Goal: Task Accomplishment & Management: Manage account settings

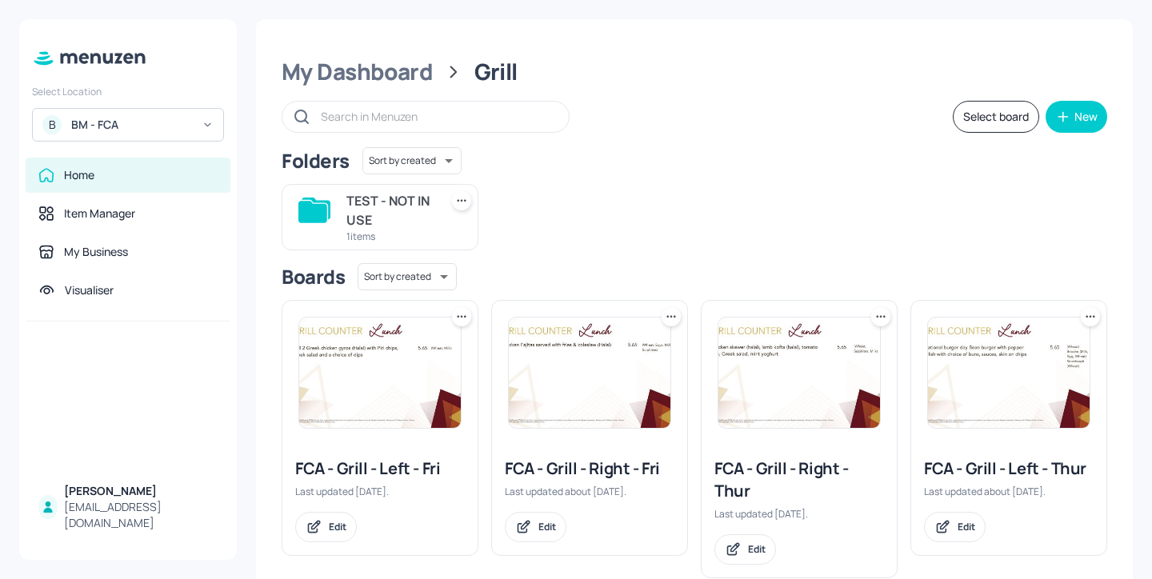
click at [633, 368] on img at bounding box center [590, 373] width 162 height 110
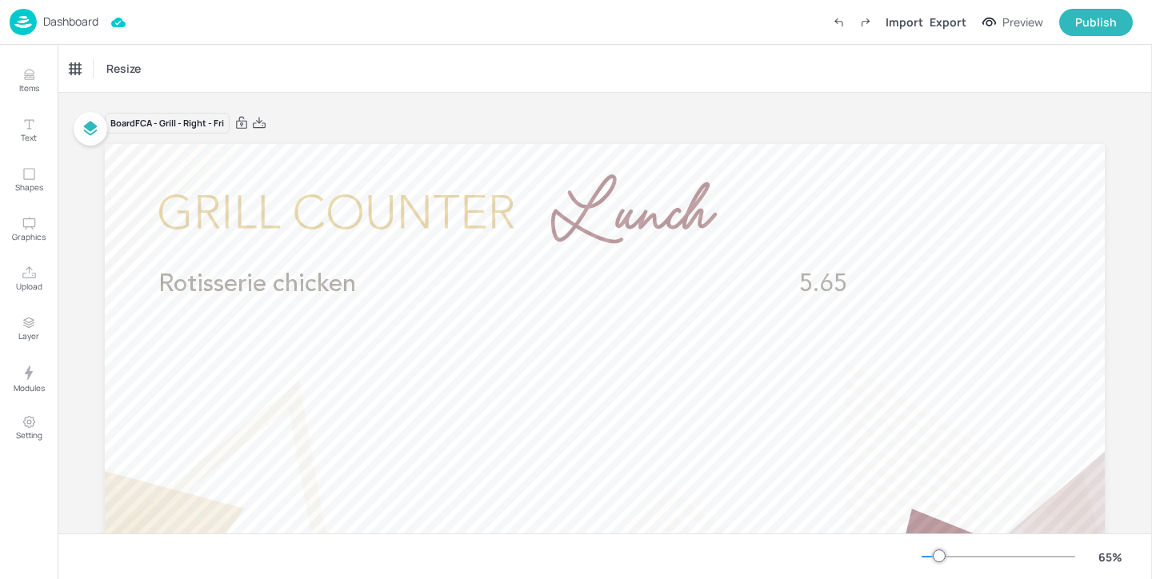
click at [50, 19] on p "Dashboard" at bounding box center [70, 21] width 55 height 11
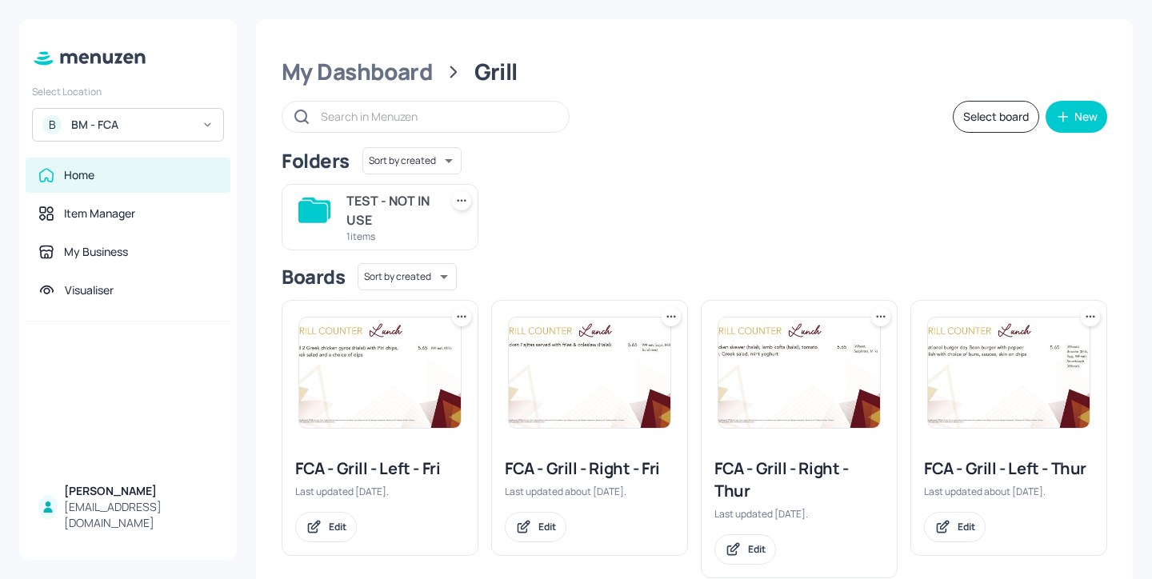
scroll to position [5, 0]
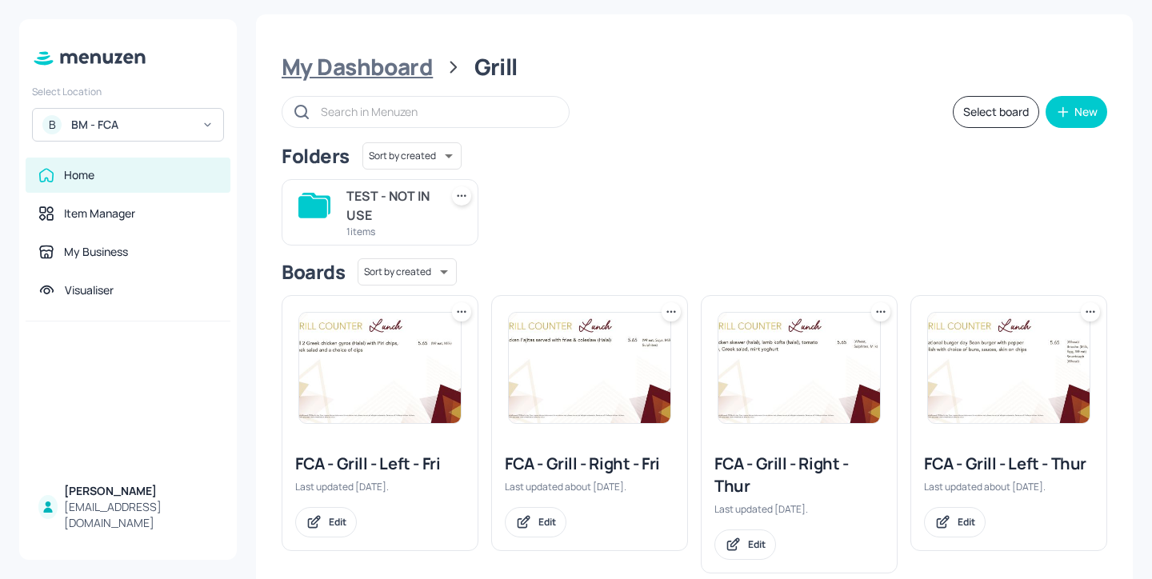
click at [418, 66] on div "My Dashboard" at bounding box center [357, 67] width 151 height 29
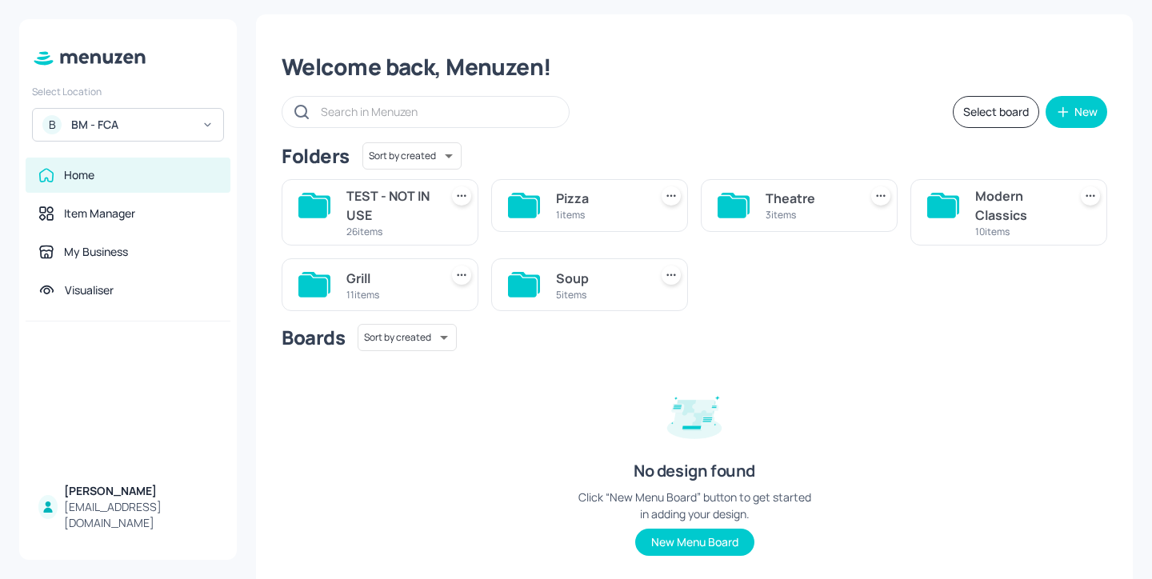
click at [991, 207] on div "Modern Classics" at bounding box center [1018, 205] width 86 height 38
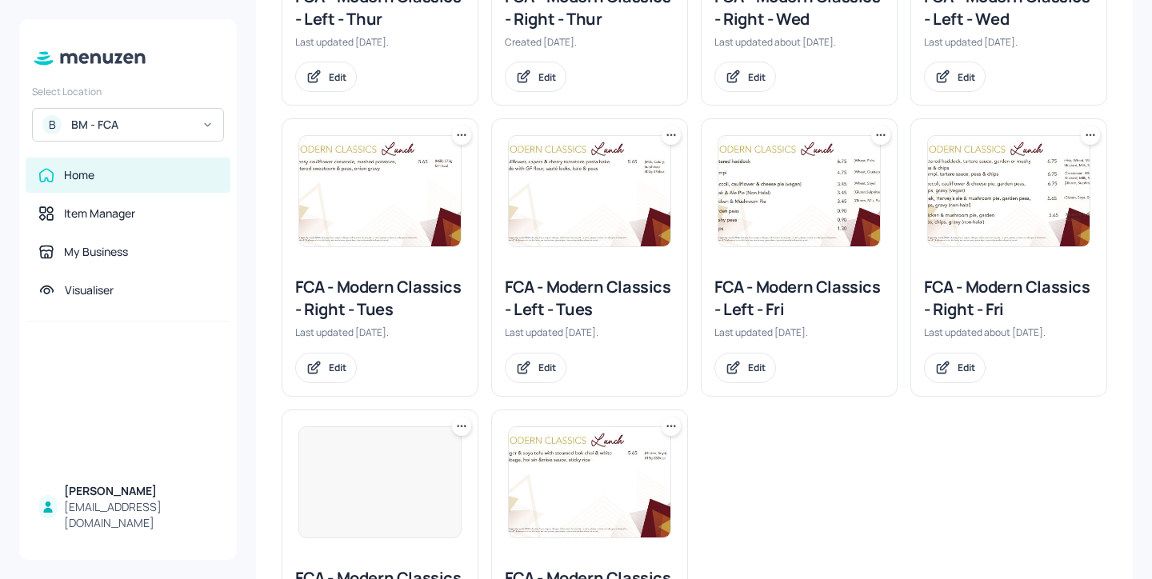
scroll to position [581, 0]
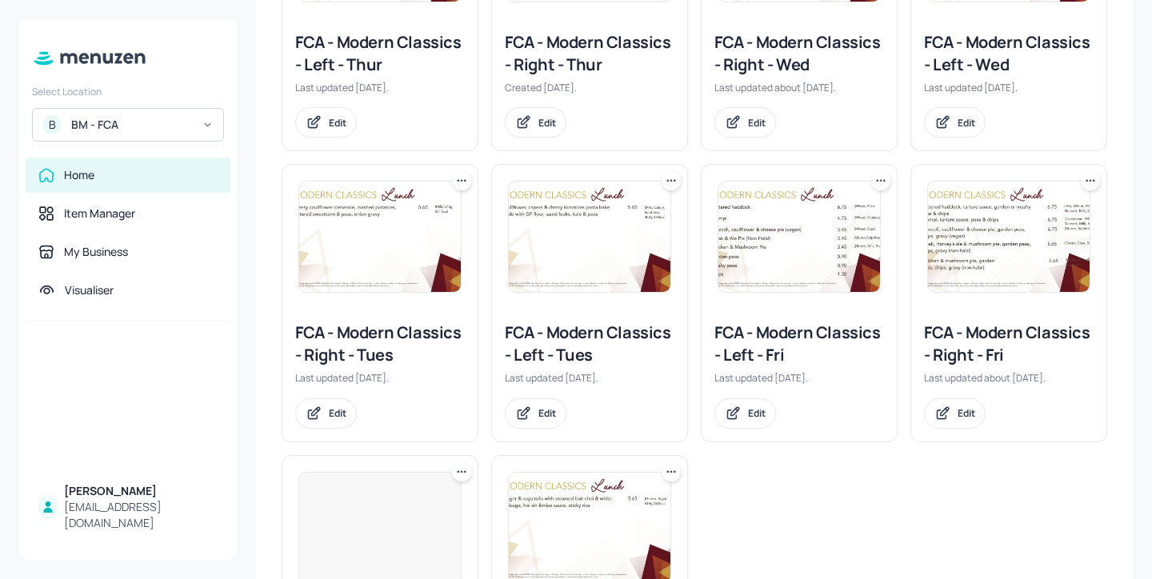
click at [554, 341] on div "FCA - Modern Classics - Left - Tues" at bounding box center [590, 344] width 170 height 45
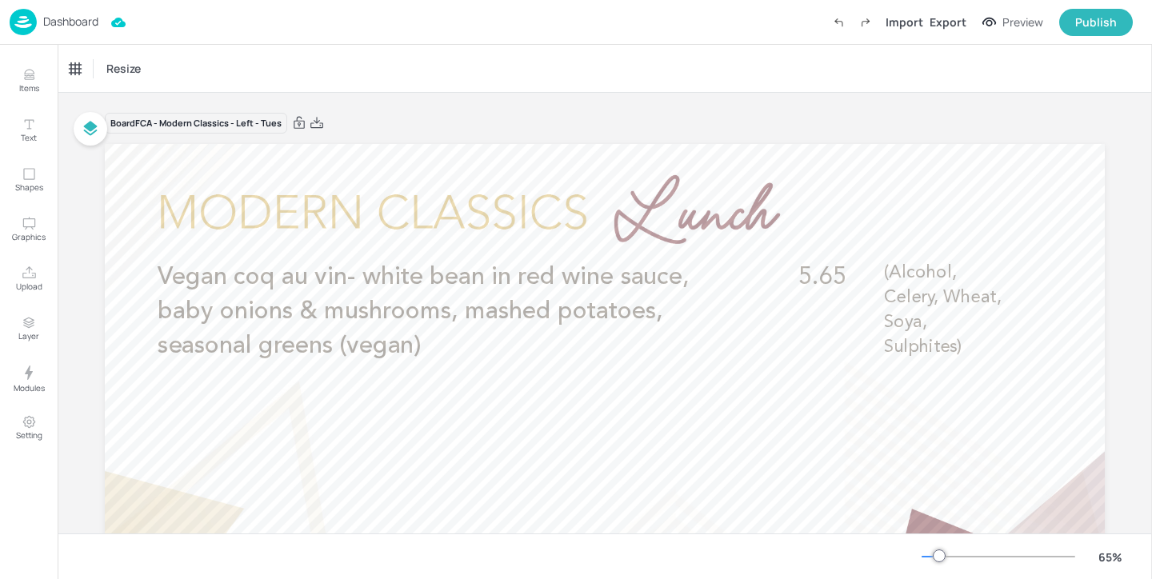
click at [76, 24] on p "Dashboard" at bounding box center [70, 21] width 55 height 11
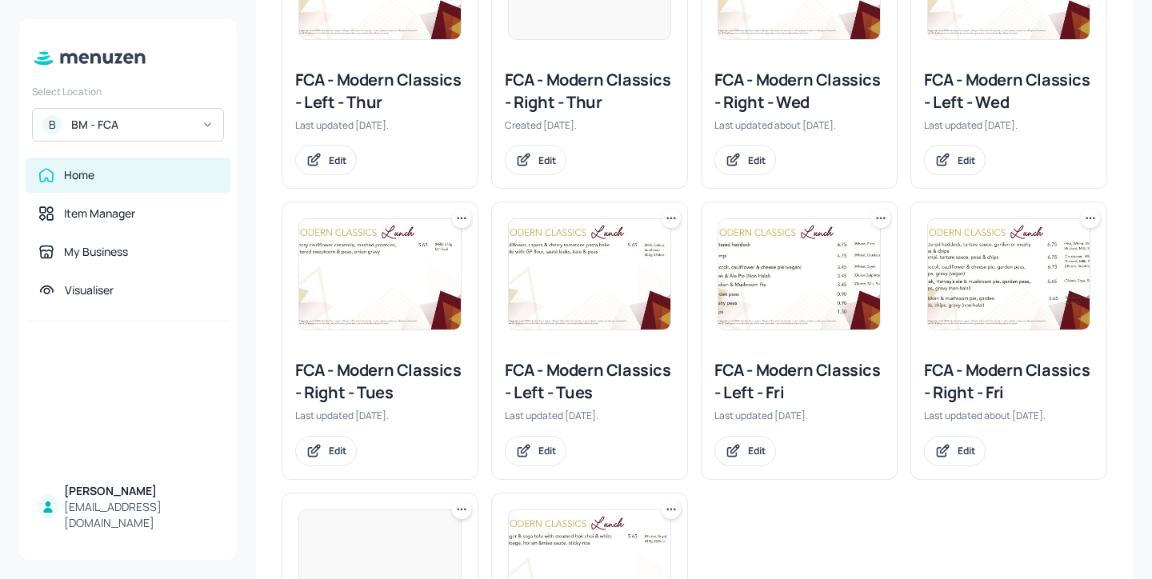
scroll to position [570, 0]
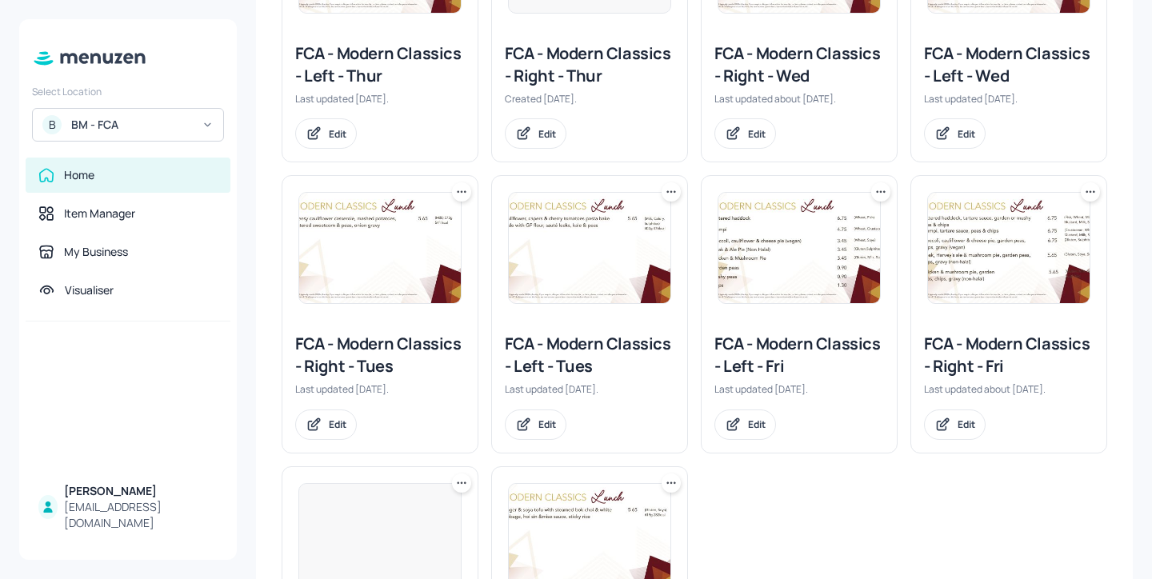
click at [398, 347] on div "FCA - Modern Classics - Right - Tues" at bounding box center [380, 355] width 170 height 45
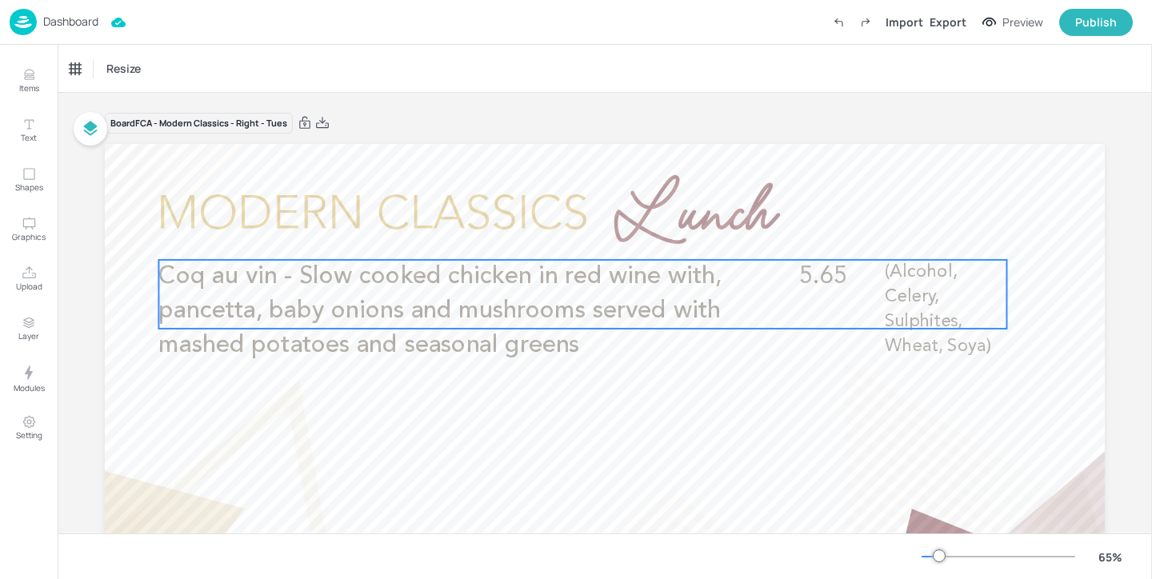
scroll to position [62, 0]
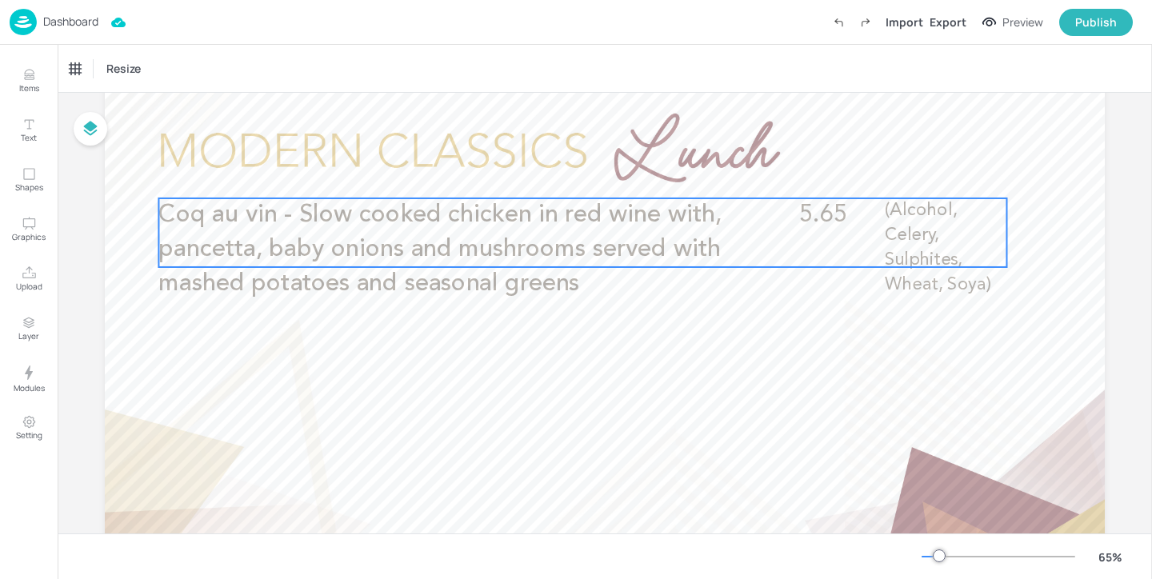
click at [474, 251] on span "Coq au vin - Slow cooked chicken in red wine with, pancetta, baby onions and mu…" at bounding box center [439, 249] width 563 height 93
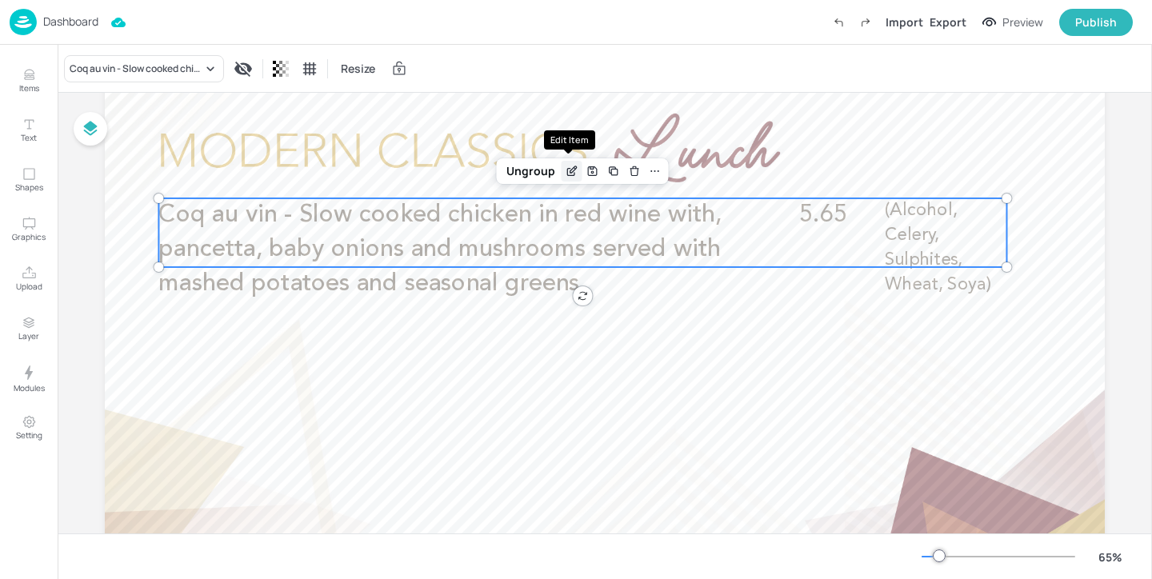
click at [571, 174] on icon "Edit Item" at bounding box center [572, 171] width 14 height 13
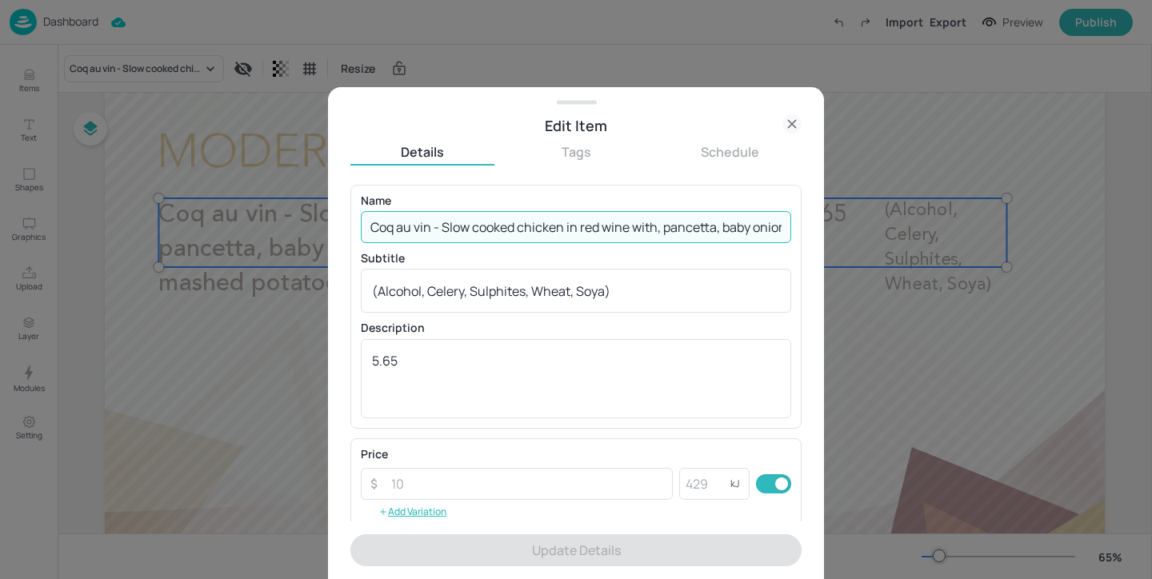
click at [366, 227] on input "Coq au vin - Slow cooked chicken in red wine with, pancetta, baby onions and mu…" at bounding box center [576, 227] width 430 height 32
drag, startPoint x: 366, startPoint y: 227, endPoint x: 907, endPoint y: 227, distance: 540.9
click at [907, 227] on div "Edit Item Details Tags Schedule Name Coq au vin - Slow cooked chicken in red wi…" at bounding box center [576, 289] width 1152 height 579
paste input "- slow cooked chicken in red wine, pancetta, baby onions & mushrooms, mashed po…"
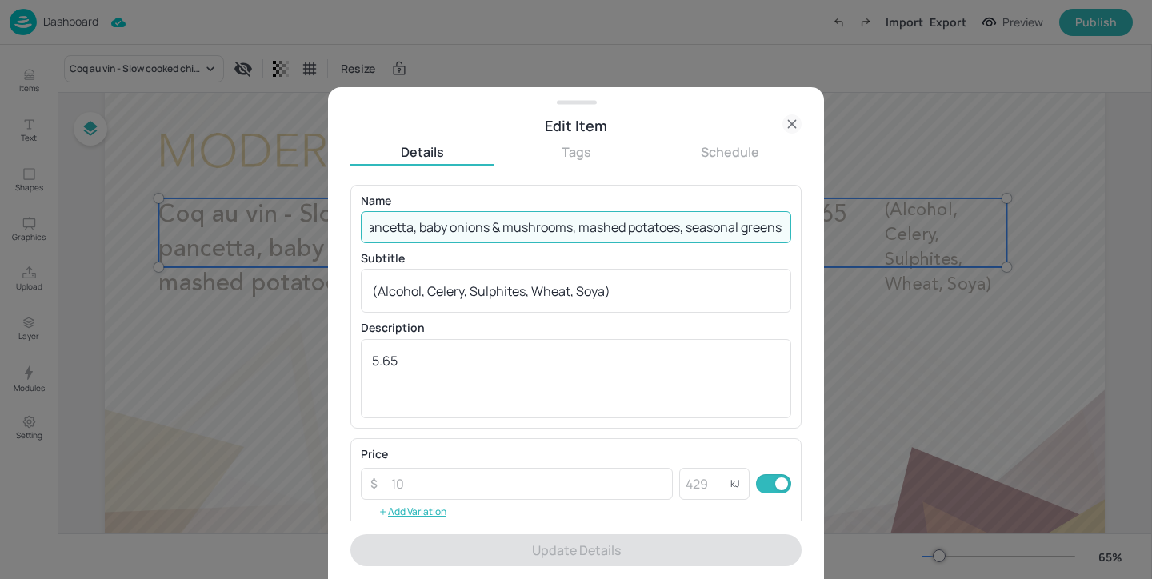
scroll to position [0, 282]
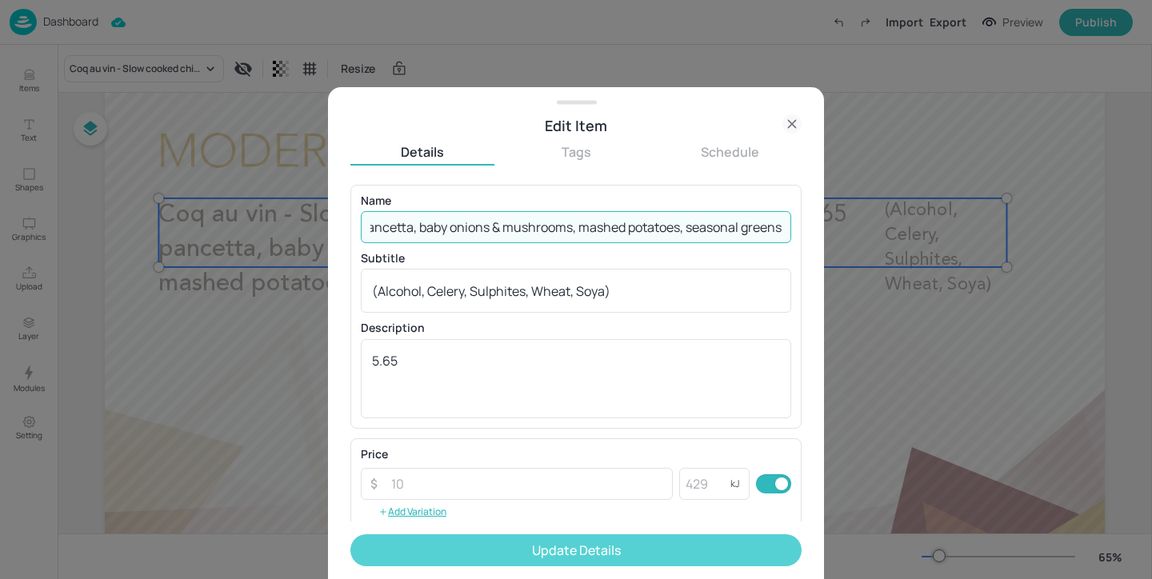
type input "Coq au vin- slow cooked chicken in red wine, pancetta, baby onions & mushrooms,…"
click at [627, 549] on button "Update Details" at bounding box center [575, 550] width 451 height 32
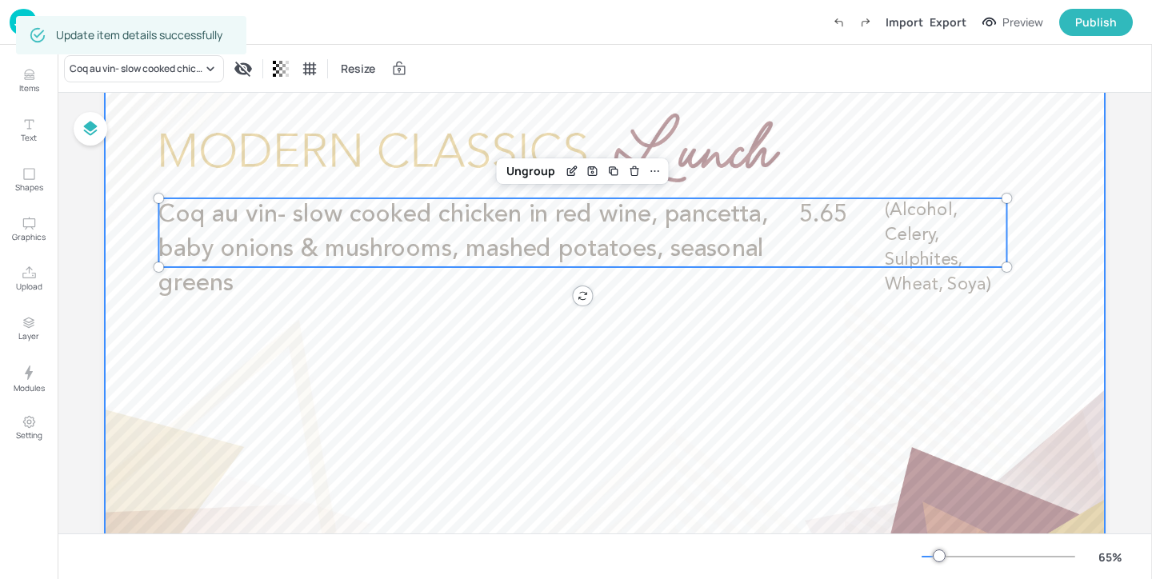
click at [888, 150] on div at bounding box center [605, 363] width 1000 height 562
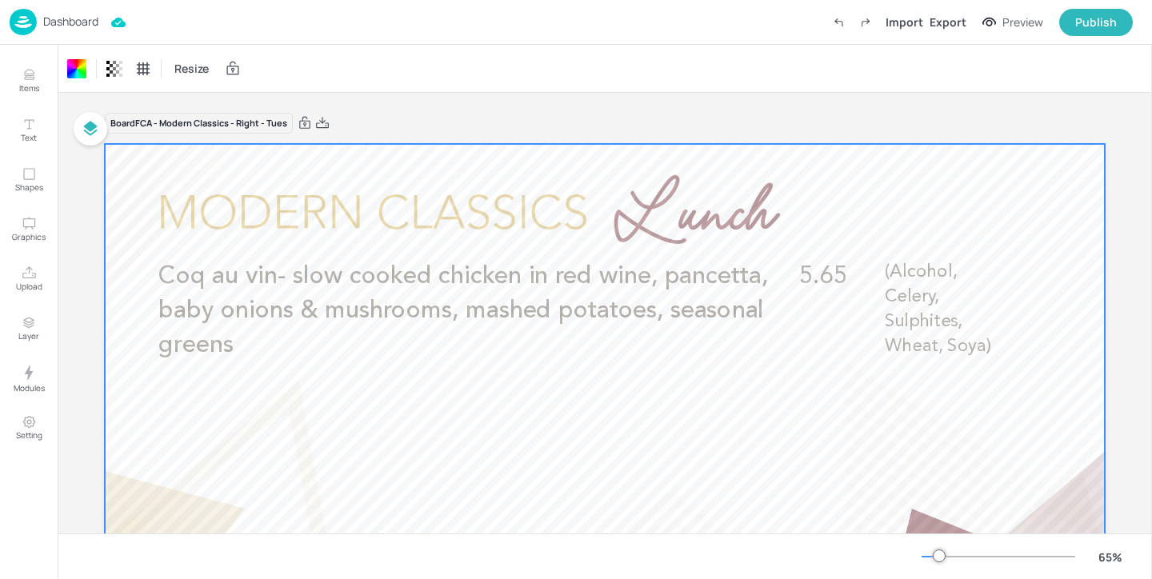
click at [381, 123] on div "Board FCA - Modern Classics - Right - Tues" at bounding box center [605, 123] width 1000 height 22
click at [91, 20] on p "Dashboard" at bounding box center [70, 21] width 55 height 11
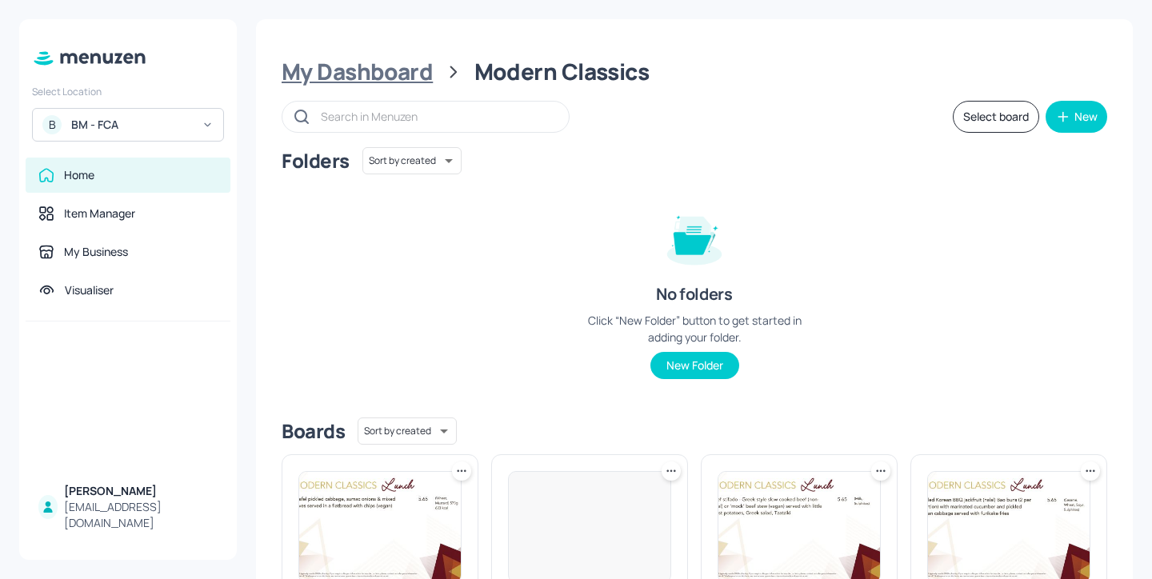
click at [399, 71] on div "My Dashboard" at bounding box center [357, 72] width 151 height 29
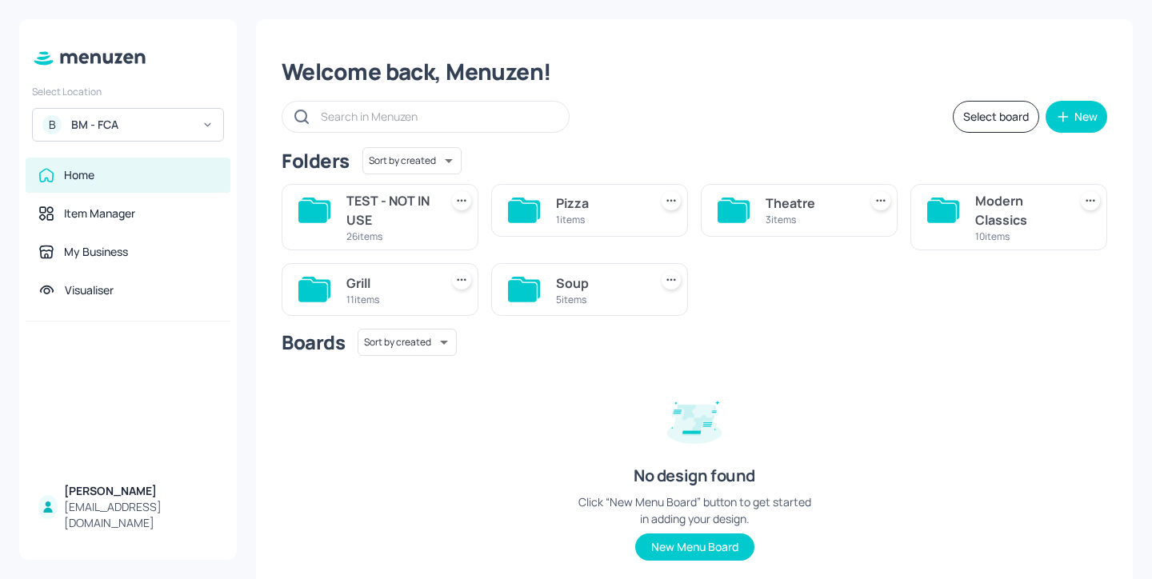
click at [153, 122] on div "BM - FCA" at bounding box center [131, 125] width 121 height 16
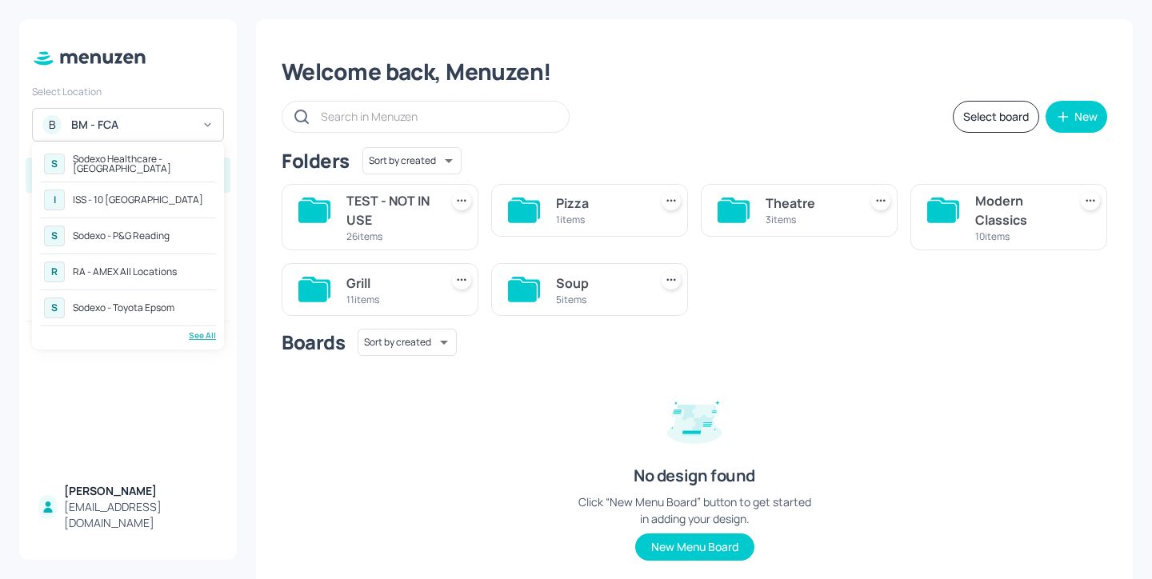
click at [204, 335] on div "See All" at bounding box center [128, 336] width 176 height 12
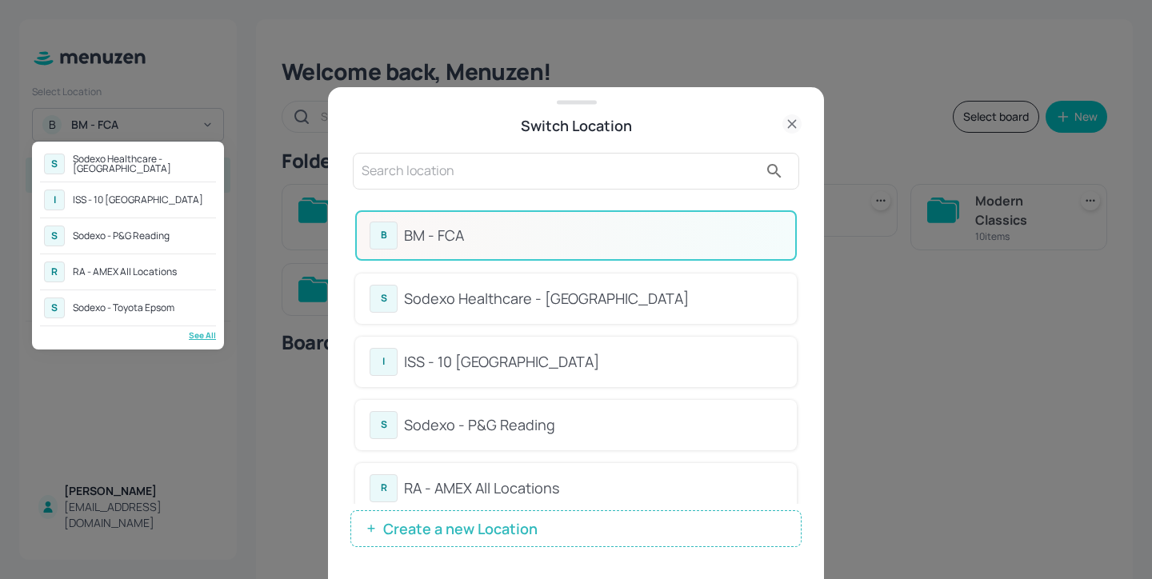
click at [474, 202] on div at bounding box center [576, 289] width 1152 height 579
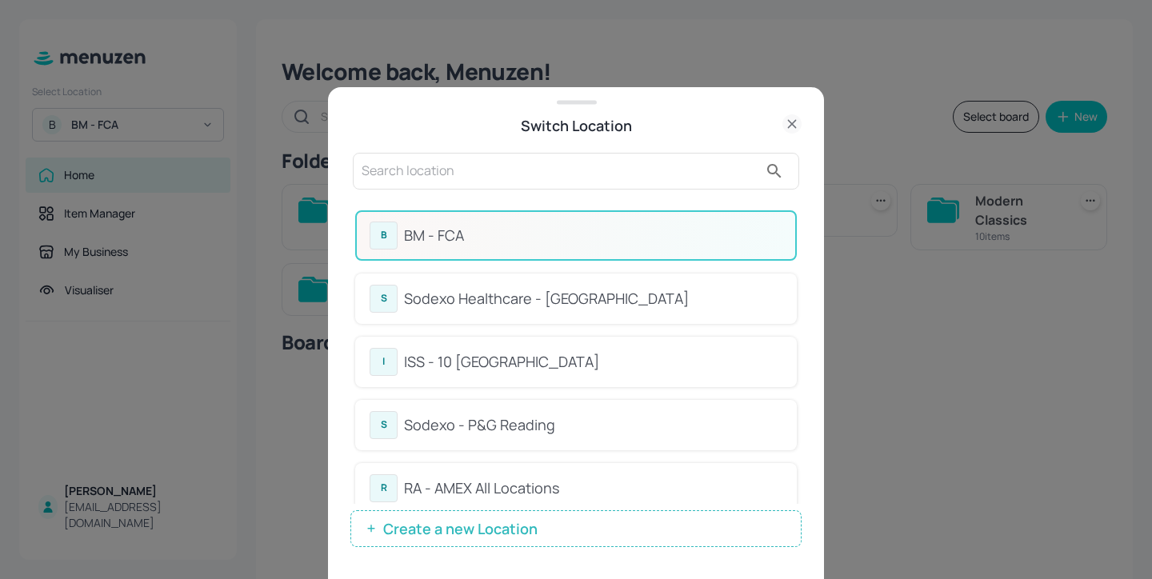
click at [449, 178] on input "text" at bounding box center [560, 171] width 397 height 26
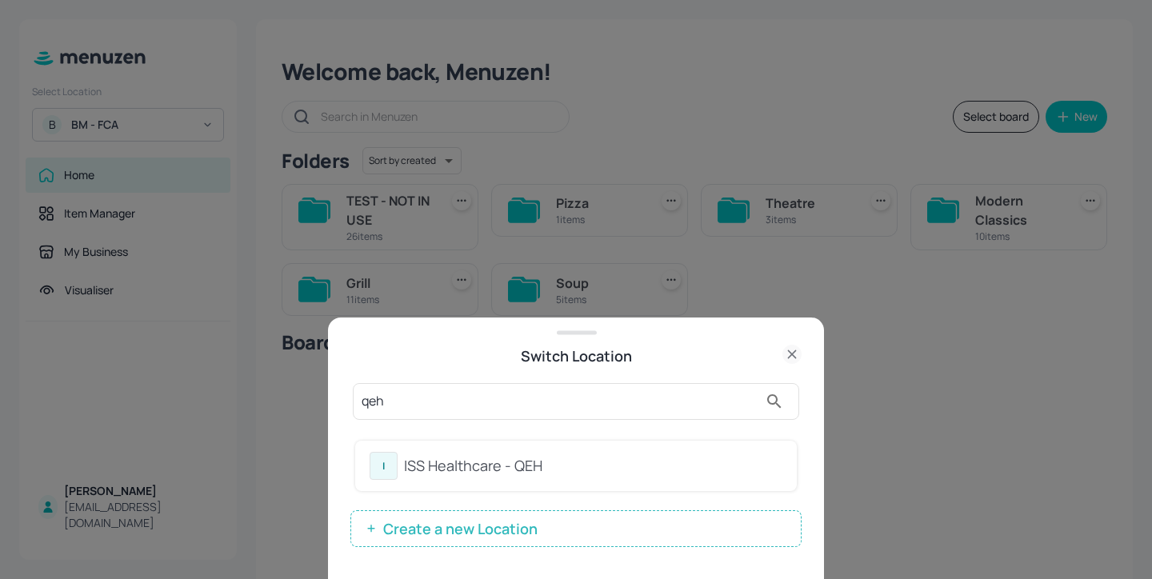
type input "qeh"
click at [615, 484] on div "I ISS Healthcare - QEH" at bounding box center [576, 466] width 442 height 50
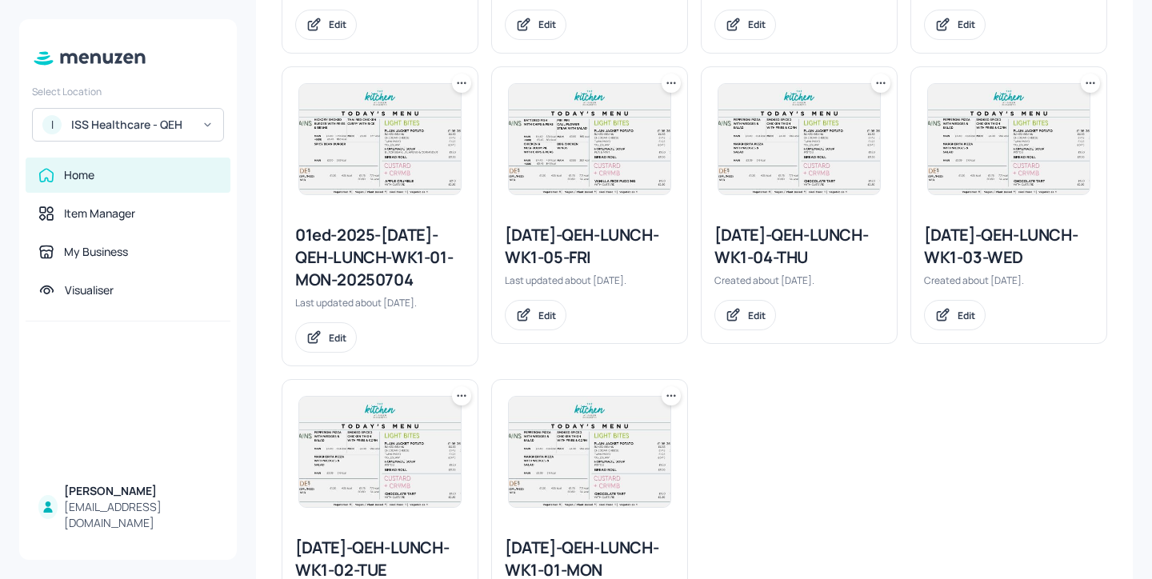
scroll to position [1444, 0]
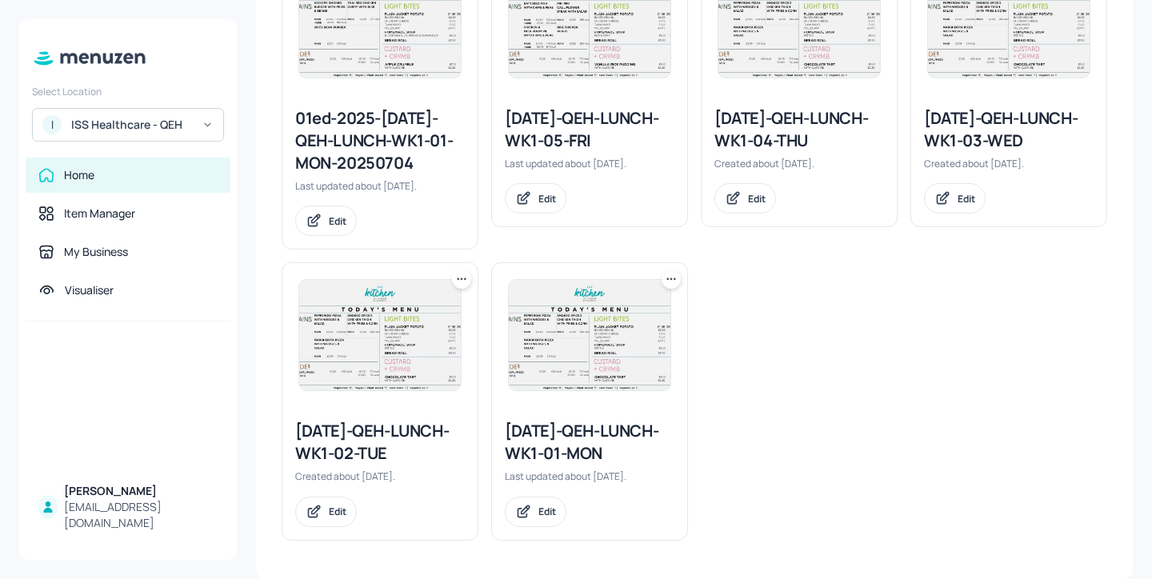
click at [458, 287] on div at bounding box center [461, 279] width 19 height 19
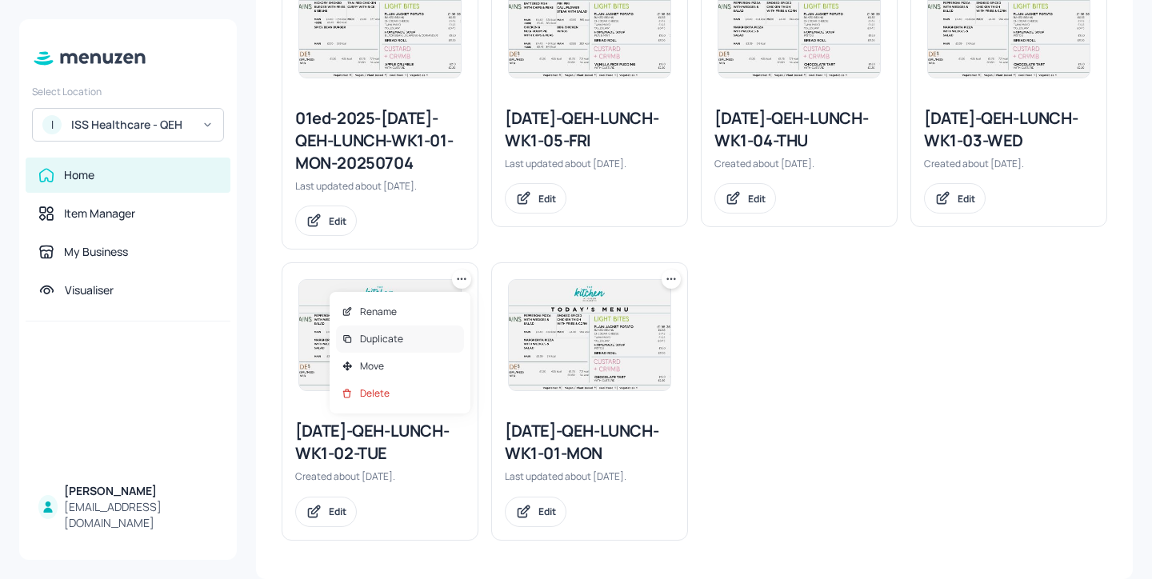
click at [434, 335] on div "Duplicate" at bounding box center [400, 339] width 128 height 27
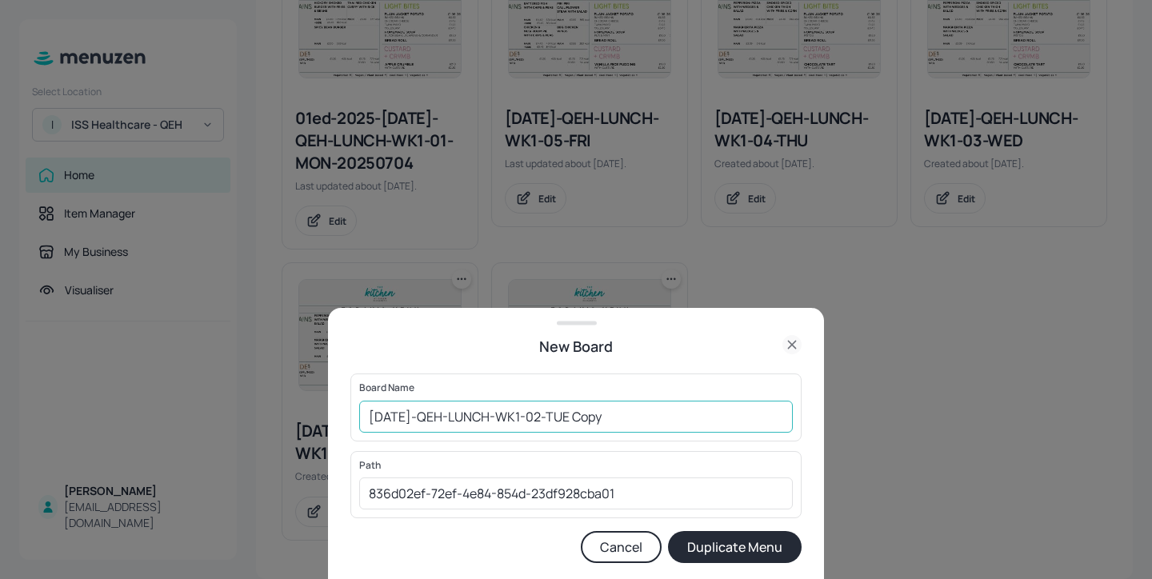
click at [607, 412] on input "2025-JUL-QEH-LUNCH-WK1-02-TUE Copy" at bounding box center [576, 417] width 434 height 32
drag, startPoint x: 617, startPoint y: 412, endPoint x: 583, endPoint y: 412, distance: 33.6
click at [583, 412] on input "2025-JUL-QEH-LUNCH-WK1-02-TUE Copy" at bounding box center [576, 417] width 434 height 32
click at [373, 418] on input "2025-JUL-QEH-LUNCH-WK1-02-TUE-20250930" at bounding box center [576, 417] width 434 height 32
click at [368, 418] on input "2025-JUL-QEH-LUNCH-WK1-02-TUE-20250930" at bounding box center [576, 417] width 434 height 32
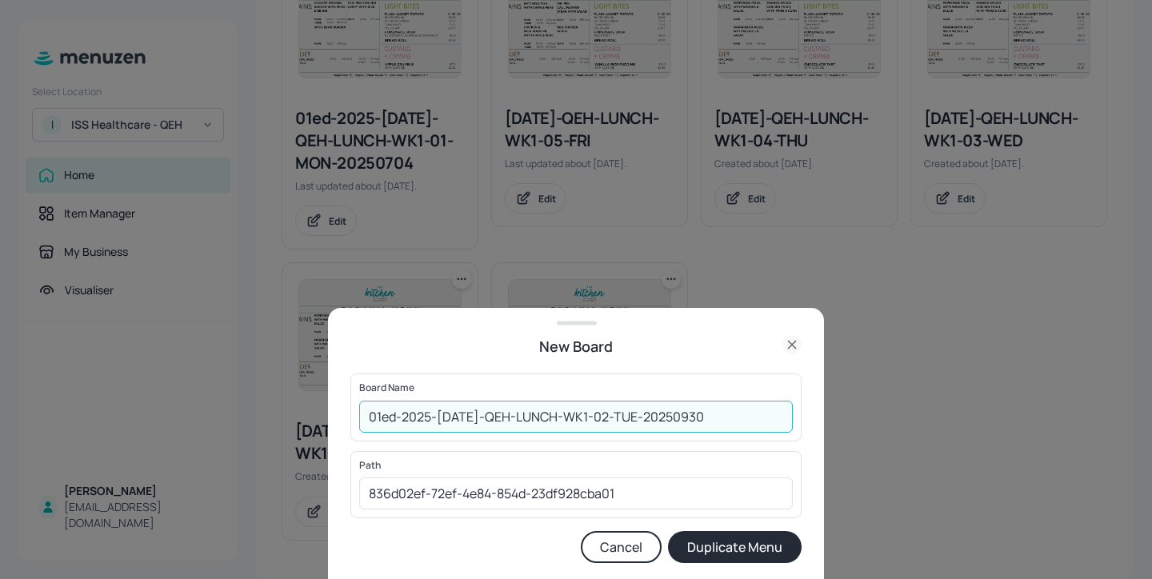
type input "01ed-2025-JUL-QEH-LUNCH-WK1-02-TUE-20250930"
click at [720, 570] on div "Board Name 01ed-2025-JUL-QEH-LUNCH-WK1-02-TUE-20250930 ​ Path 836d02ef-72ef-4e8…" at bounding box center [575, 477] width 451 height 206
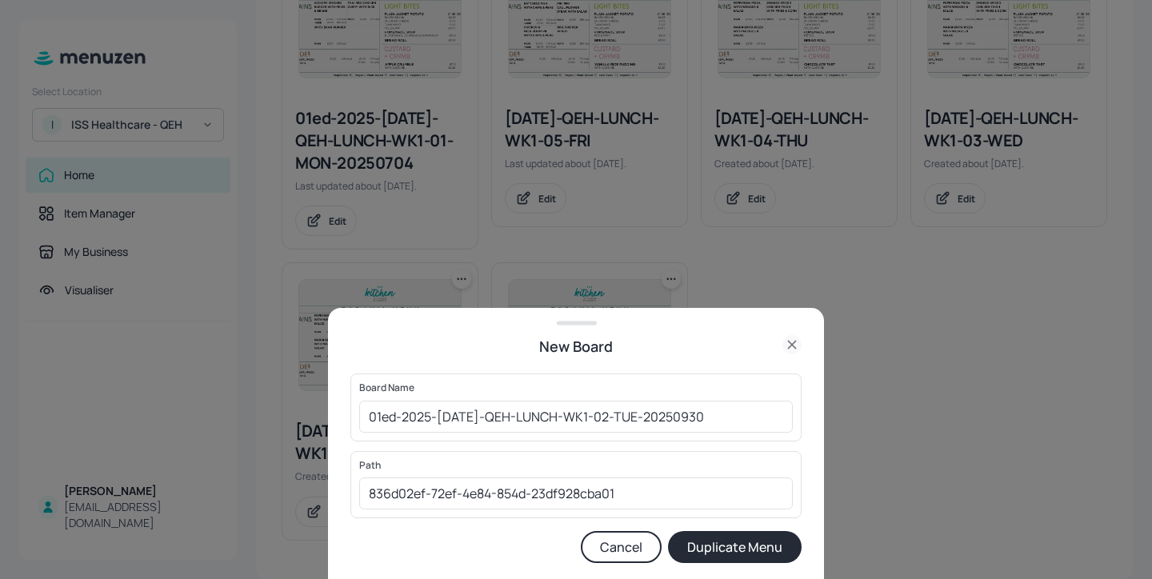
click at [720, 550] on button "Duplicate Menu" at bounding box center [735, 547] width 134 height 32
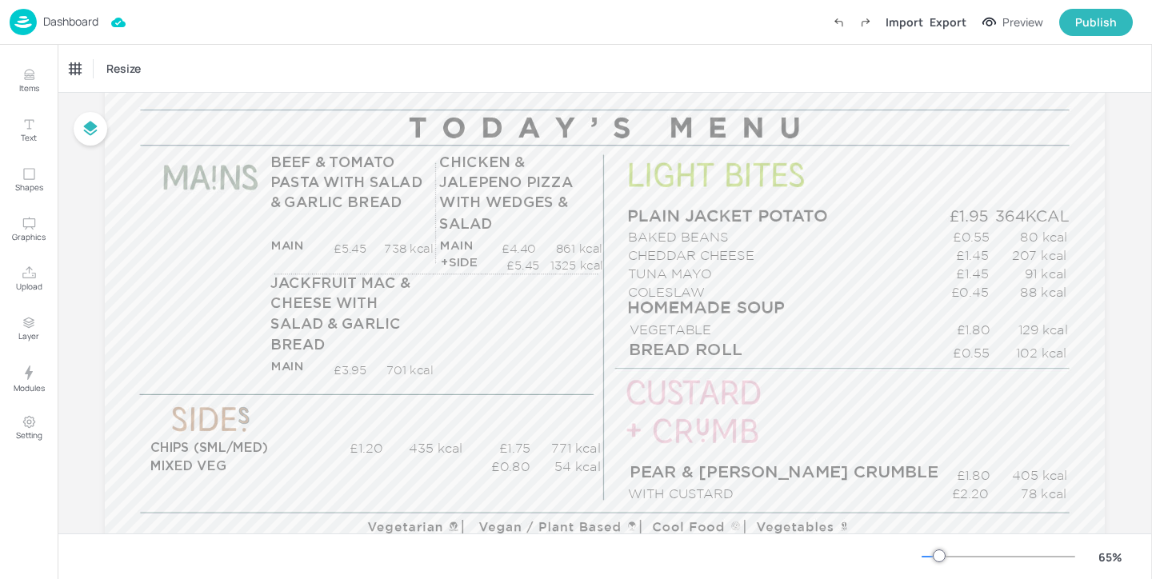
scroll to position [198, 0]
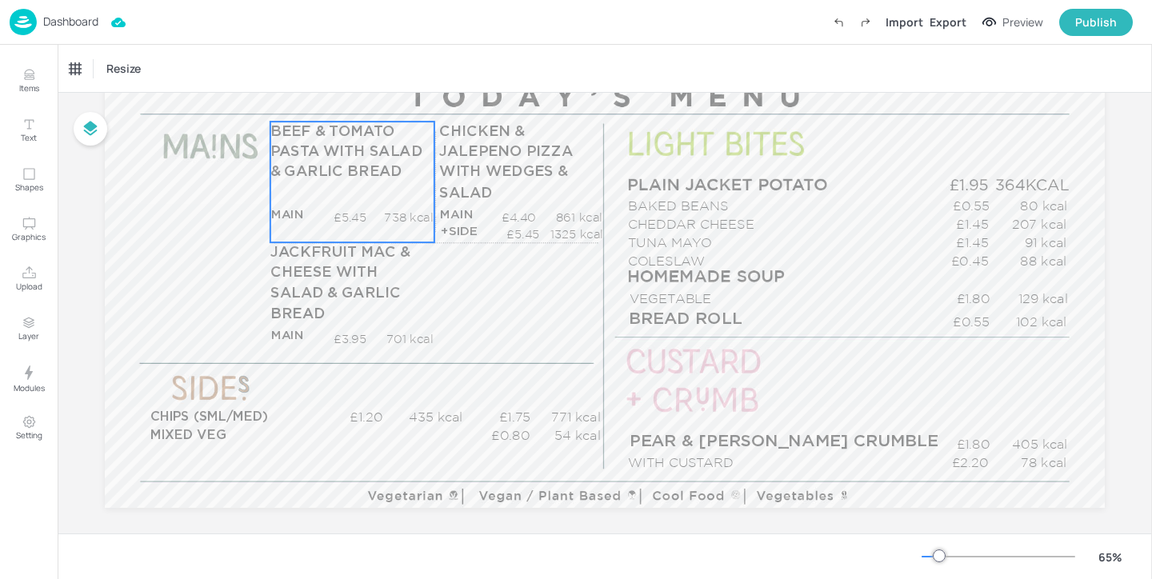
click at [337, 175] on span "BEEF & TOMATO PASTA WITH SALAD & GARLIC BREAD" at bounding box center [346, 151] width 152 height 55
click at [146, 63] on div "BEEF & TOMATO PASTA WITH SALAD & GARLIC BREAD" at bounding box center [136, 69] width 133 height 14
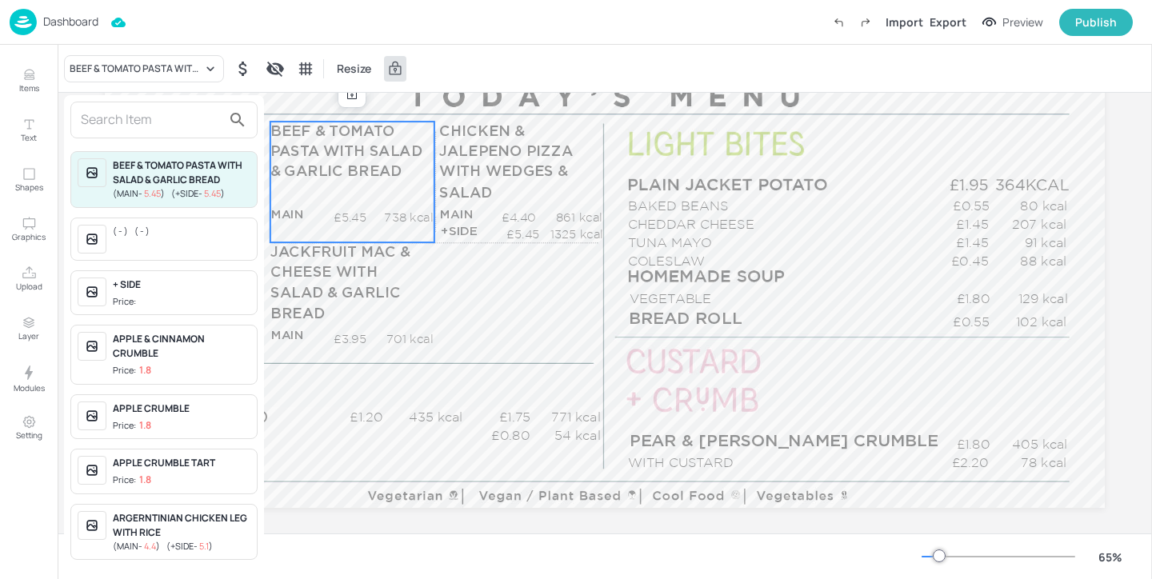
click at [157, 114] on input "text" at bounding box center [151, 120] width 141 height 26
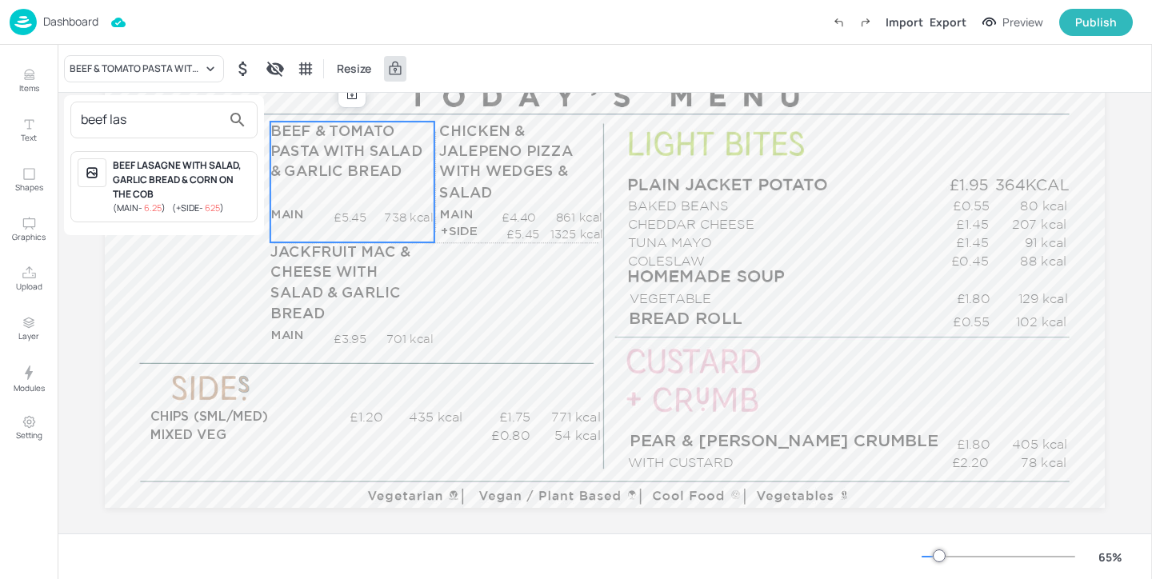
type input "beef las"
click at [225, 194] on div "BEEF LASAGNE WITH SALAD, GARLIC BREAD & CORN ON THE COB" at bounding box center [182, 179] width 138 height 43
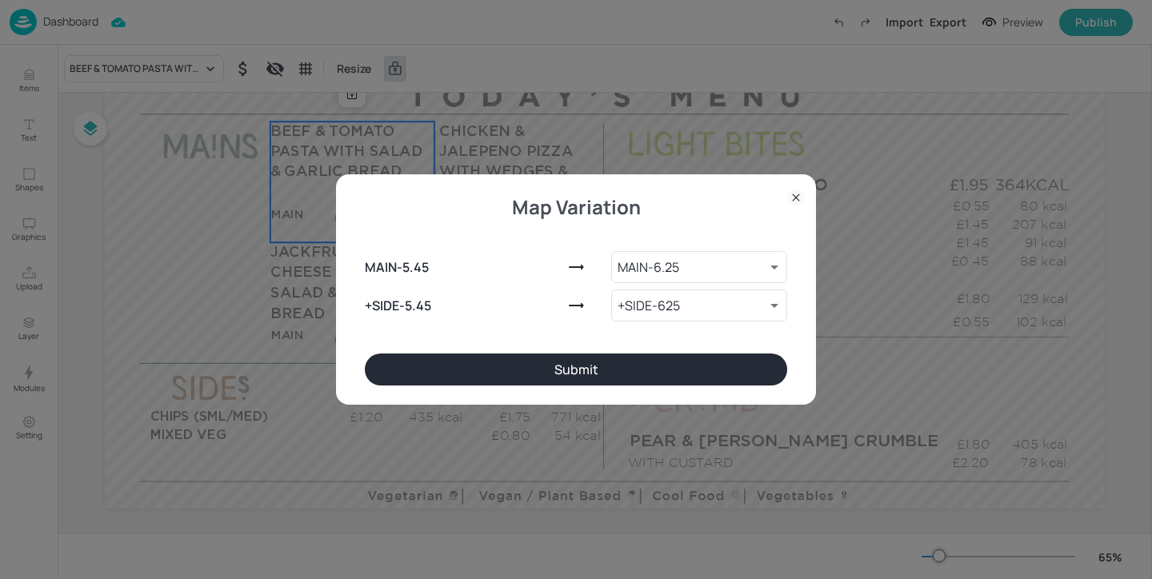
click at [538, 386] on div "Map Variation MAIN - 5.45 MAIN - 6.25 9641071 ​ +SIDE - 5.45 +SIDE - 625 964107…" at bounding box center [576, 289] width 480 height 230
click at [538, 382] on button "Submit" at bounding box center [576, 370] width 422 height 32
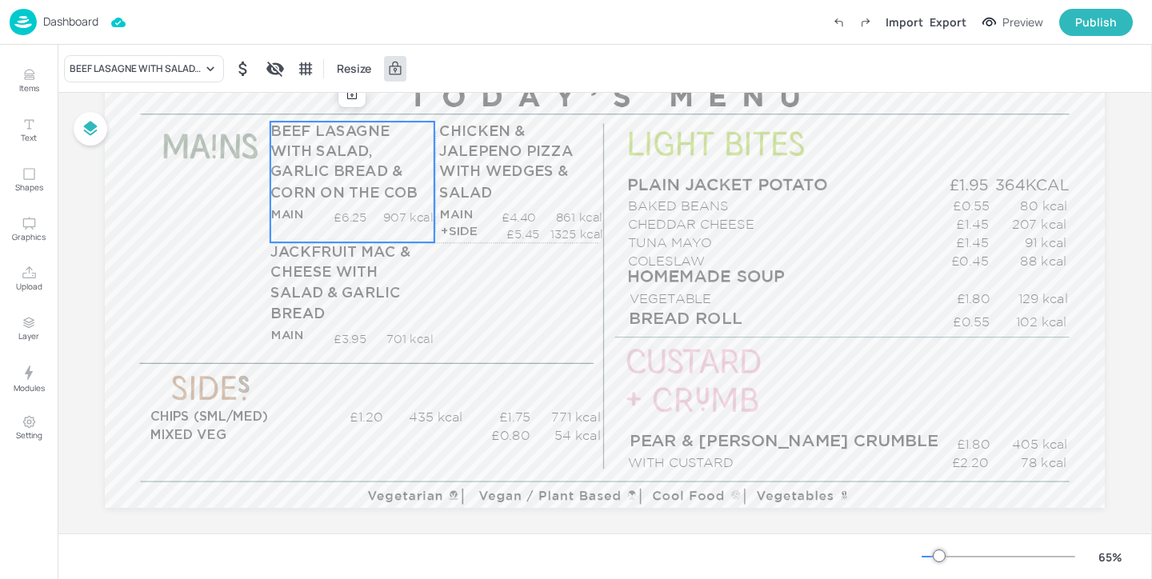
click at [347, 90] on div "BEEF LASAGNE WITH SALAD, GARLIC BREAD & CORN ON THE COB Resize" at bounding box center [605, 68] width 1095 height 47
click at [346, 95] on icon at bounding box center [352, 94] width 13 height 13
click at [338, 100] on icon "Edit Item" at bounding box center [341, 94] width 14 height 13
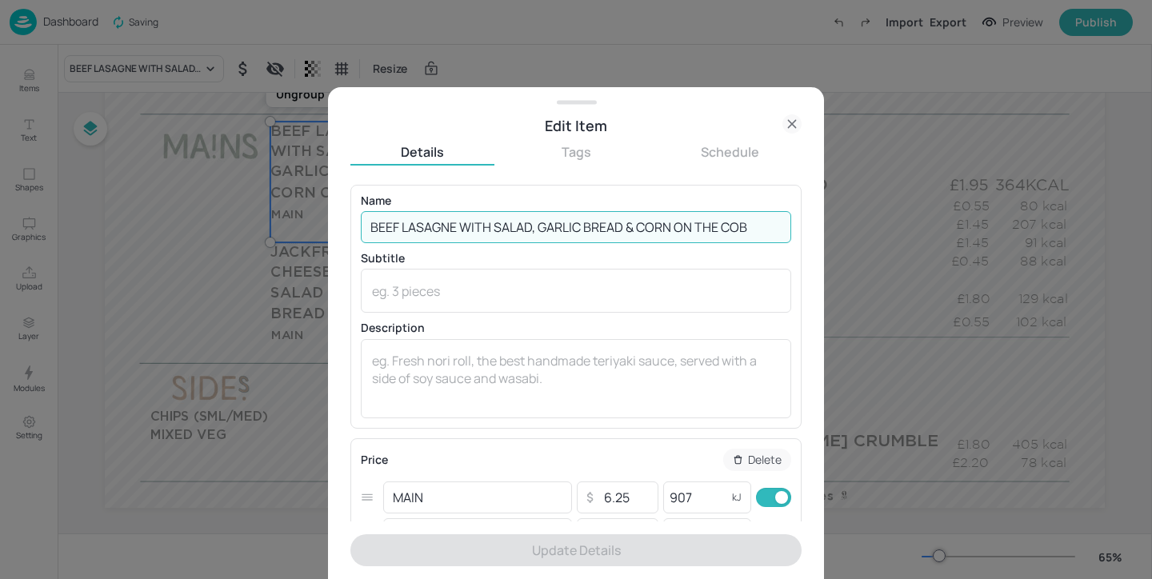
drag, startPoint x: 494, startPoint y: 227, endPoint x: 758, endPoint y: 232, distance: 264.9
click at [759, 232] on input "BEEF LASAGNE WITH SALAD, GARLIC BREAD & CORN ON THE COB" at bounding box center [576, 227] width 430 height 32
click at [758, 232] on input "BEEF LASAGNE WITH SALAD, GARLIC BREAD & CORN ON THE COB" at bounding box center [576, 227] width 430 height 32
click at [756, 226] on input "BEEF LASAGNE WITH SALAD, GARLIC BREAD & CORN ON THE COB" at bounding box center [576, 227] width 430 height 32
drag, startPoint x: 622, startPoint y: 228, endPoint x: 541, endPoint y: 225, distance: 80.9
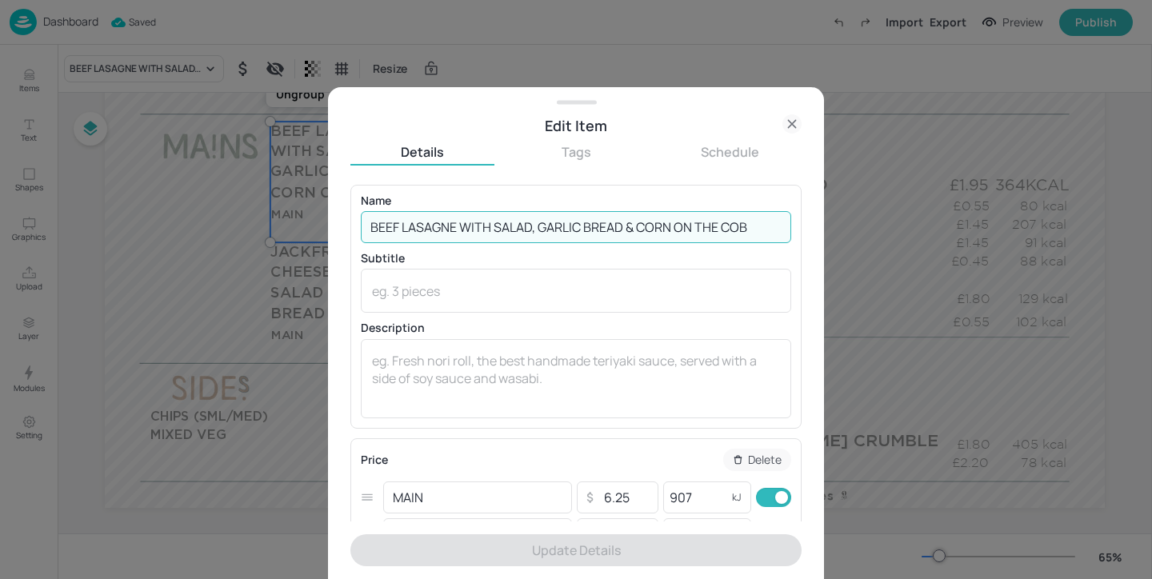
click at [541, 225] on input "BEEF LASAGNE WITH SALAD, GARLIC BREAD & CORN ON THE COB" at bounding box center [576, 227] width 430 height 32
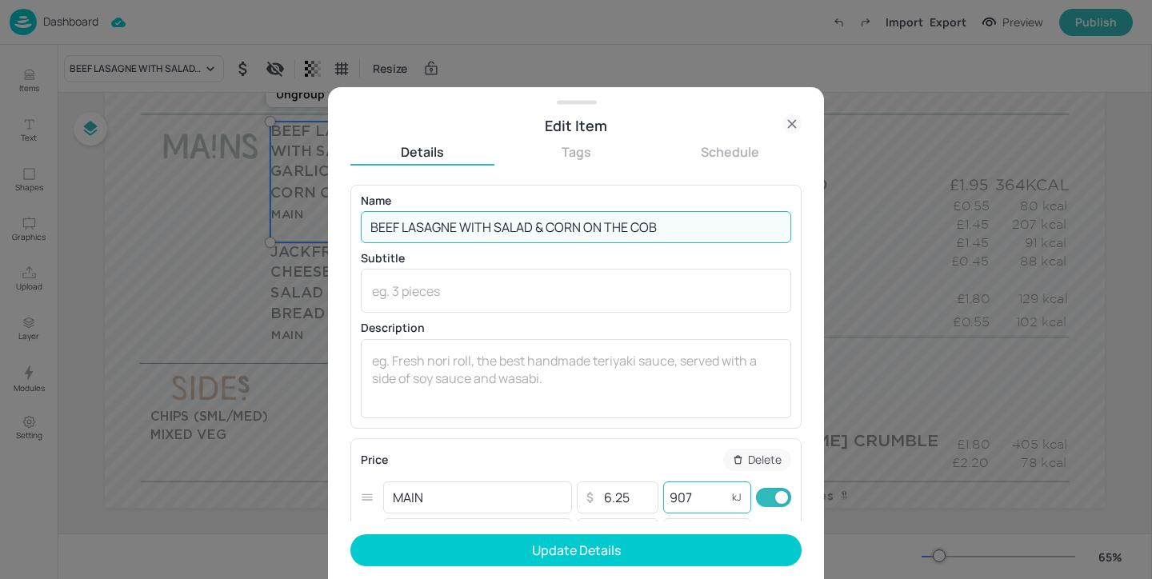
type input "BEEF LASAGNE WITH SALAD & CORN ON THE COB"
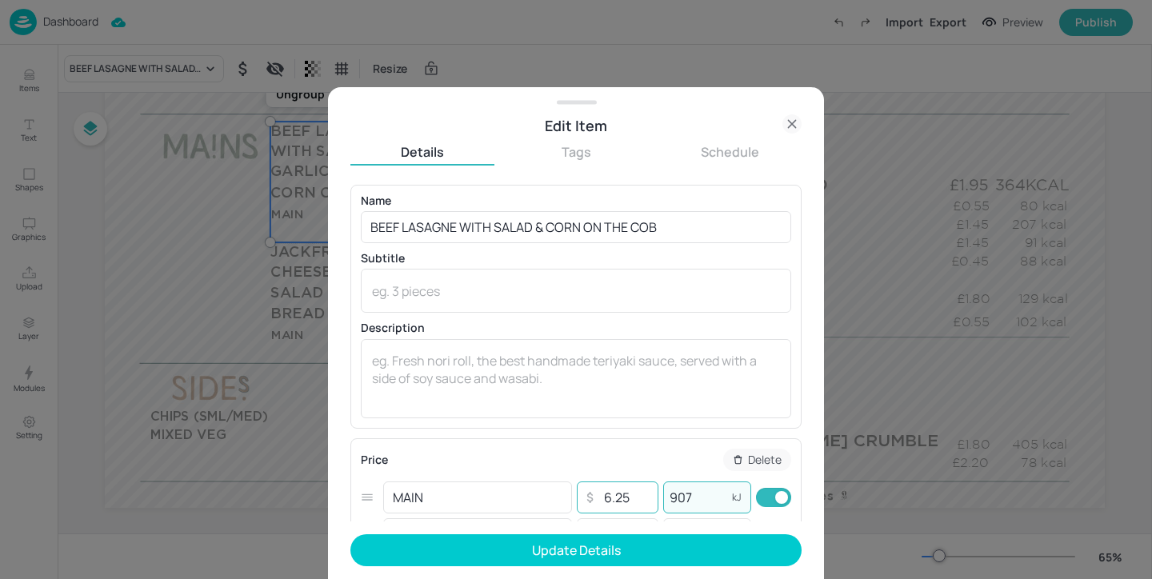
drag, startPoint x: 699, startPoint y: 498, endPoint x: 651, endPoint y: 496, distance: 48.0
click at [651, 496] on div "MAIN ​ ​ 6.25 ​ 907 kJ ​" at bounding box center [576, 497] width 430 height 37
type input "787"
drag, startPoint x: 634, startPoint y: 502, endPoint x: 554, endPoint y: 488, distance: 81.2
click at [553, 488] on div "MAIN ​ ​ 6.25 ​ 787 kJ ​" at bounding box center [576, 497] width 430 height 37
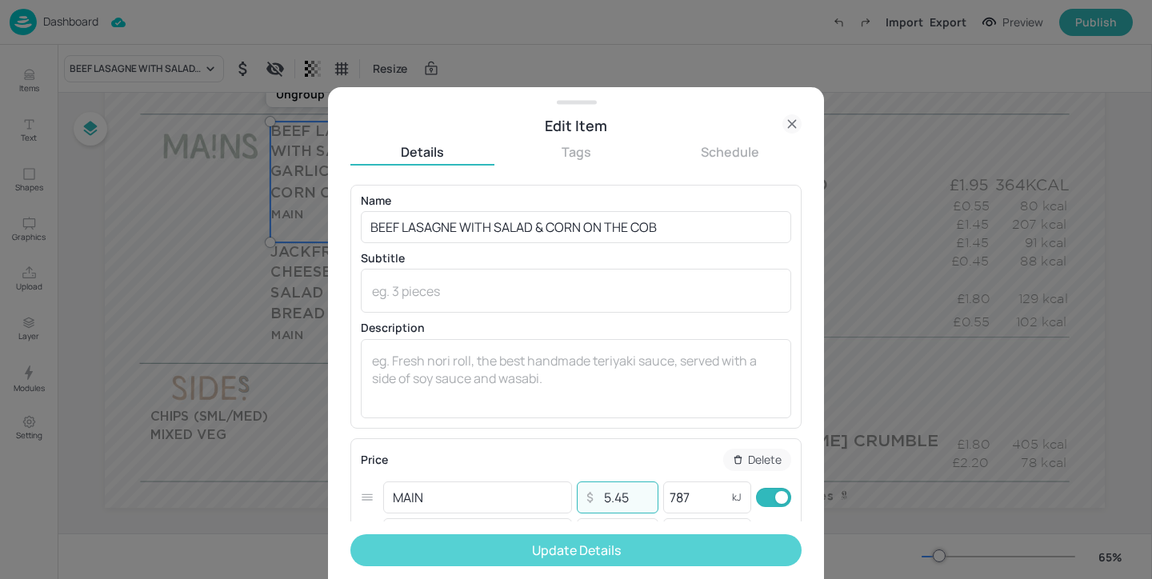
type input "5.45"
click at [609, 558] on button "Update Details" at bounding box center [575, 550] width 451 height 32
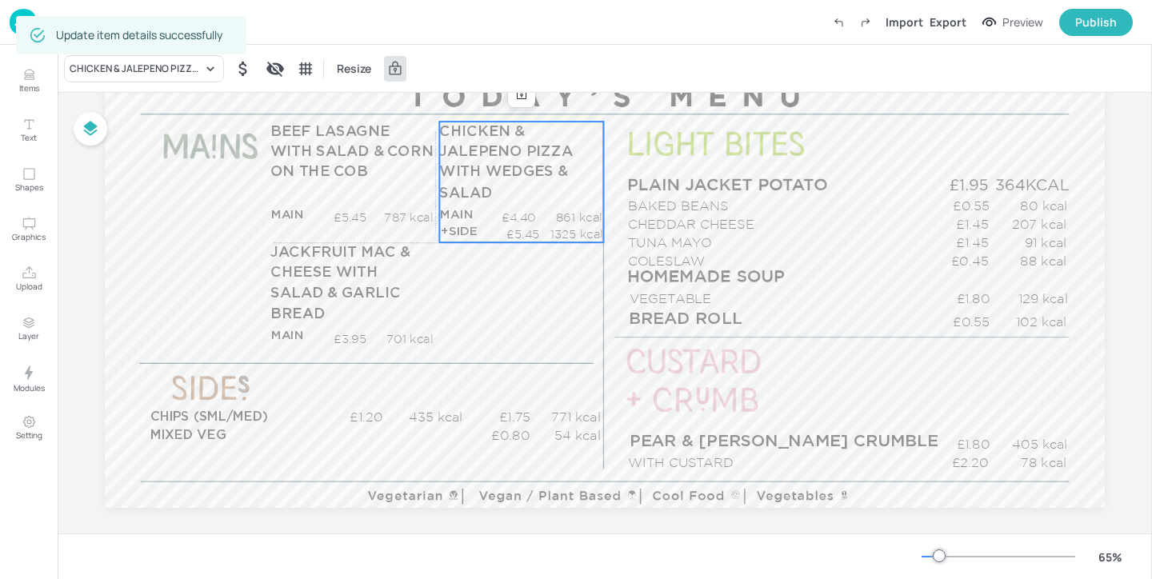
click at [537, 184] on p "CHICKEN & JALEPENO PIZZA WITH WEDGES & SALAD" at bounding box center [520, 163] width 163 height 82
click at [166, 72] on div "CHICKEN & JALEPENO PIZZA WITH WEDGES & SALAD" at bounding box center [136, 69] width 133 height 14
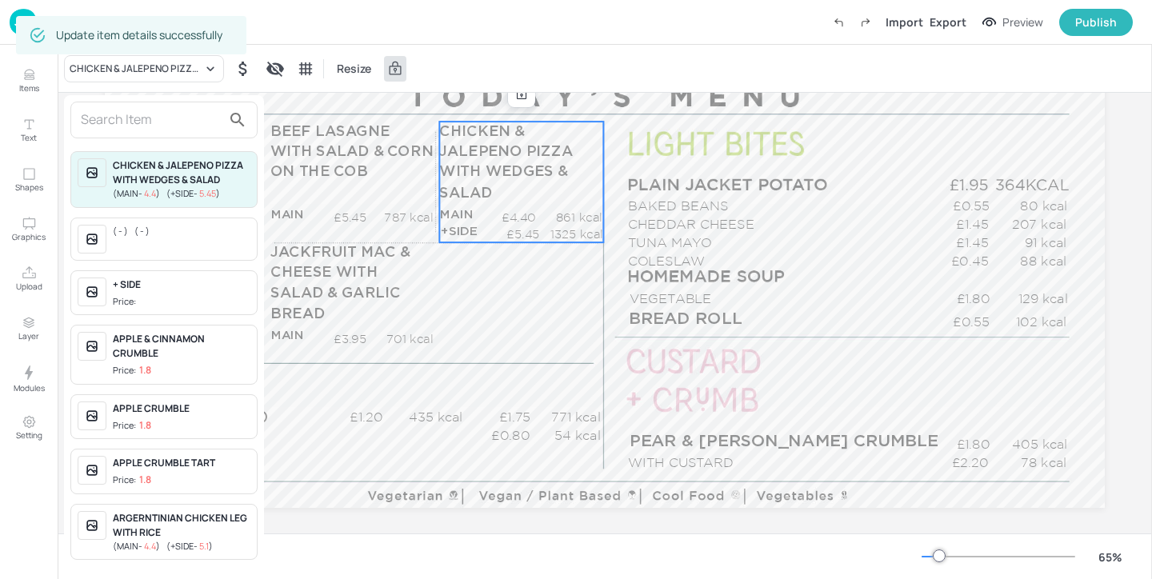
click at [164, 110] on input "text" at bounding box center [151, 120] width 141 height 26
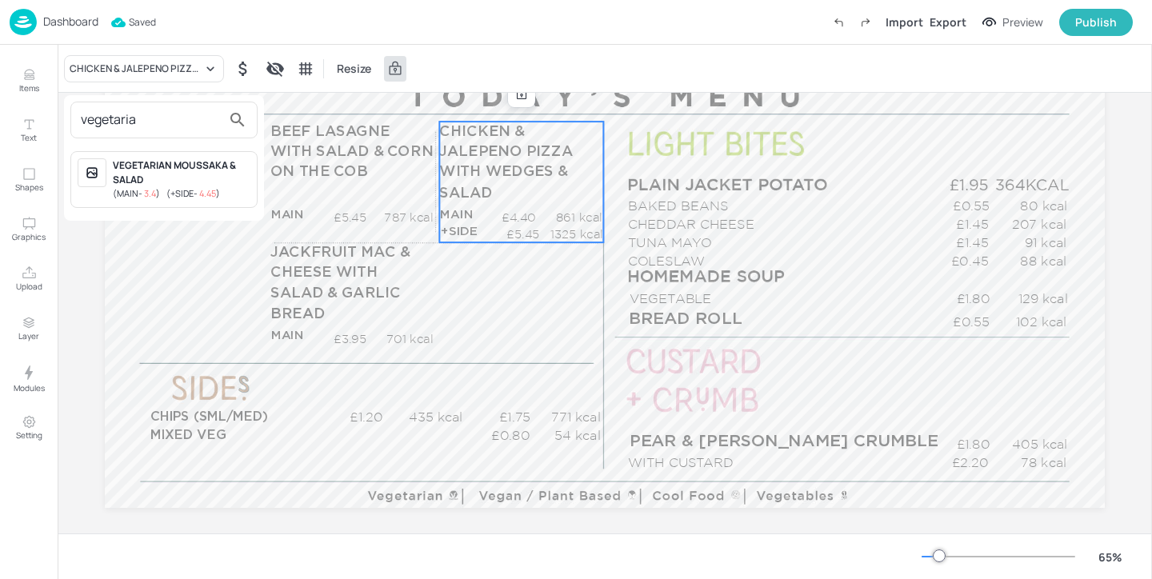
type input "vegetaria"
click at [197, 167] on div "VEGETARIAN MOUSSAKA & SALAD" at bounding box center [182, 172] width 138 height 29
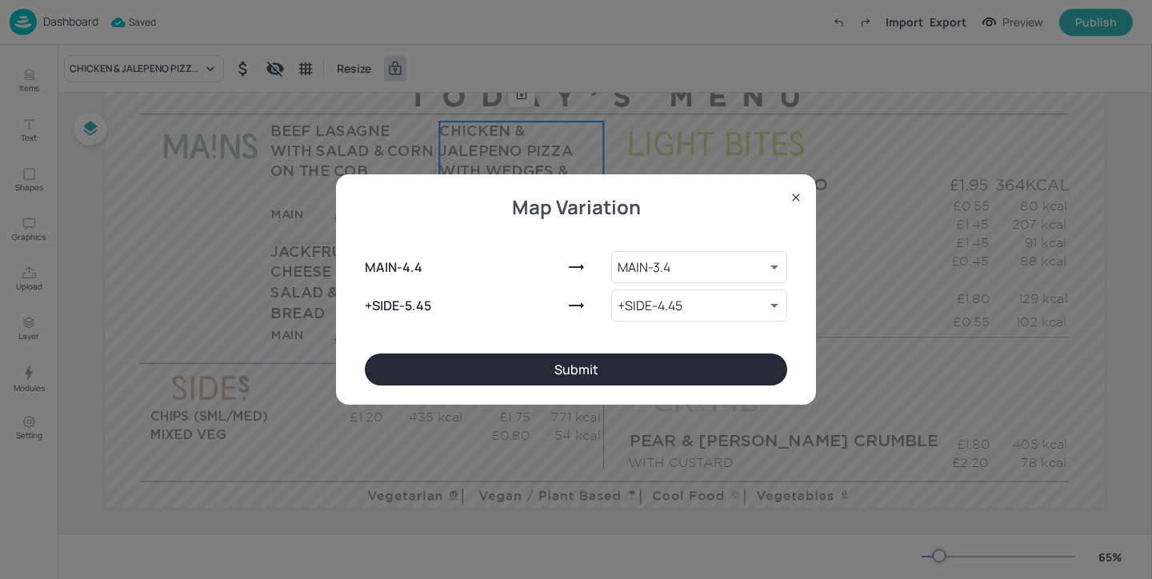
click at [573, 350] on div "MAIN - 4.4 MAIN - 3.4 9151520 ​ +SIDE - 5.45 +SIDE - 4.45 9151521 ​" at bounding box center [576, 283] width 422 height 141
click at [572, 362] on button "Submit" at bounding box center [576, 370] width 422 height 32
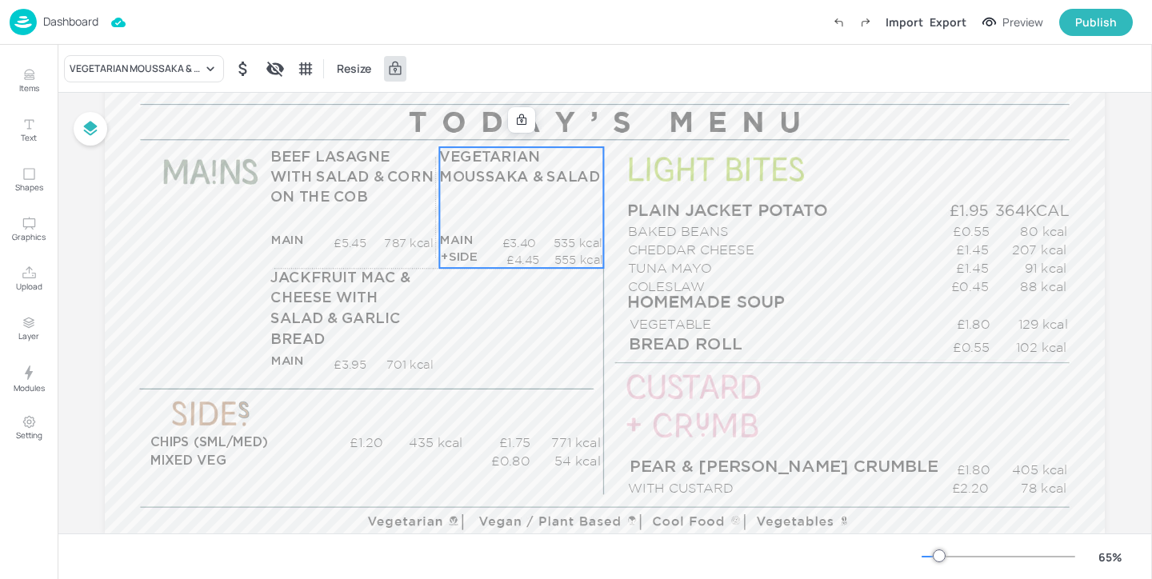
scroll to position [150, 0]
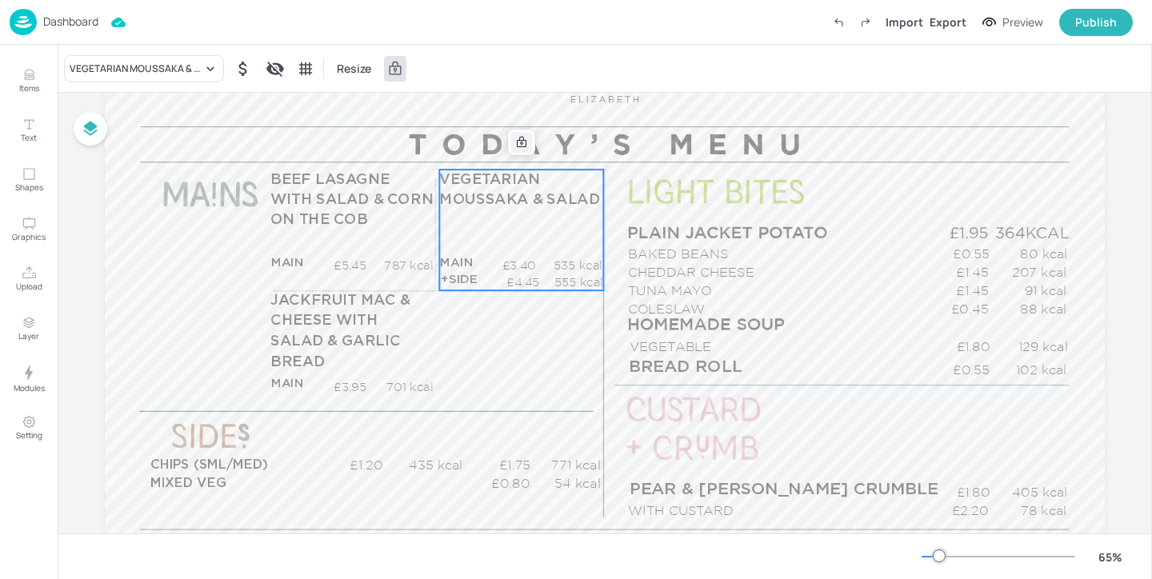
click at [520, 146] on icon at bounding box center [521, 142] width 13 height 13
click at [506, 142] on icon "Edit Item" at bounding box center [511, 142] width 14 height 13
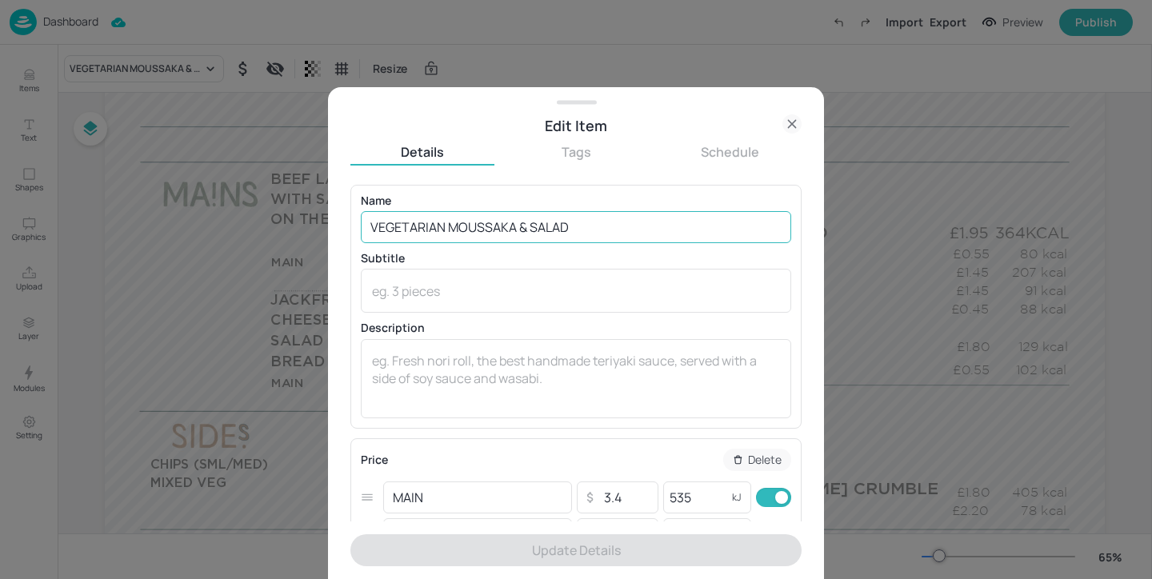
click at [528, 226] on input "VEGETARIAN MOUSSAKA & SALAD" at bounding box center [576, 227] width 430 height 32
click at [520, 226] on input "VEGETARIAN MOUSSAKA & SALAD" at bounding box center [576, 227] width 430 height 32
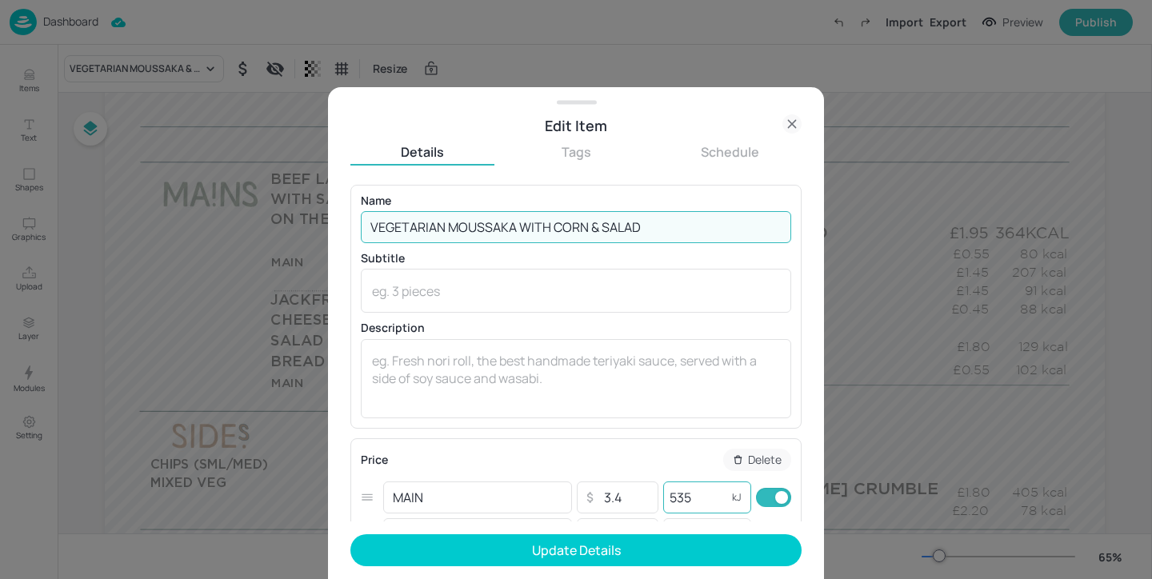
type input "VEGETARIAN MOUSSAKA WITH CORN & SALAD"
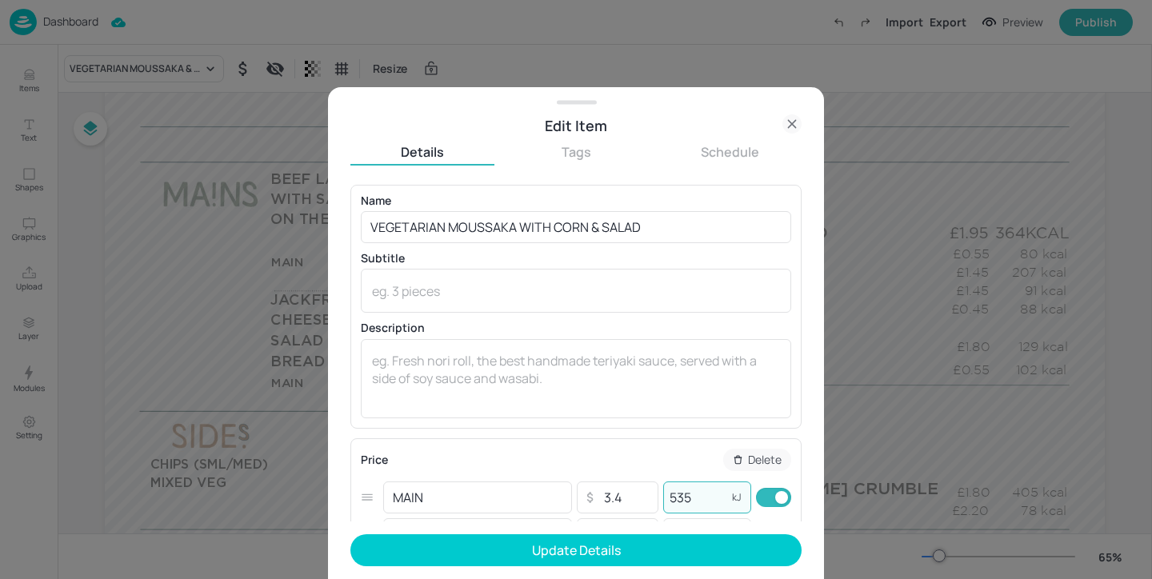
drag, startPoint x: 698, startPoint y: 492, endPoint x: 667, endPoint y: 497, distance: 30.8
click at [667, 497] on input "535" at bounding box center [695, 498] width 64 height 32
type input "637"
click at [623, 500] on input "3.4" at bounding box center [626, 498] width 56 height 32
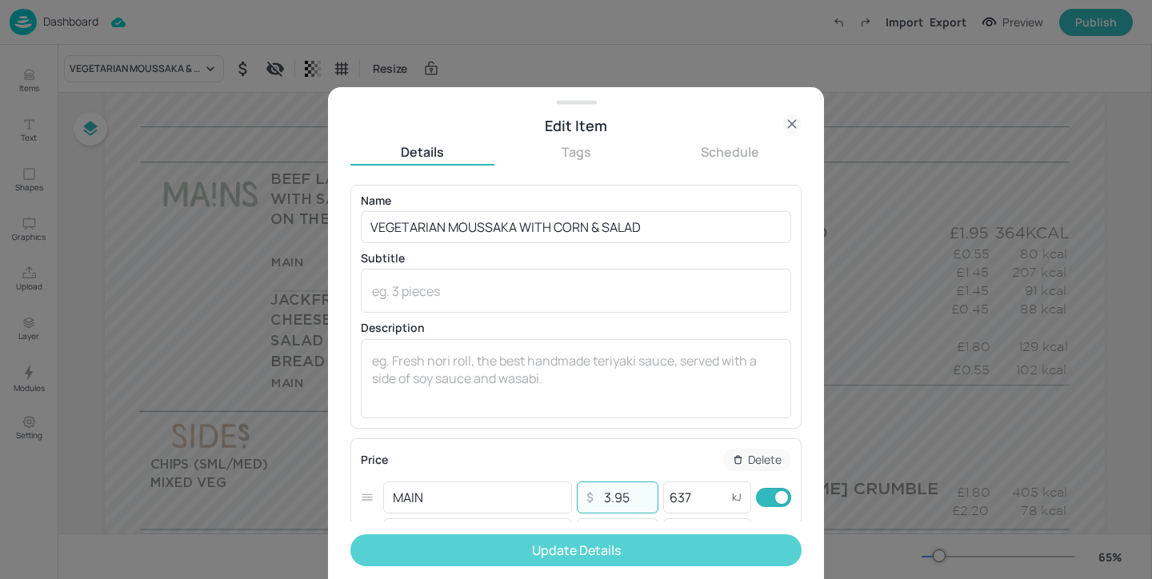
type input "3.95"
click at [667, 539] on button "Update Details" at bounding box center [575, 550] width 451 height 32
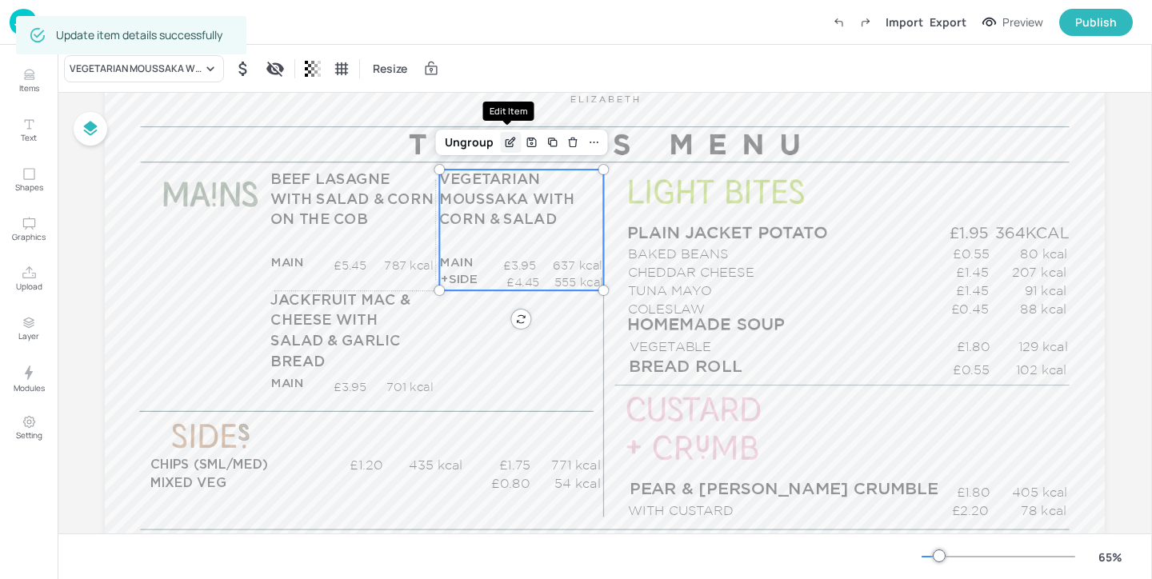
click at [510, 149] on div "Edit Item" at bounding box center [510, 142] width 21 height 21
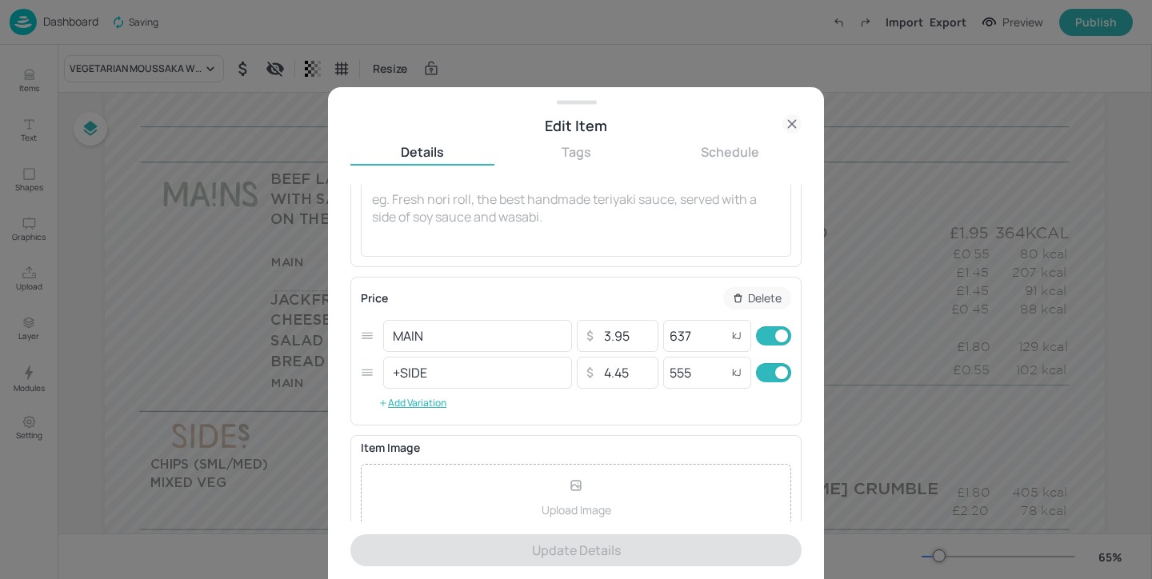
scroll to position [160, 0]
click at [770, 373] on input "checkbox" at bounding box center [782, 374] width 58 height 19
checkbox input "false"
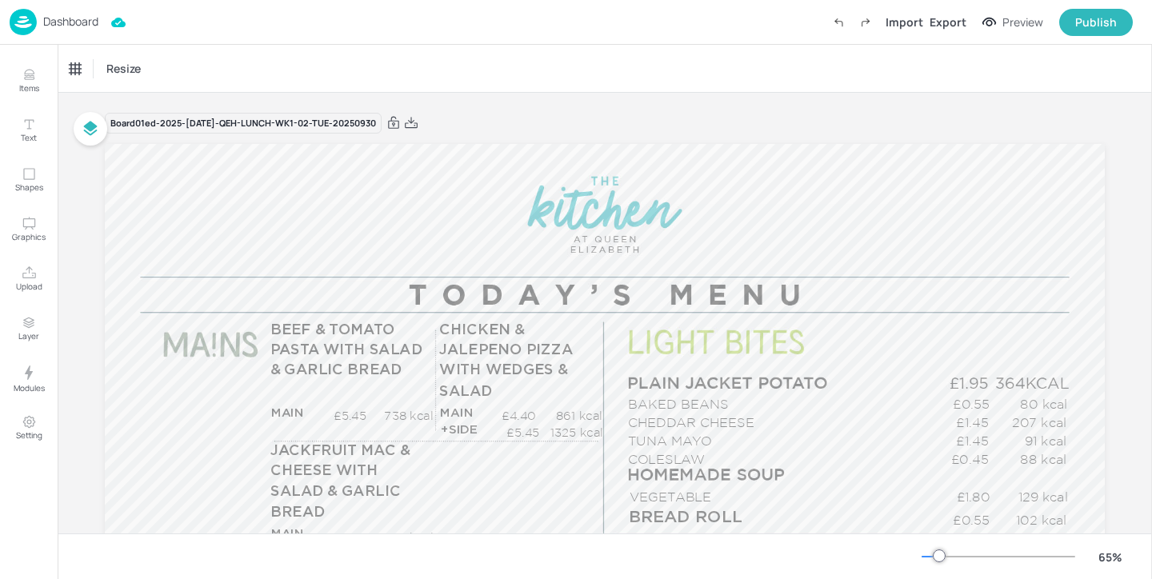
click at [79, 25] on p "Dashboard" at bounding box center [70, 21] width 55 height 11
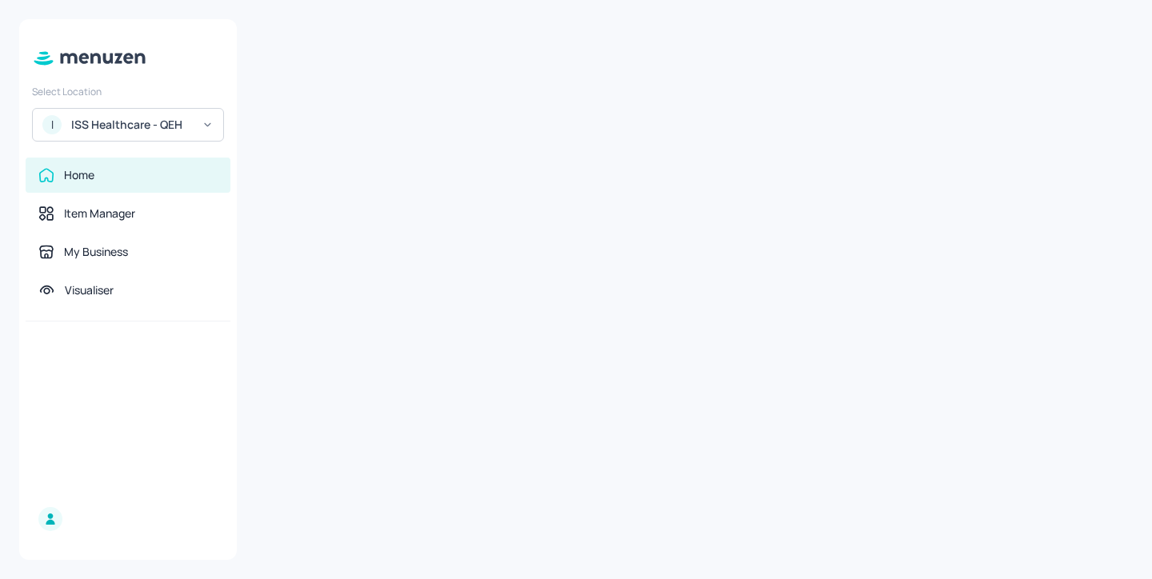
click at [118, 114] on div "I ISS Healthcare - QEH" at bounding box center [128, 125] width 192 height 34
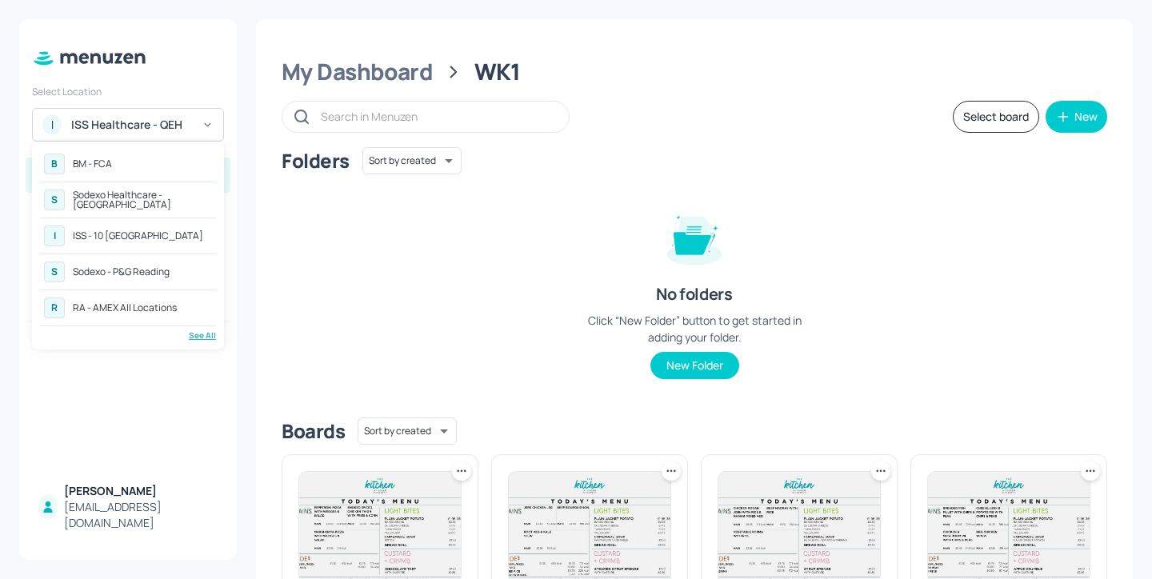
click at [177, 311] on div "R RA - AMEX All Locations" at bounding box center [128, 308] width 176 height 29
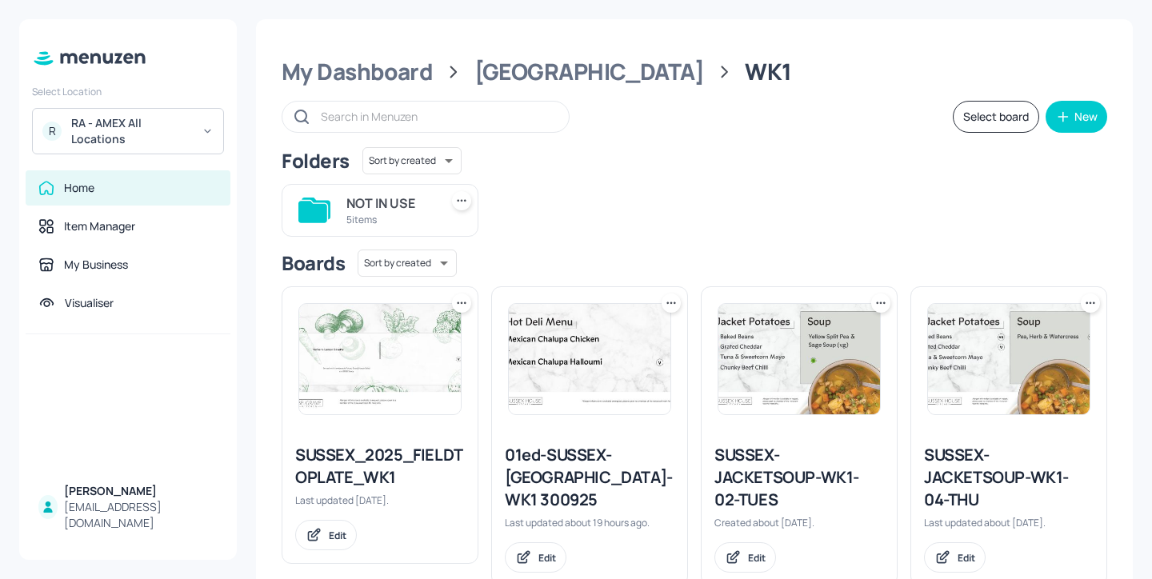
scroll to position [83, 0]
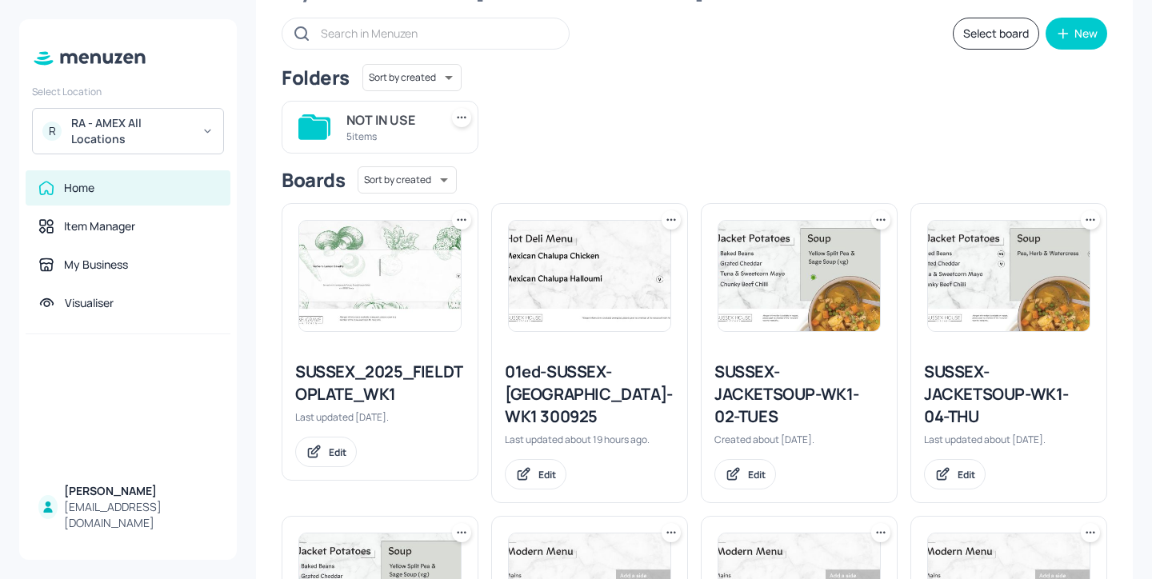
click at [748, 392] on div "SUSSEX-JACKETSOUP-WK1-02-TUES" at bounding box center [799, 394] width 170 height 67
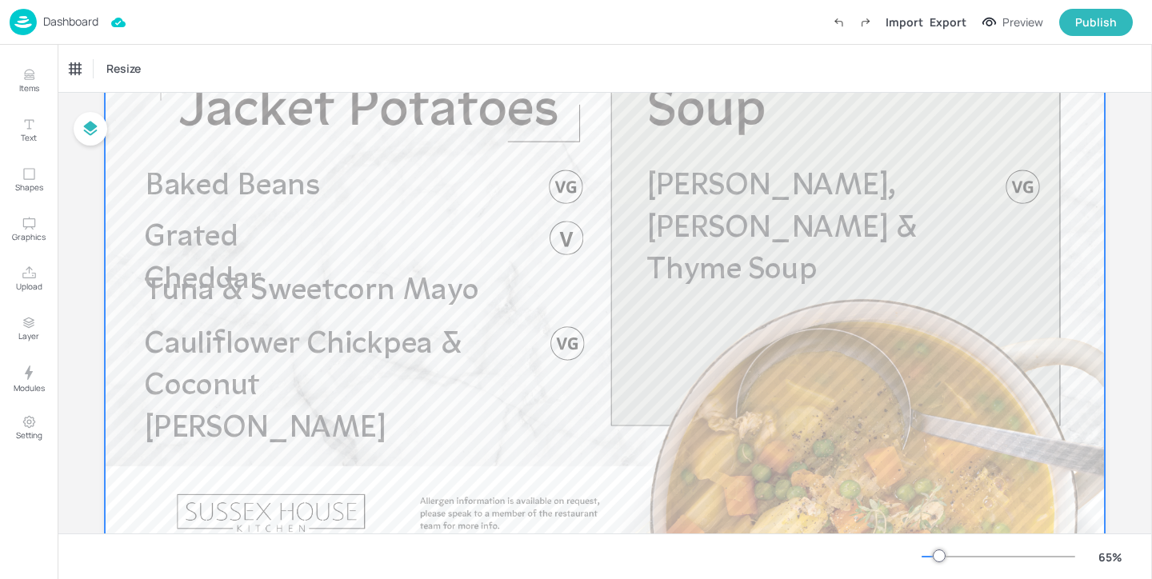
scroll to position [144, 0]
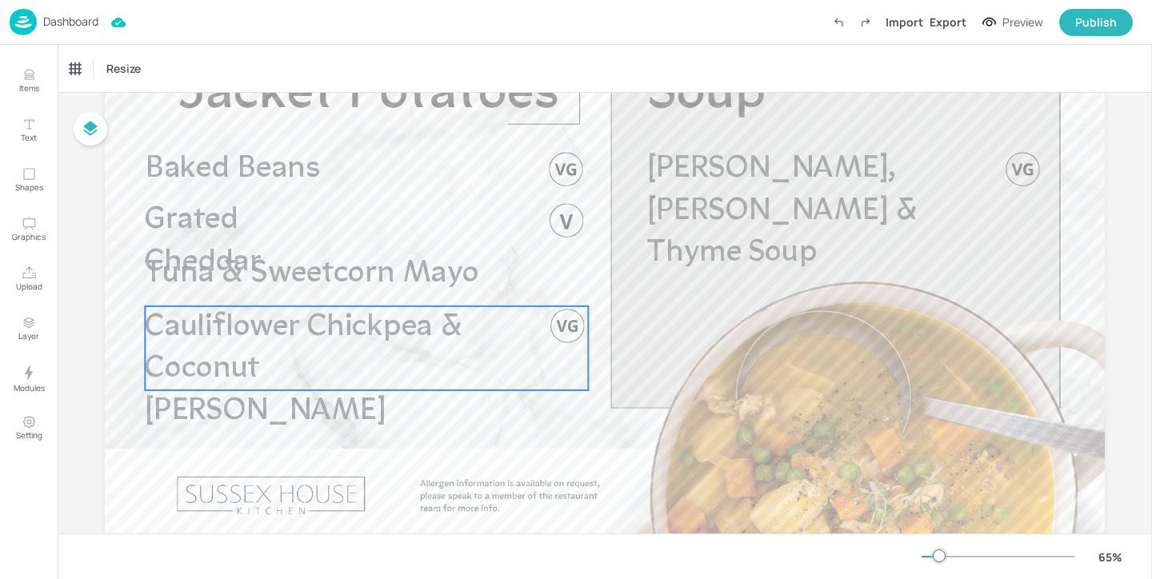
click at [371, 371] on p "Cauliflower Chickpea & Coconut [PERSON_NAME]" at bounding box center [322, 369] width 354 height 127
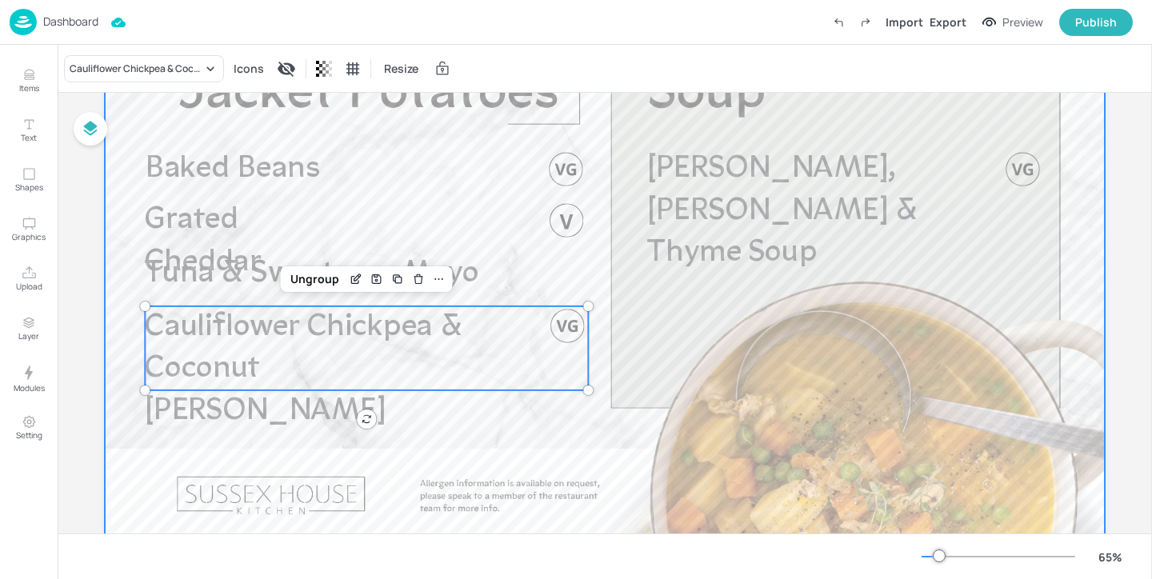
click at [690, 150] on p "[PERSON_NAME], [PERSON_NAME] & Thyme Soup" at bounding box center [816, 211] width 339 height 127
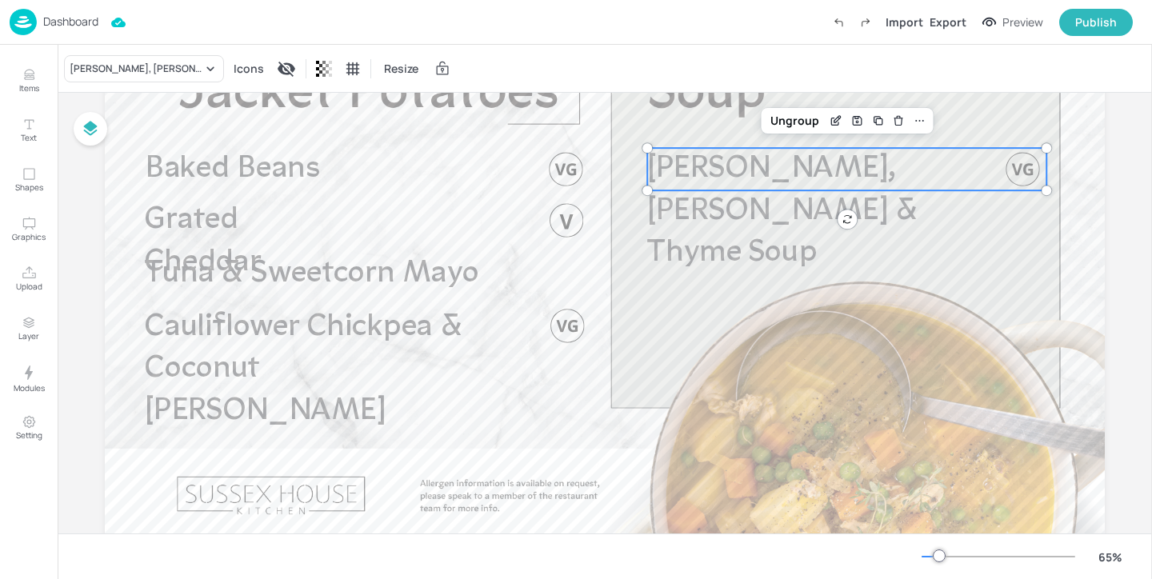
click at [190, 85] on div "[PERSON_NAME], [PERSON_NAME] & Thyme Soup Icons Resize" at bounding box center [605, 68] width 1095 height 47
click at [190, 69] on div "[PERSON_NAME], [PERSON_NAME] & Thyme Soup" at bounding box center [136, 69] width 133 height 14
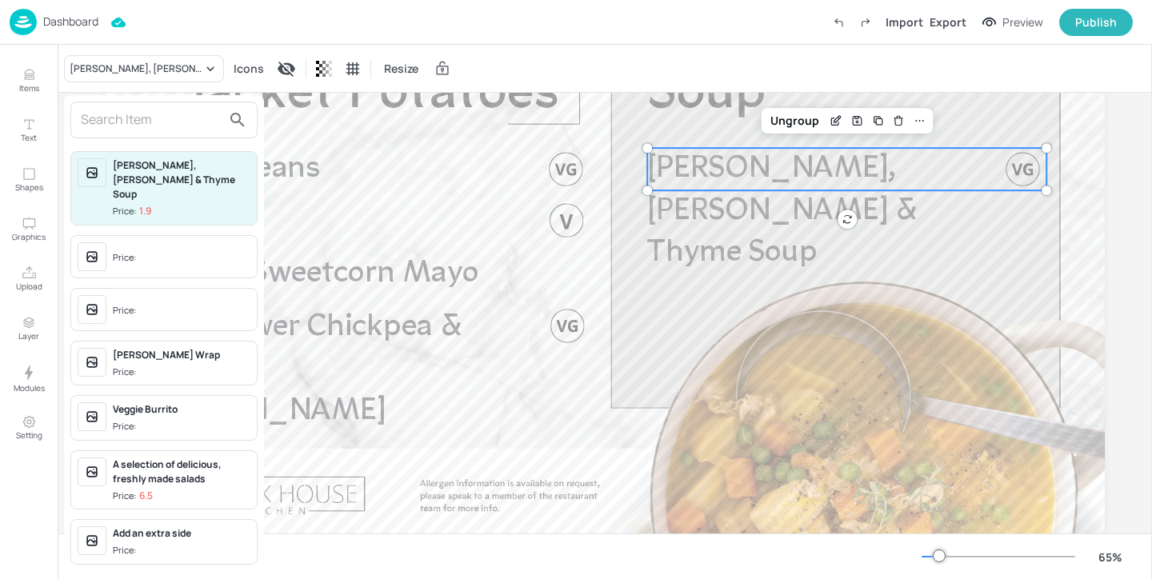
click at [169, 123] on input "text" at bounding box center [151, 120] width 141 height 26
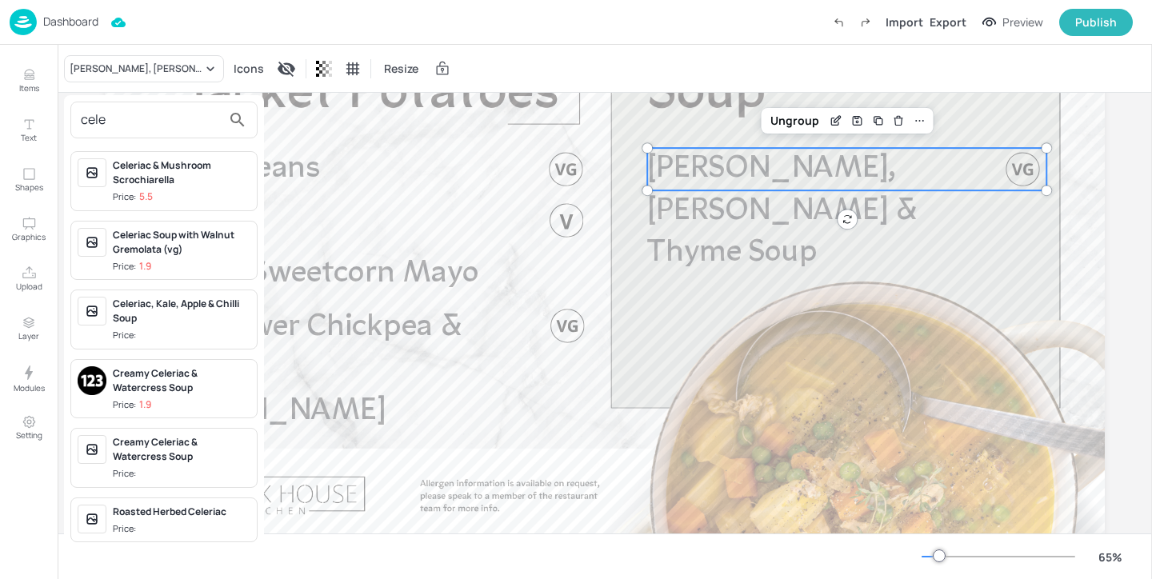
type input "cele"
click at [209, 330] on span "Price:" at bounding box center [182, 336] width 138 height 14
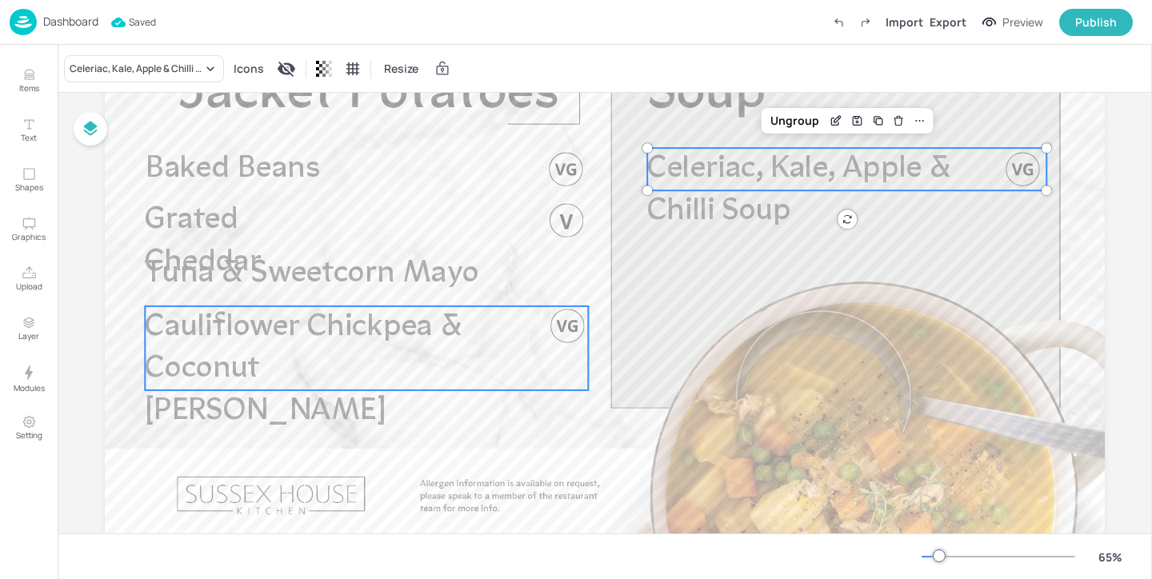
click at [218, 314] on span "Cauliflower Chickpea & Coconut [PERSON_NAME]" at bounding box center [304, 369] width 318 height 115
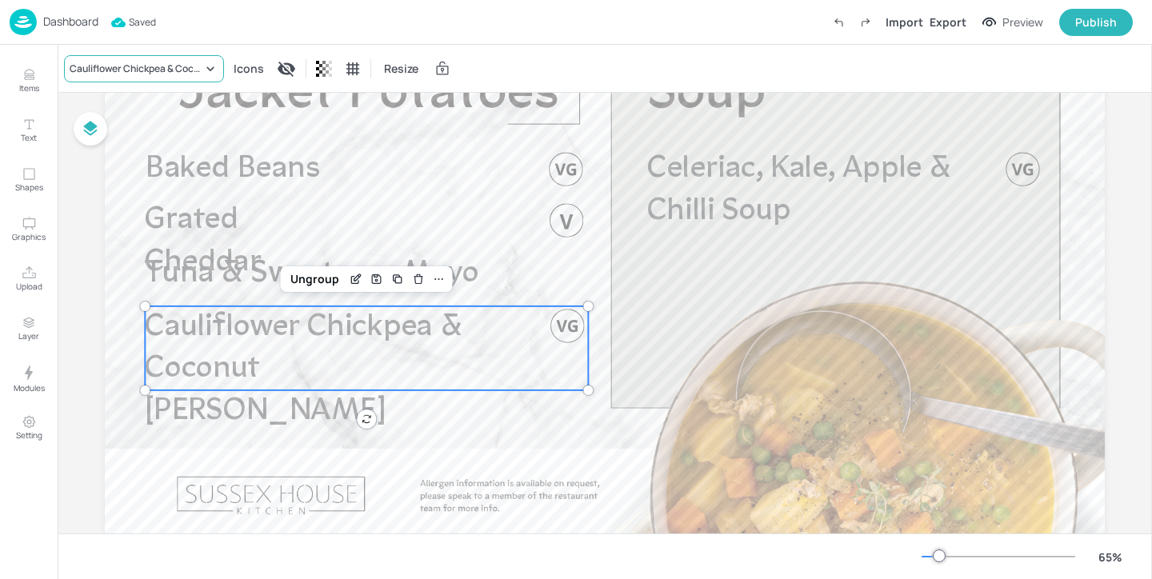
click at [124, 70] on div "Cauliflower Chickpea & Coconut Curry" at bounding box center [136, 69] width 133 height 14
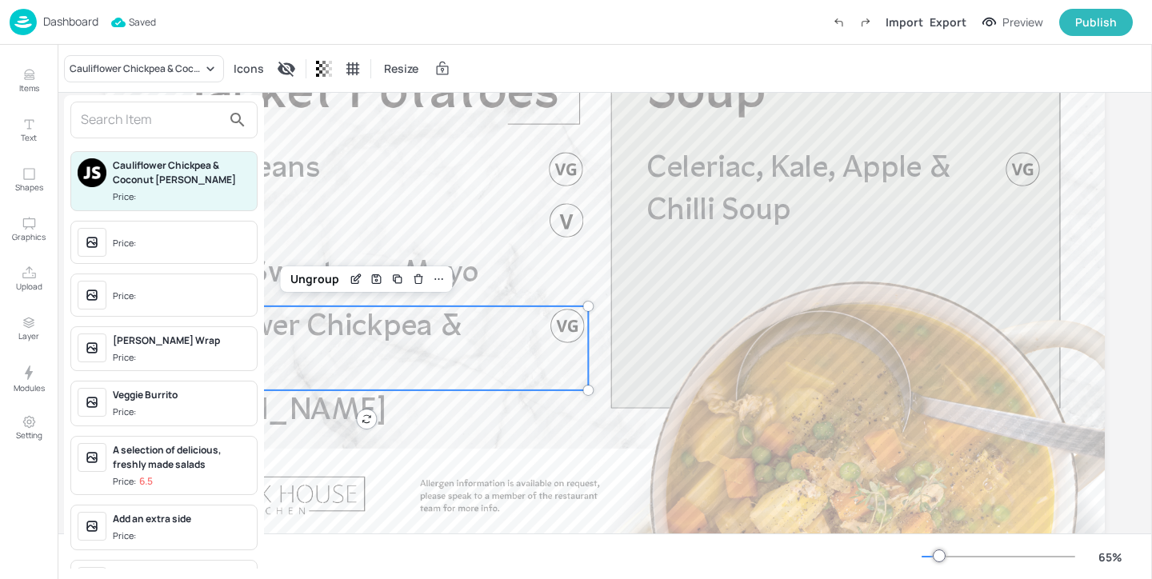
click at [152, 128] on input "text" at bounding box center [151, 120] width 141 height 26
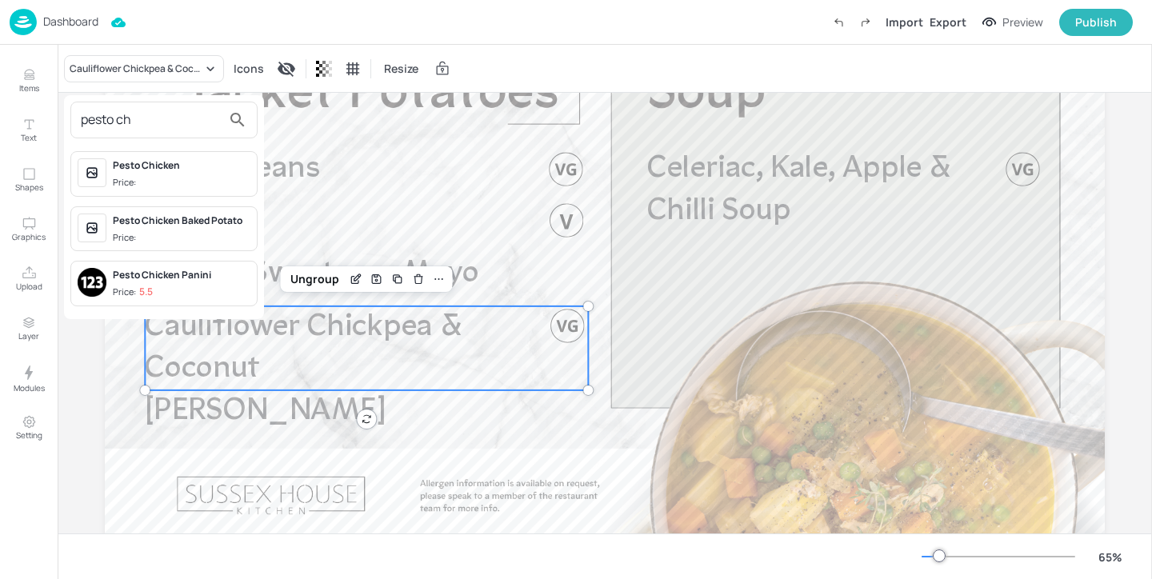
type input "pesto ch"
click at [227, 170] on div "Pesto Chicken" at bounding box center [182, 165] width 138 height 14
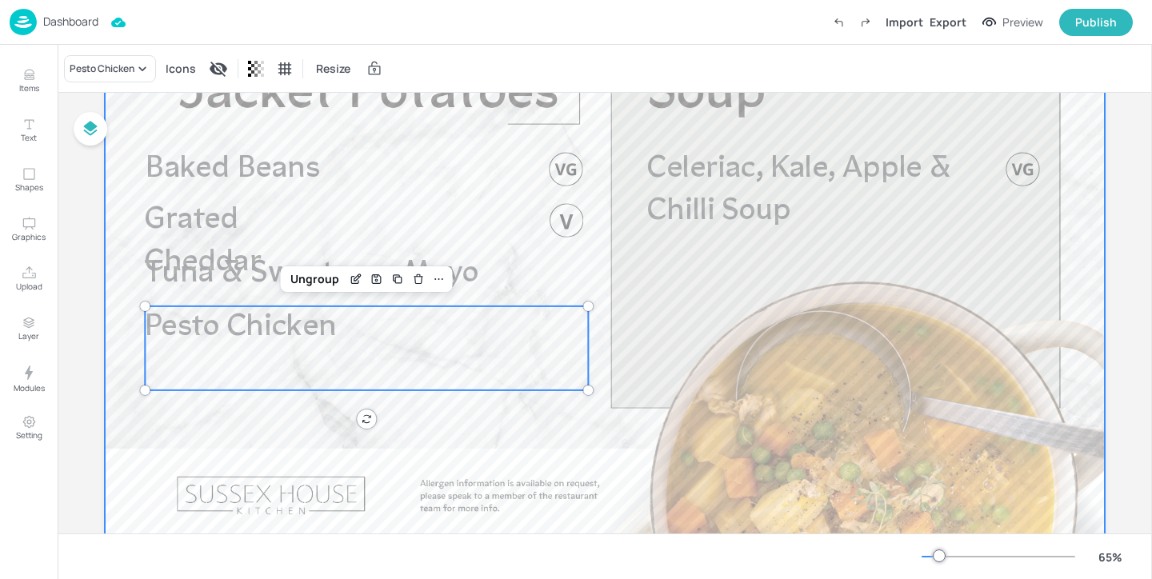
click at [430, 426] on div at bounding box center [605, 281] width 1000 height 562
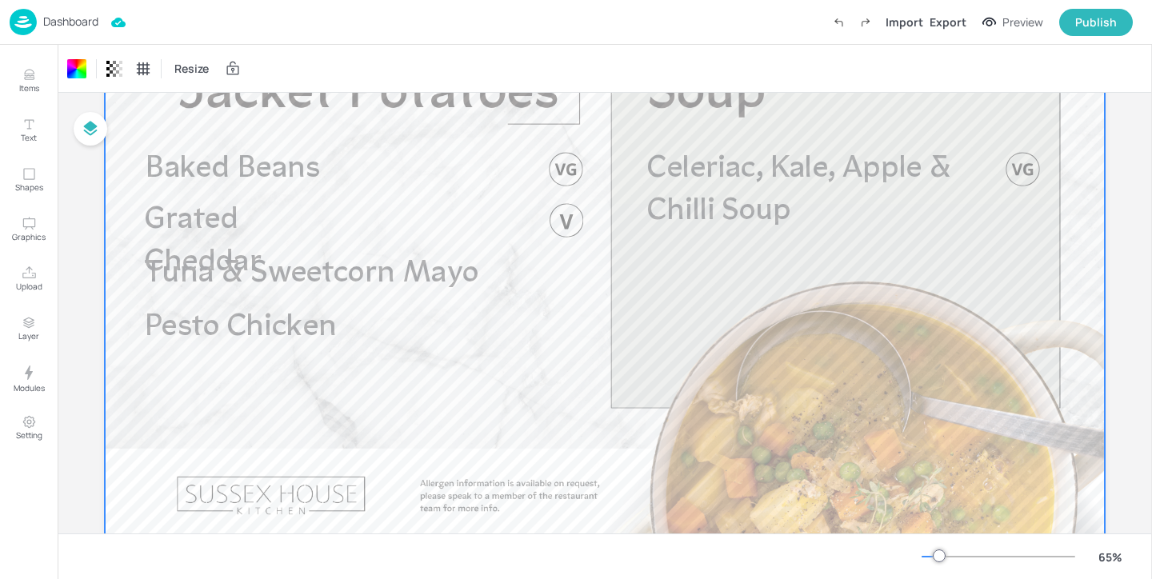
click at [70, 17] on p "Dashboard" at bounding box center [70, 21] width 55 height 11
click at [74, 16] on p "Dashboard" at bounding box center [70, 21] width 55 height 11
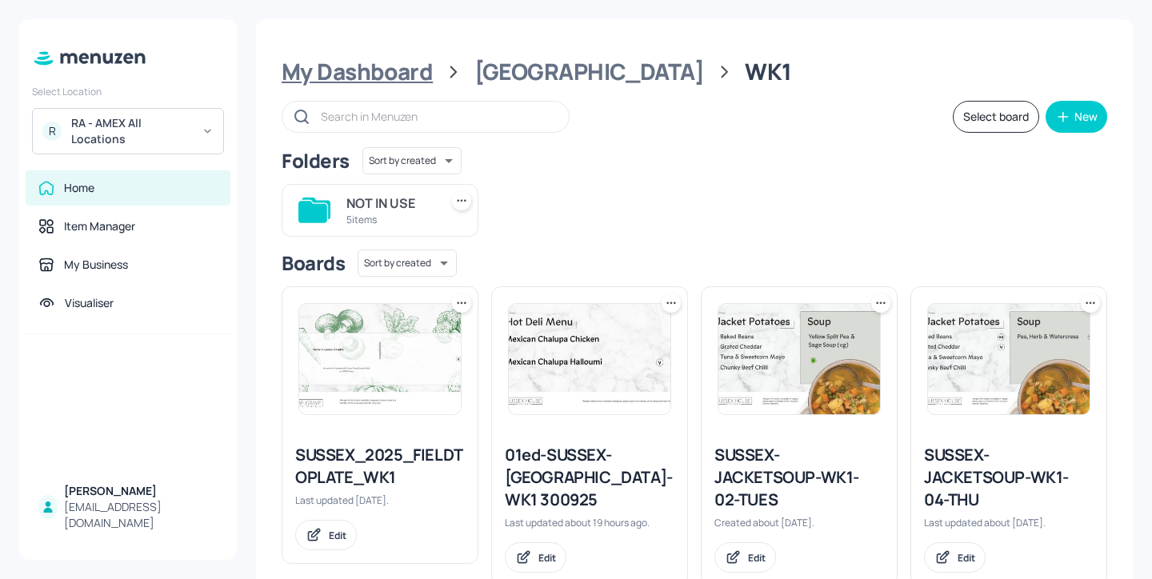
click at [425, 70] on div "My Dashboard" at bounding box center [357, 72] width 151 height 29
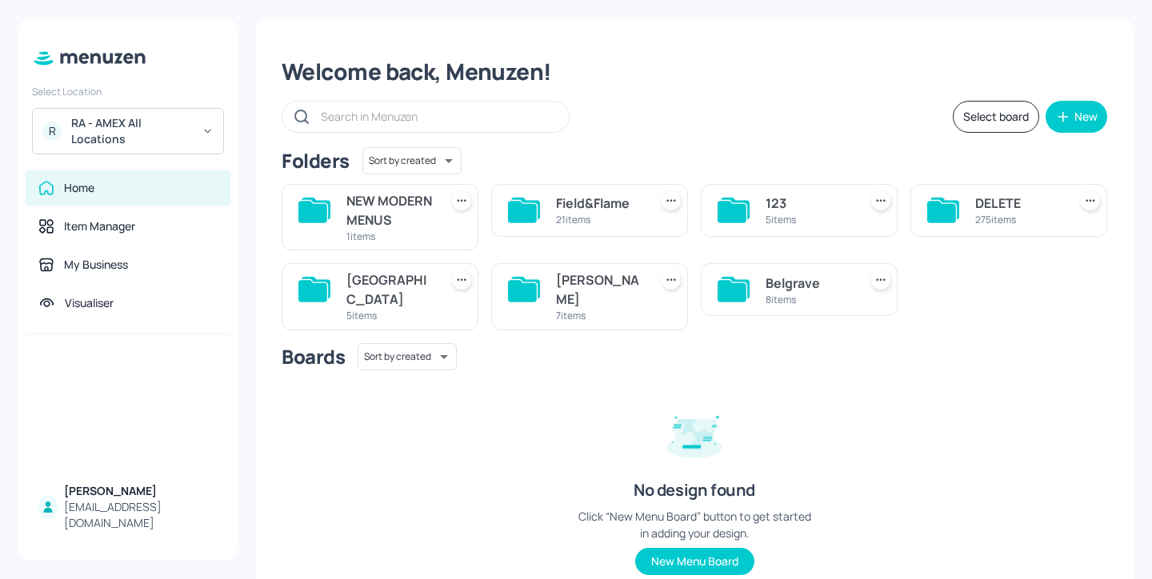
click at [787, 306] on div "8 items" at bounding box center [809, 300] width 86 height 14
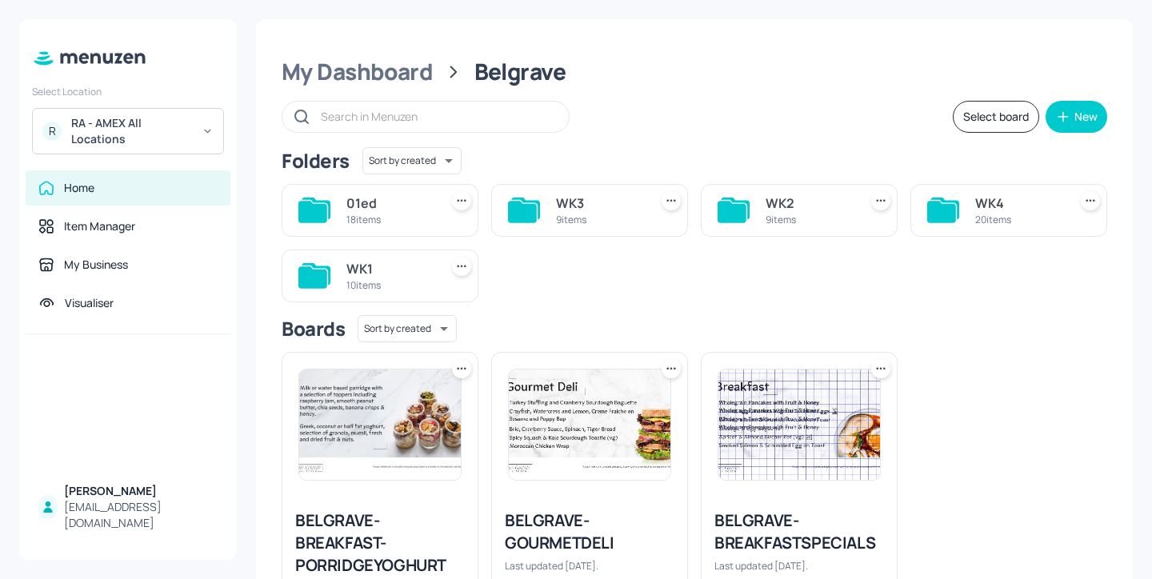
scroll to position [111, 0]
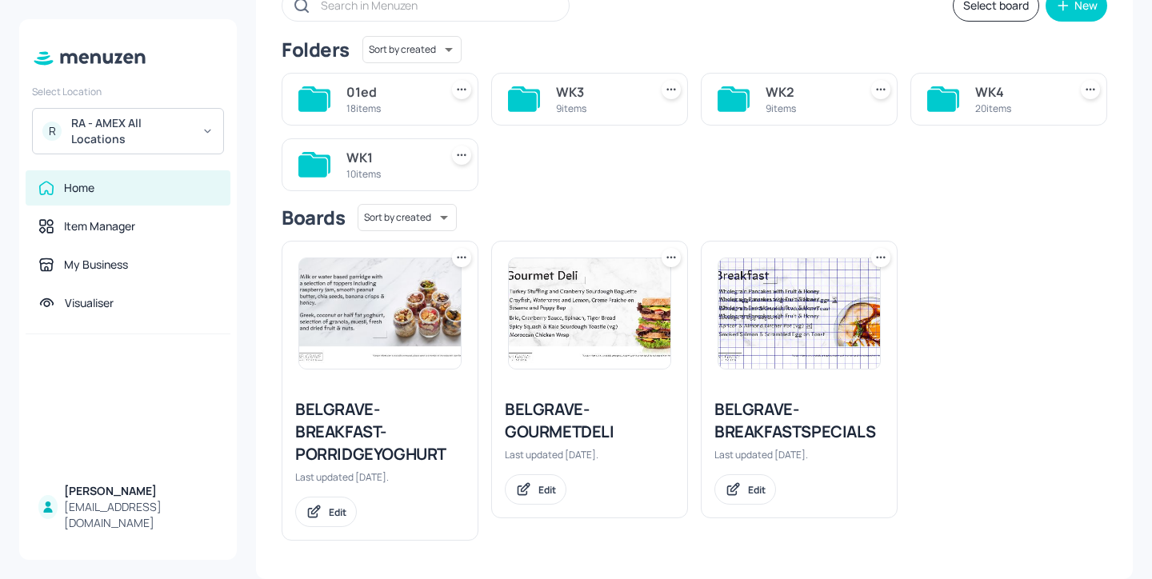
click at [371, 146] on div "WK1 10 items" at bounding box center [389, 165] width 86 height 38
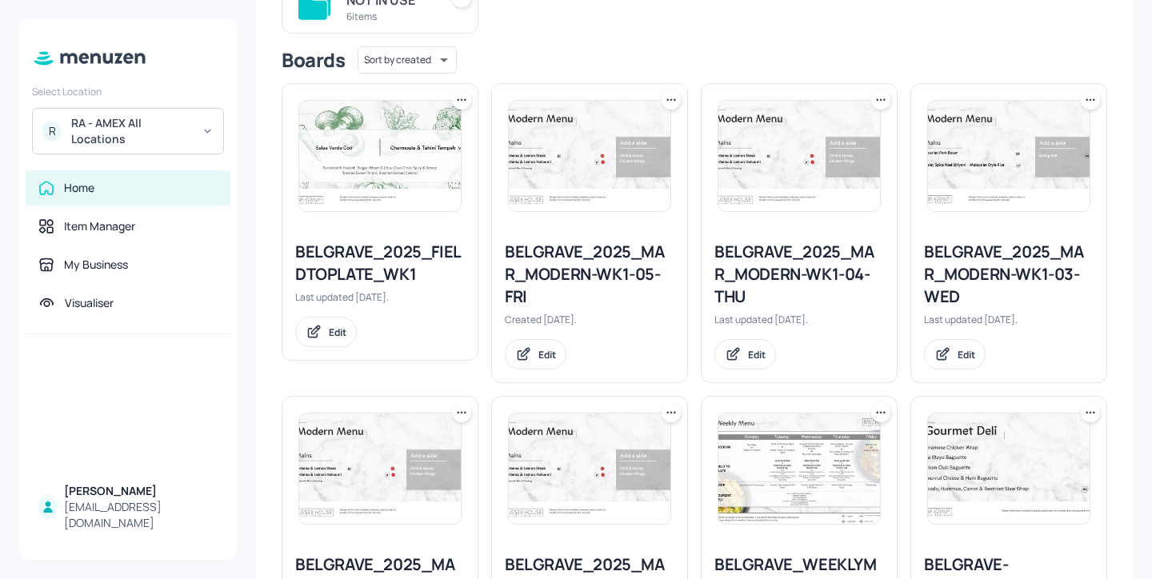
scroll to position [0, 0]
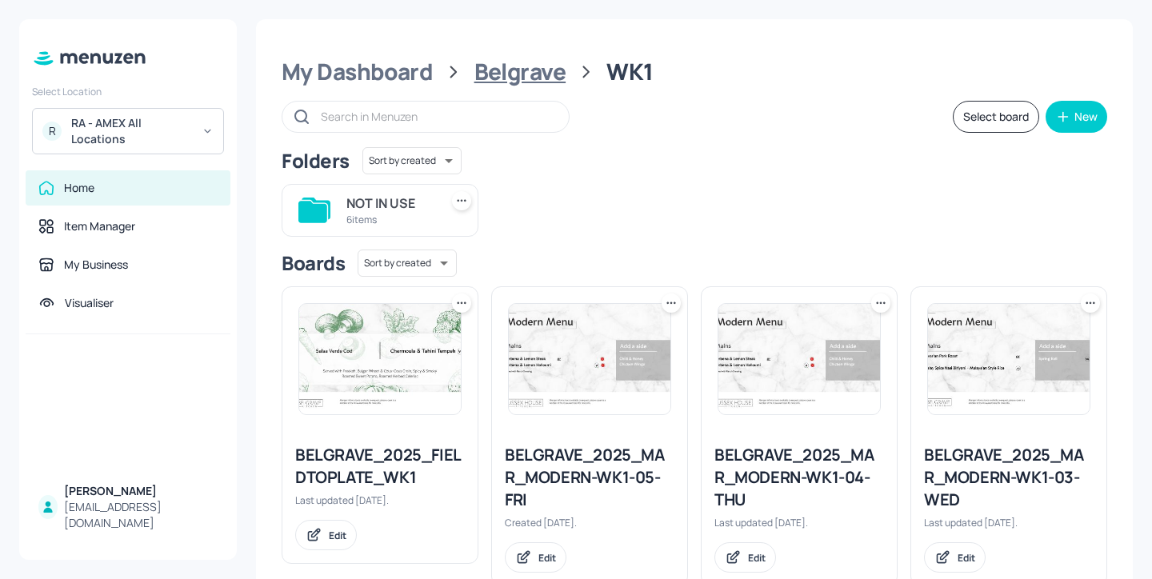
click at [506, 73] on div "Belgrave" at bounding box center [520, 72] width 92 height 29
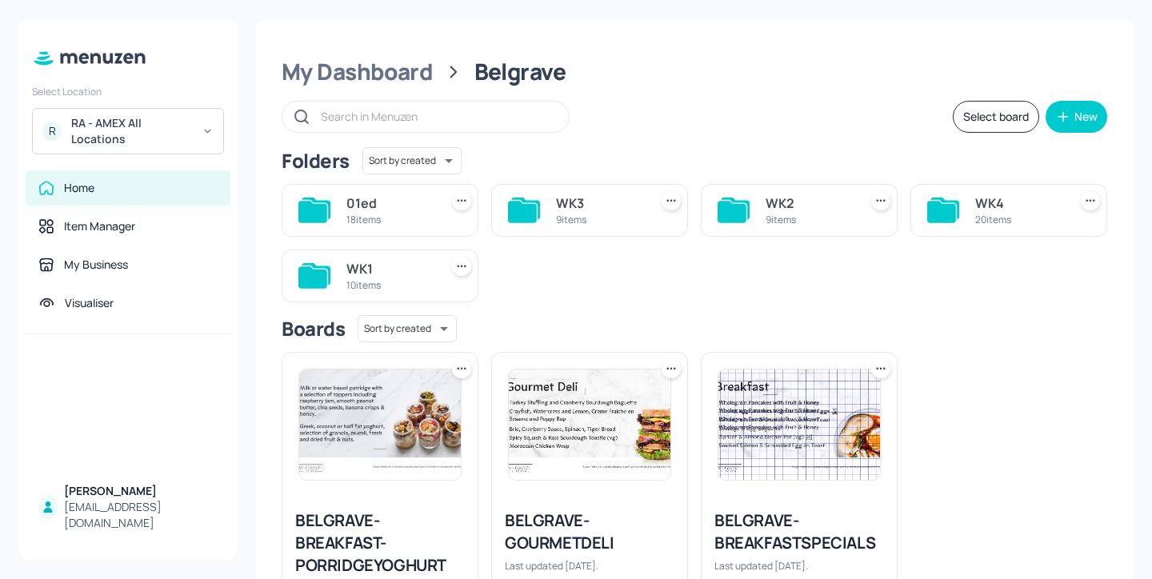
click at [786, 203] on div "WK2" at bounding box center [809, 203] width 86 height 19
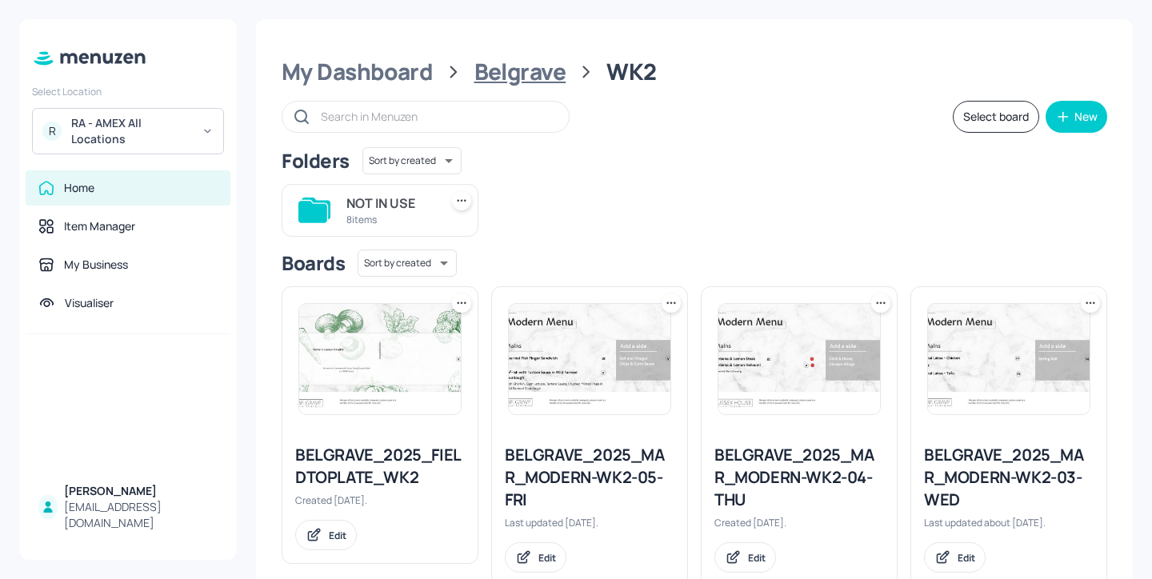
click at [532, 76] on div "Belgrave" at bounding box center [520, 72] width 92 height 29
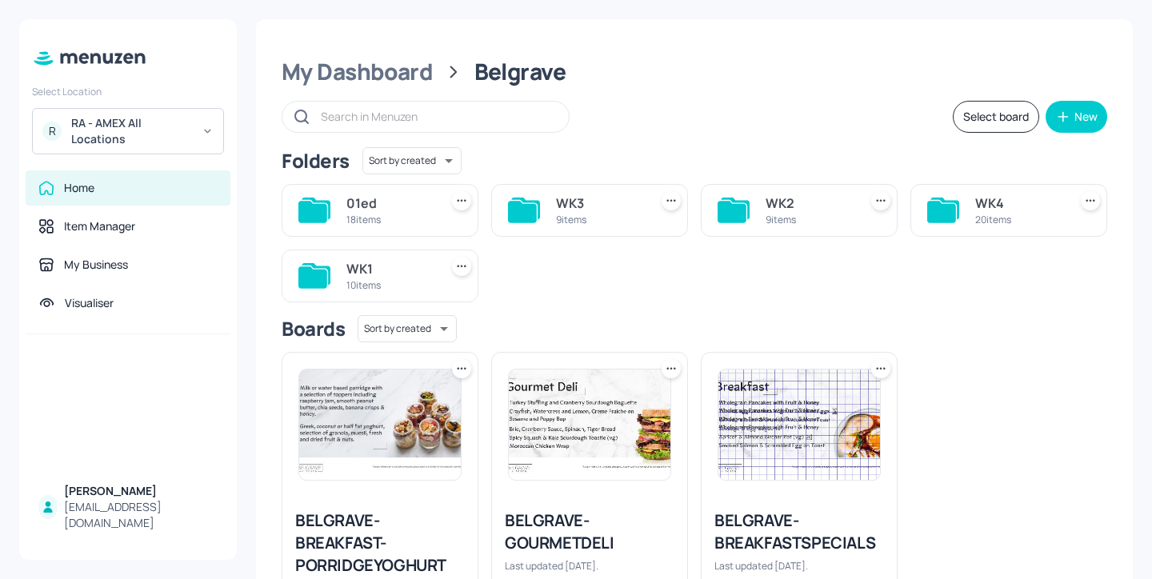
click at [379, 266] on div "WK1" at bounding box center [389, 268] width 86 height 19
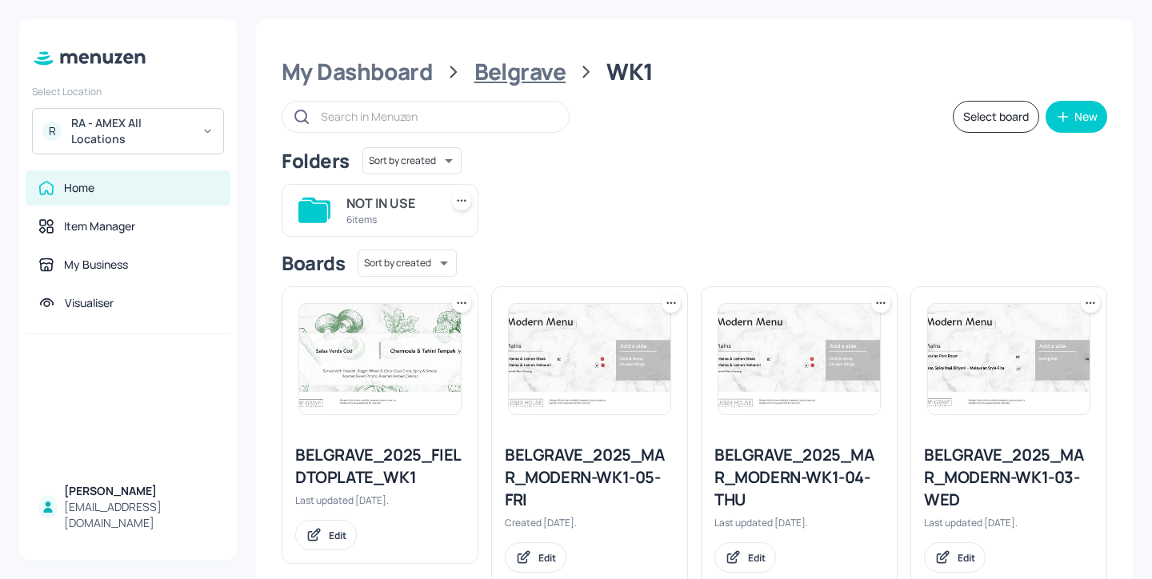
click at [548, 80] on div "Belgrave" at bounding box center [520, 72] width 92 height 29
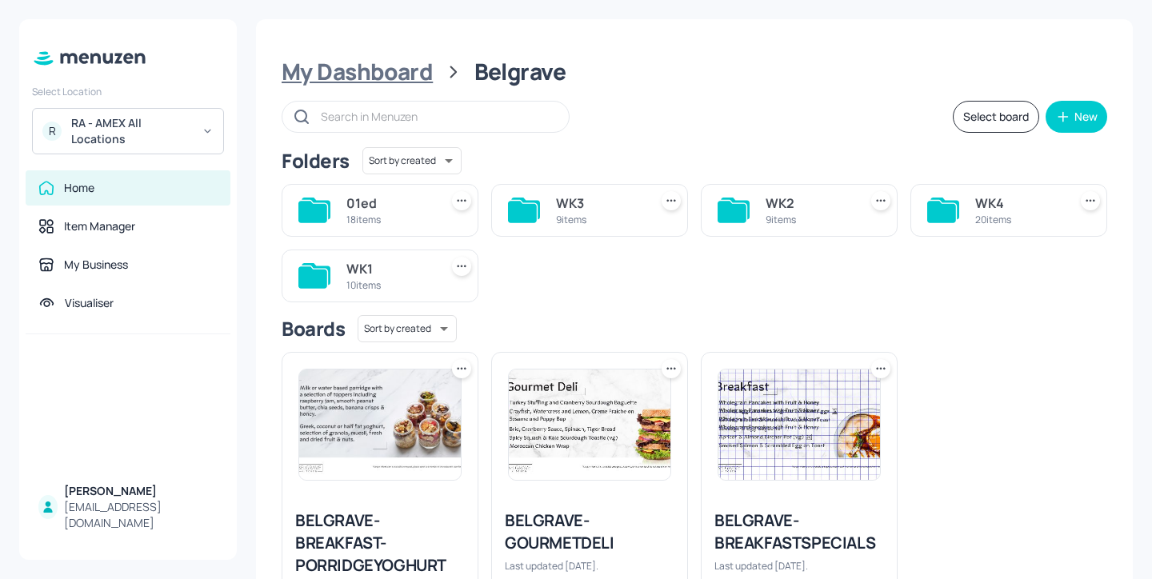
click at [404, 70] on div "My Dashboard" at bounding box center [357, 72] width 151 height 29
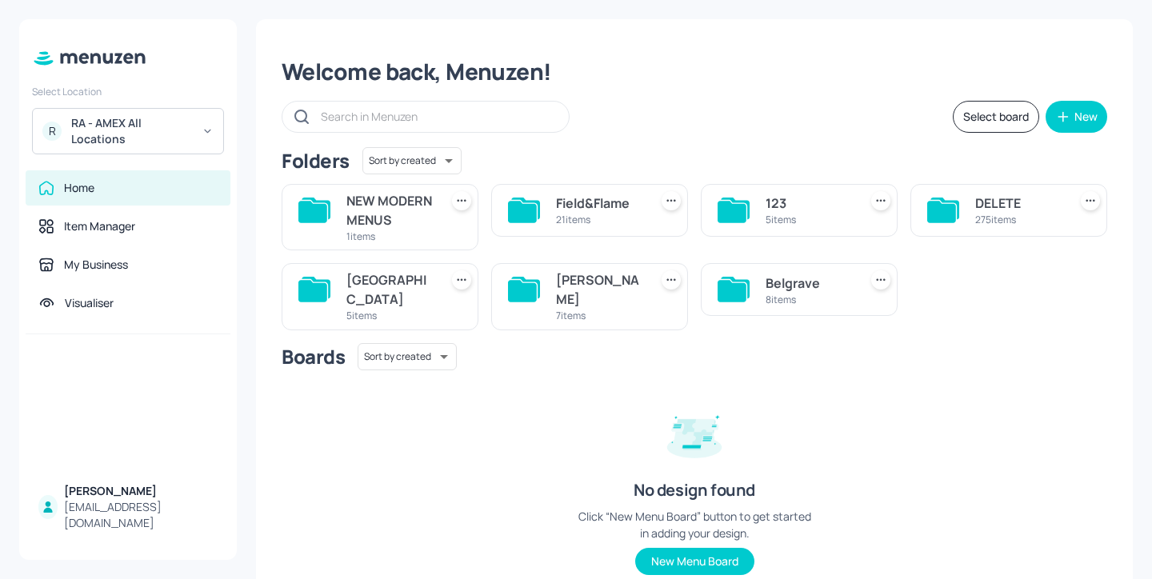
click at [612, 330] on div "John St 7 items" at bounding box center [589, 296] width 197 height 66
click at [612, 313] on div "7 items" at bounding box center [599, 316] width 86 height 14
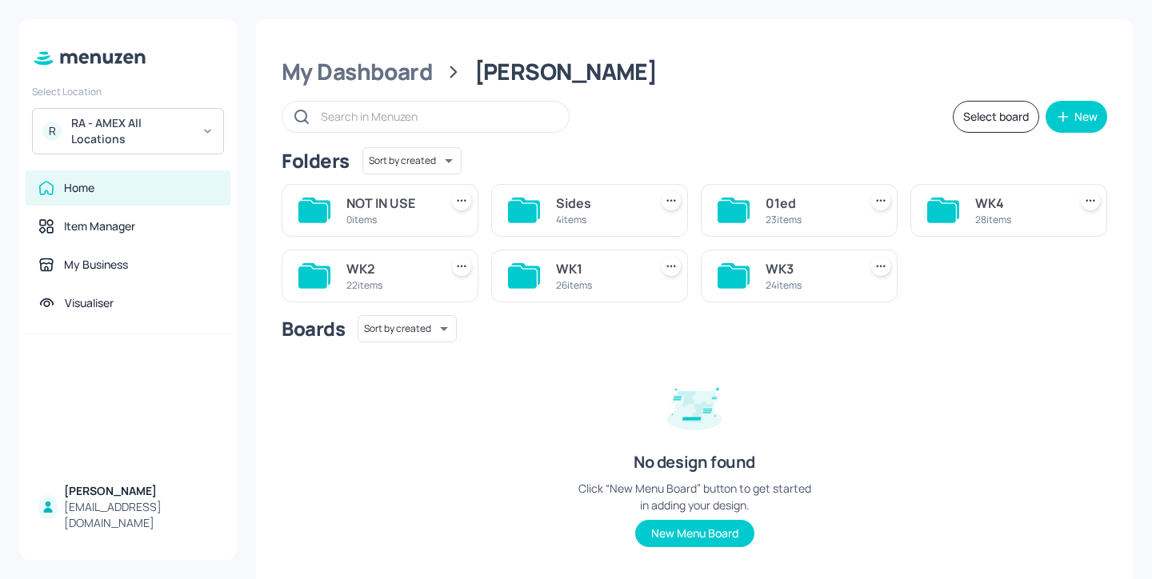
scroll to position [2, 0]
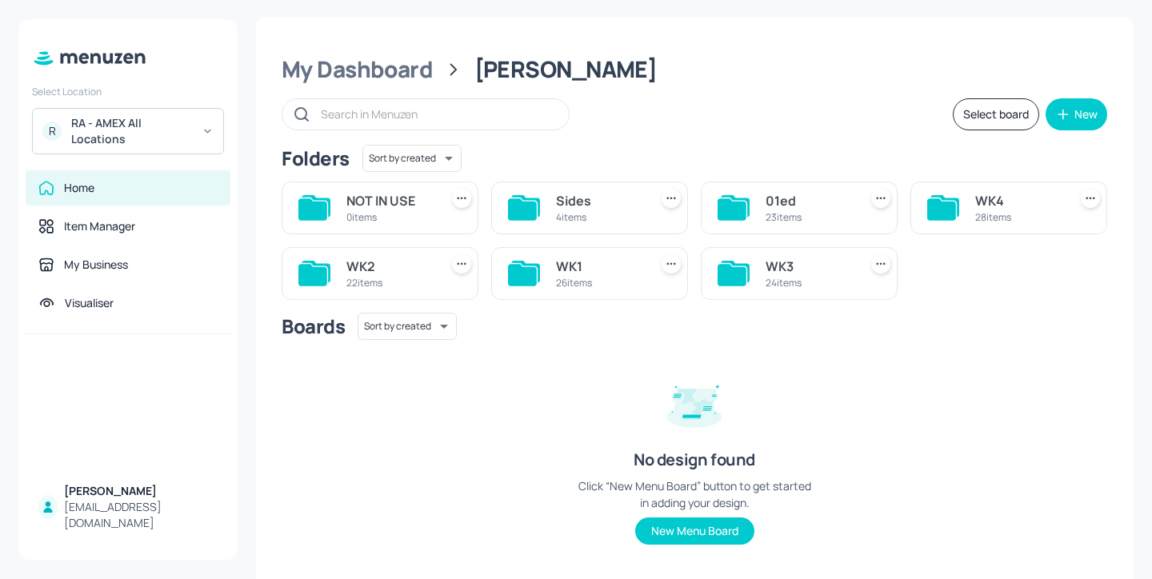
click at [597, 271] on div "WK1" at bounding box center [599, 266] width 86 height 19
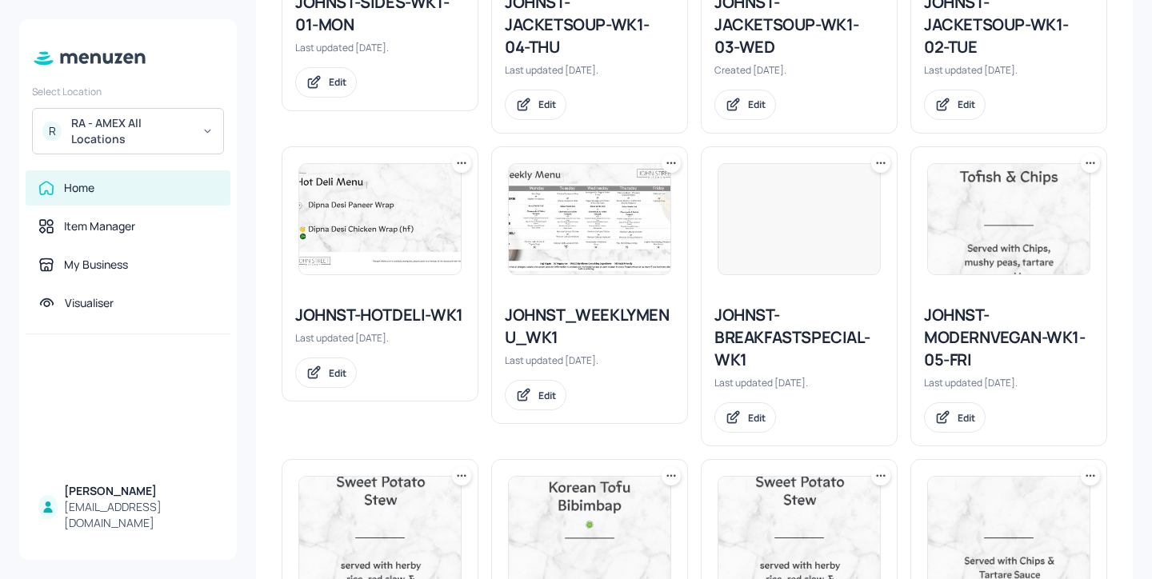
scroll to position [900, 0]
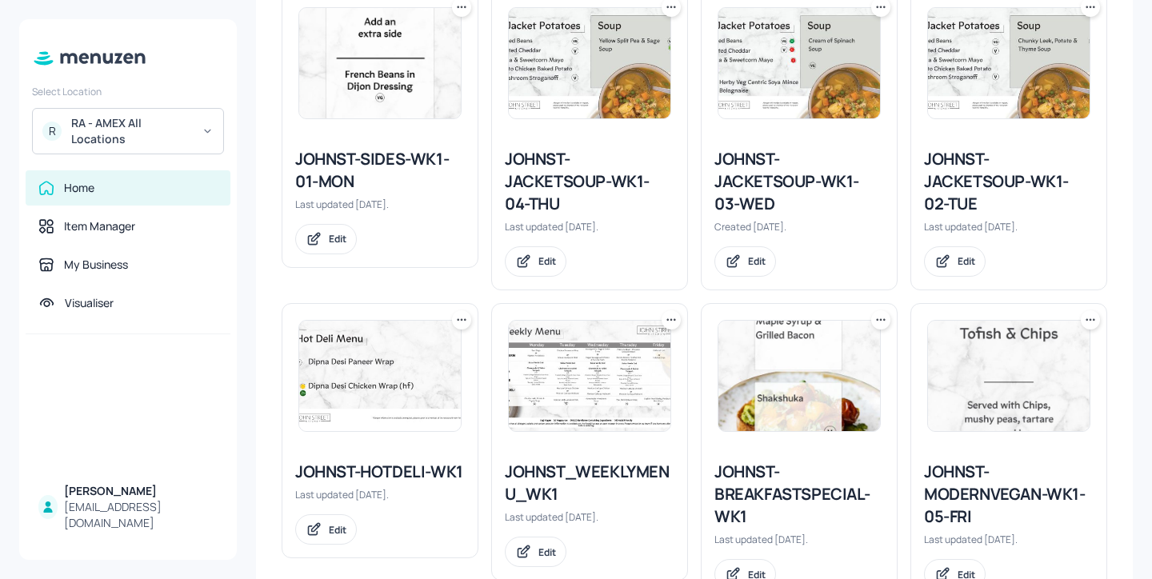
click at [979, 215] on div "JOHNST-JACKETSOUP-WK1-02-TUE" at bounding box center [1009, 181] width 170 height 67
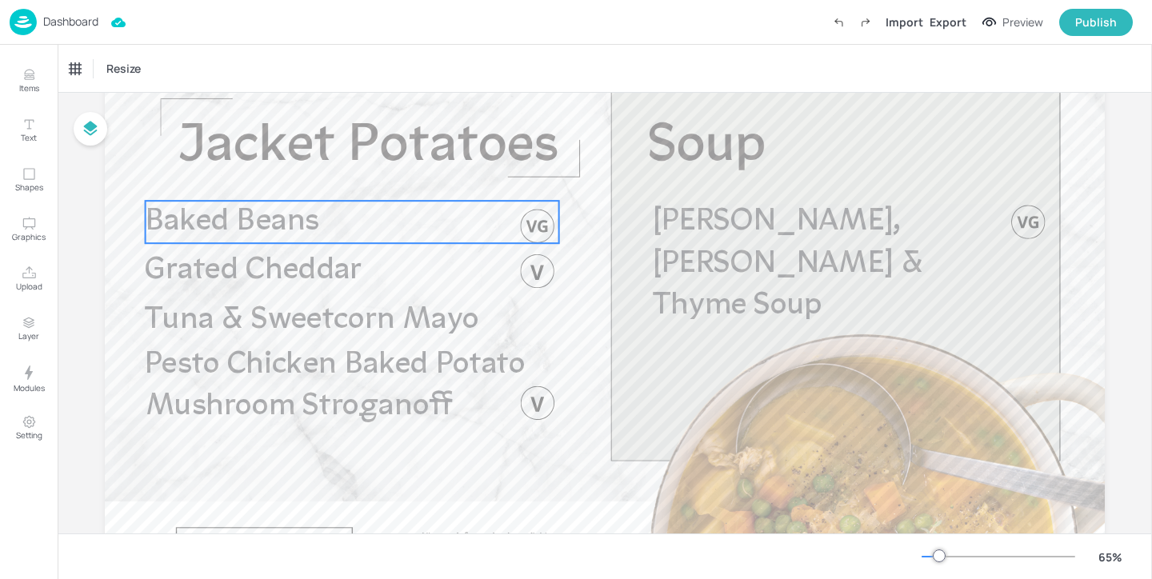
scroll to position [194, 0]
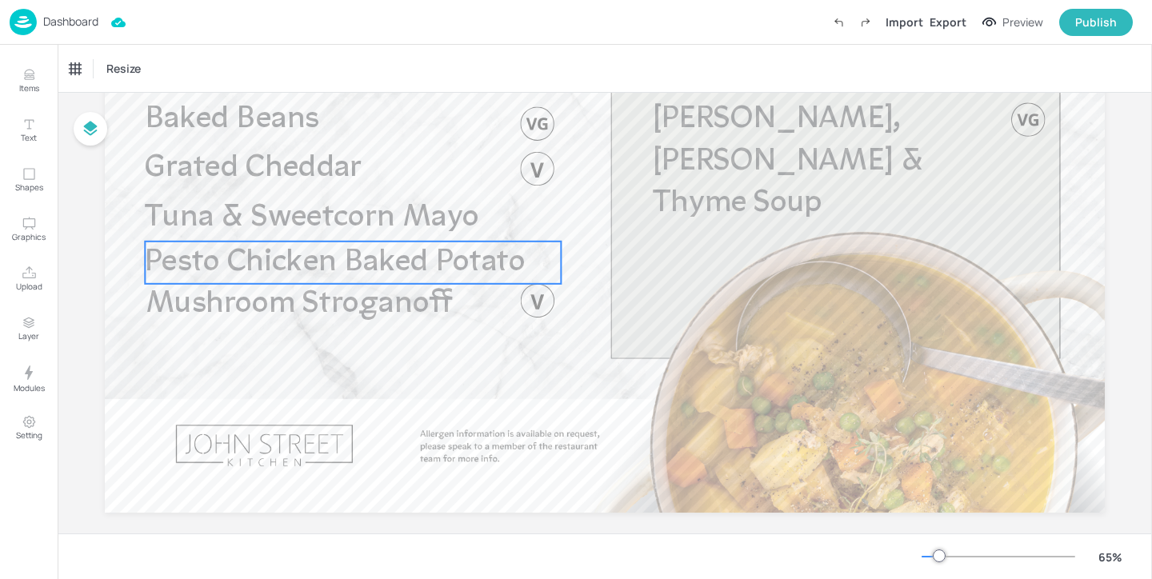
click at [401, 270] on span "Pesto Chicken Baked Potato" at bounding box center [335, 262] width 380 height 30
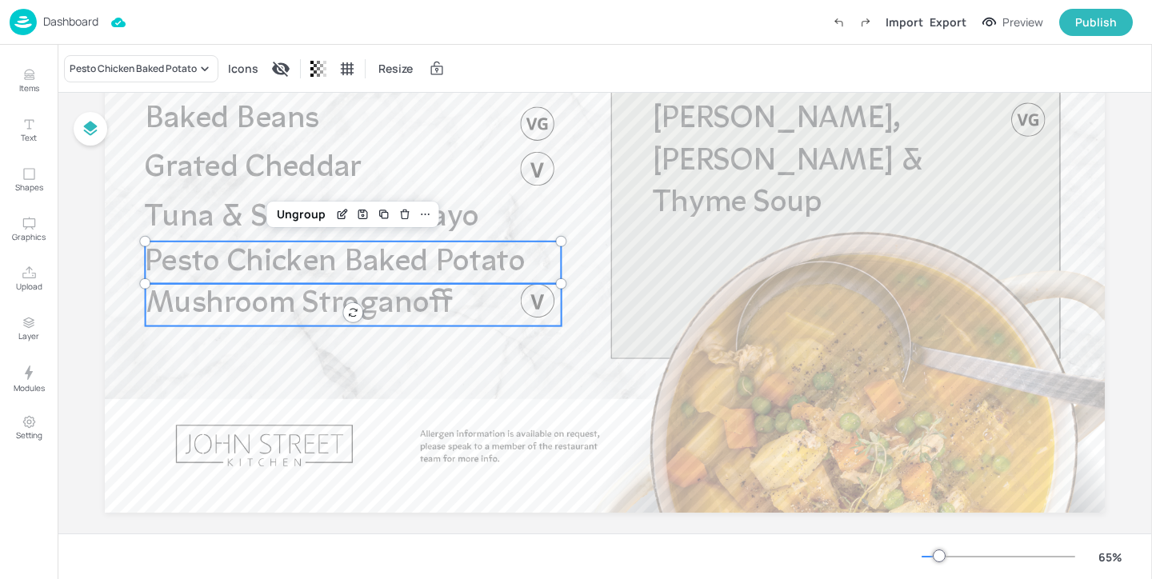
click at [420, 303] on span "Mushroom Stroganoff" at bounding box center [299, 305] width 307 height 30
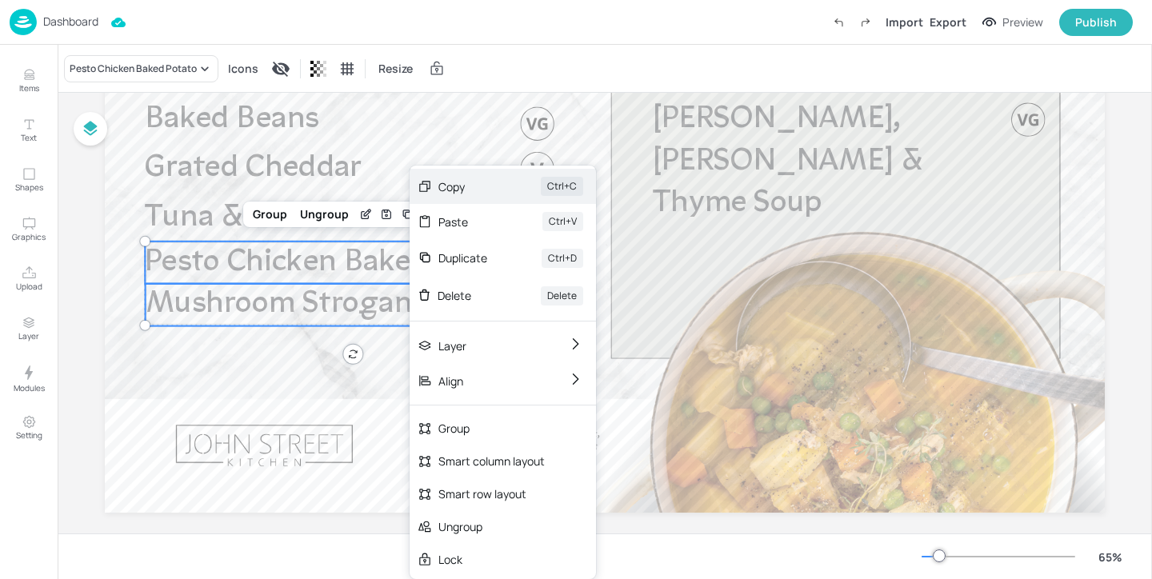
click at [494, 189] on div "Copy" at bounding box center [467, 186] width 58 height 17
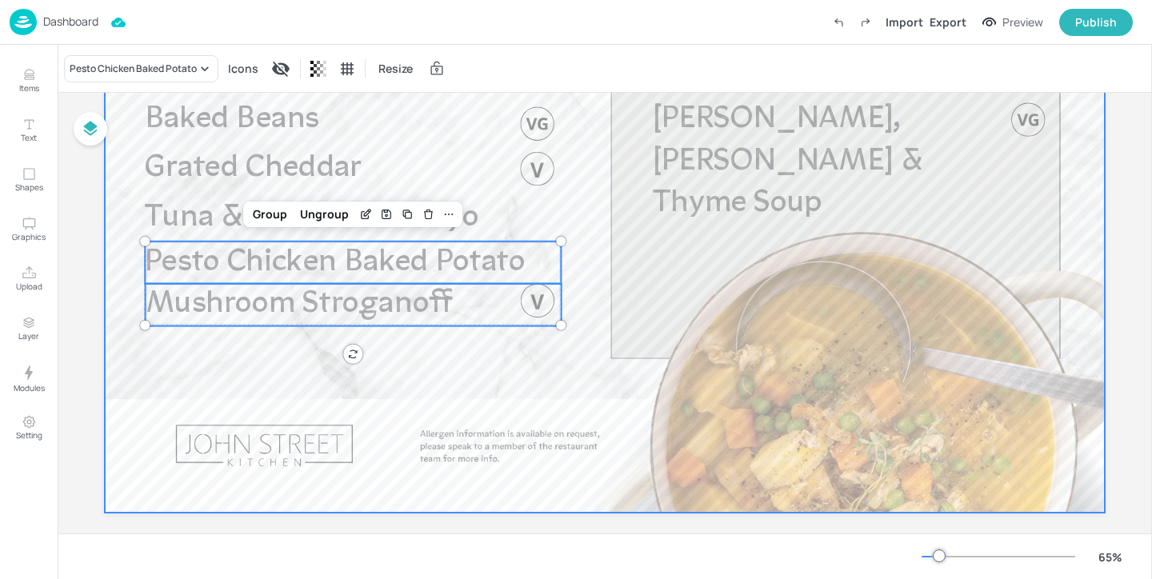
click at [581, 214] on div at bounding box center [605, 231] width 1000 height 562
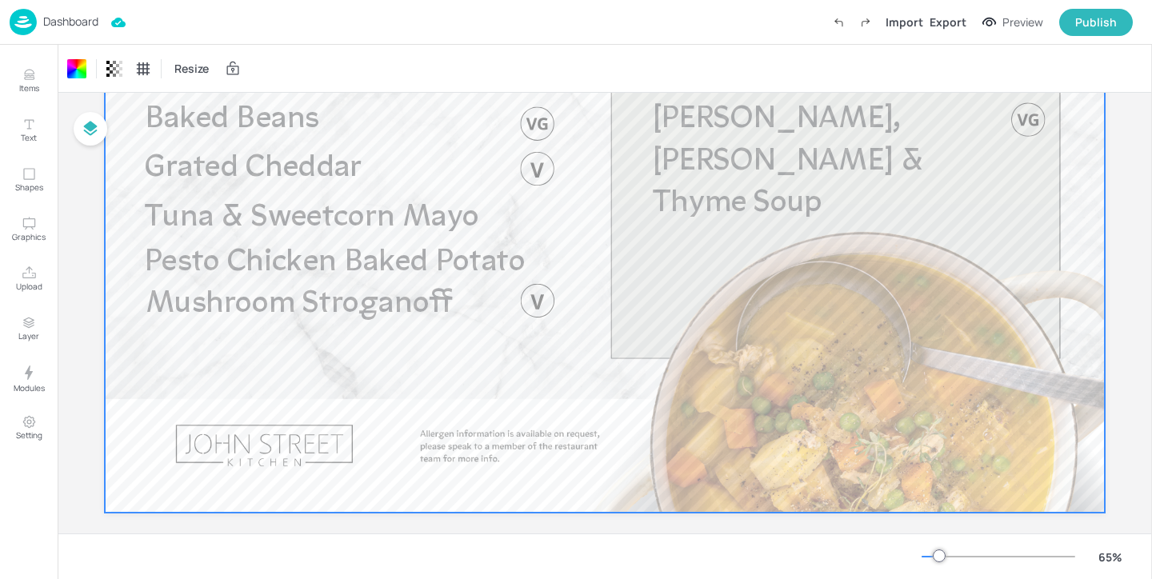
click at [87, 26] on p "Dashboard" at bounding box center [70, 21] width 55 height 11
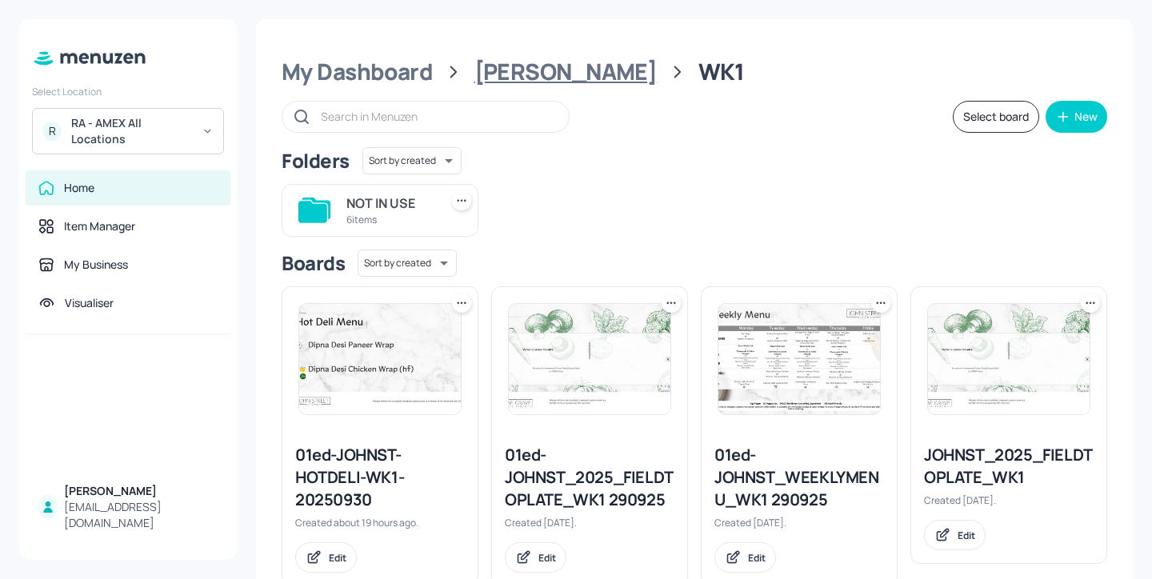
click at [516, 77] on div "John St" at bounding box center [565, 72] width 183 height 29
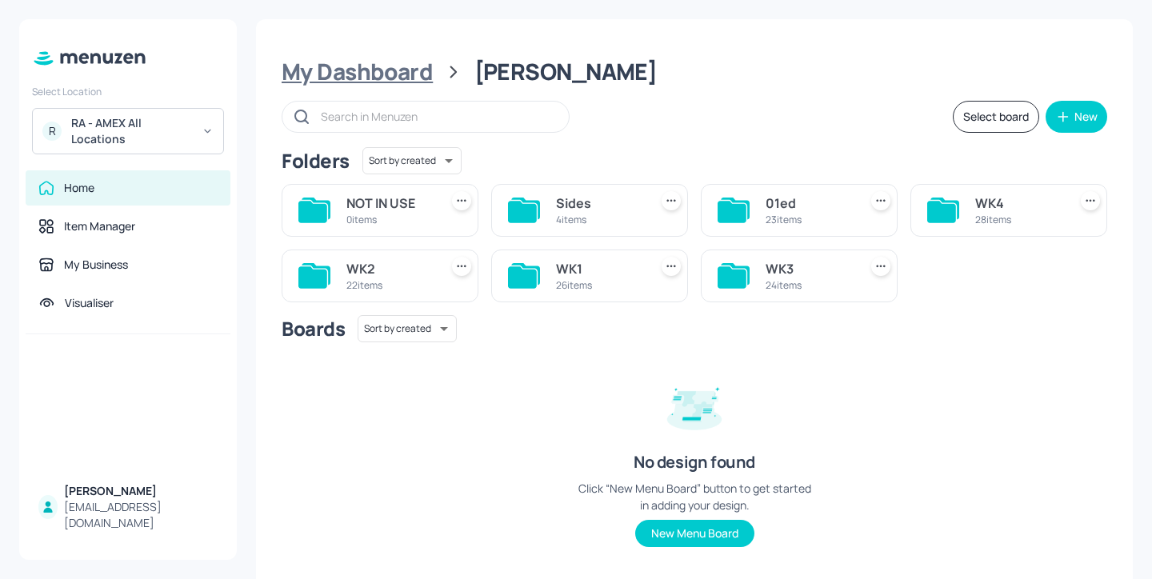
click at [389, 61] on div "My Dashboard" at bounding box center [357, 72] width 151 height 29
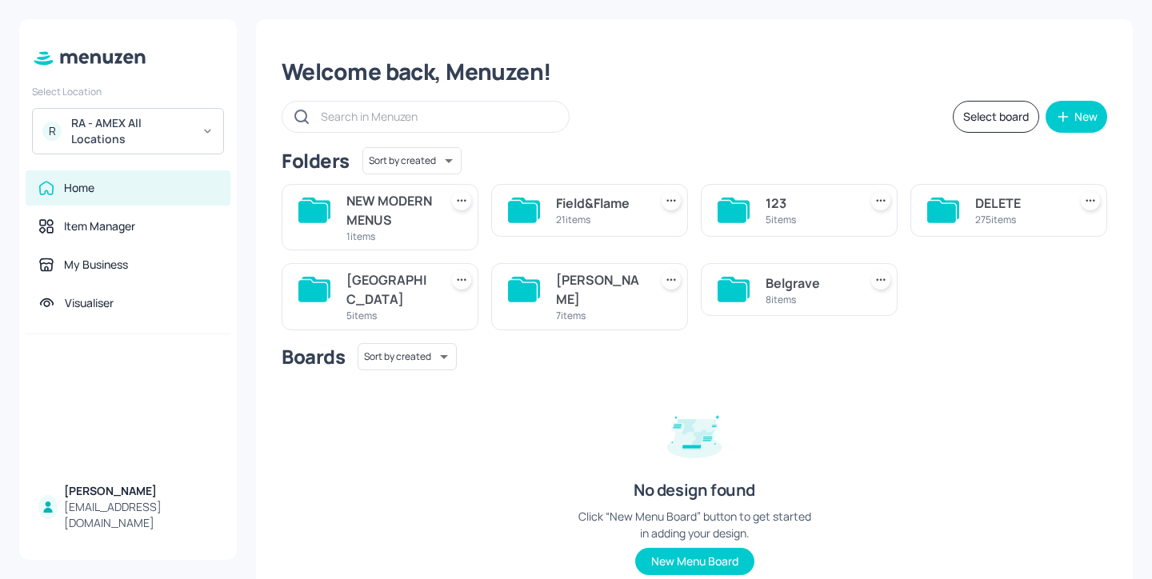
click at [404, 309] on div "Sussex House" at bounding box center [389, 289] width 86 height 38
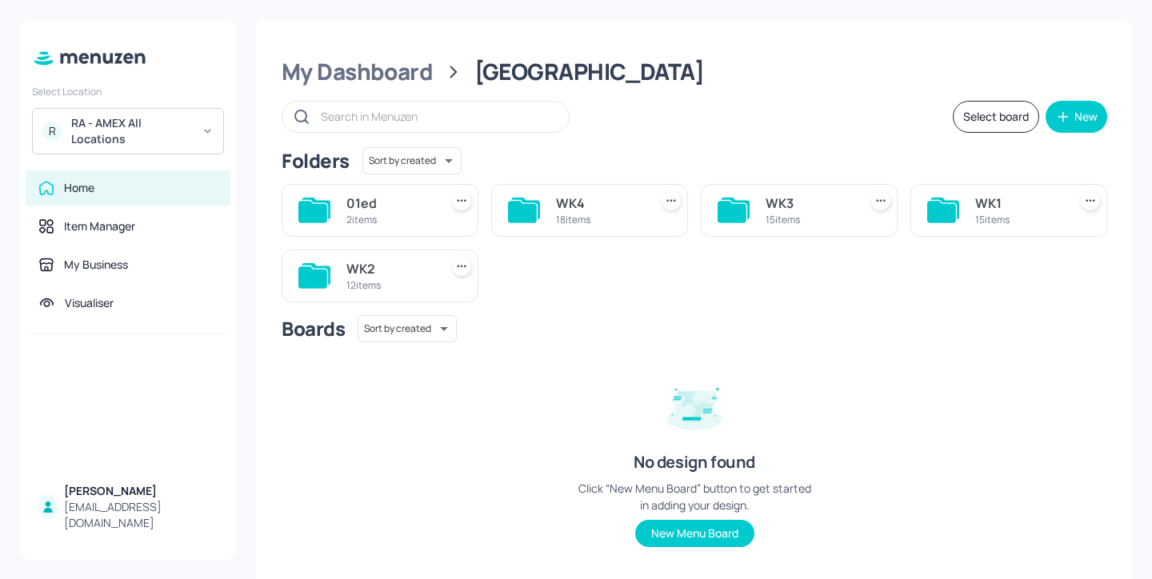
scroll to position [6, 0]
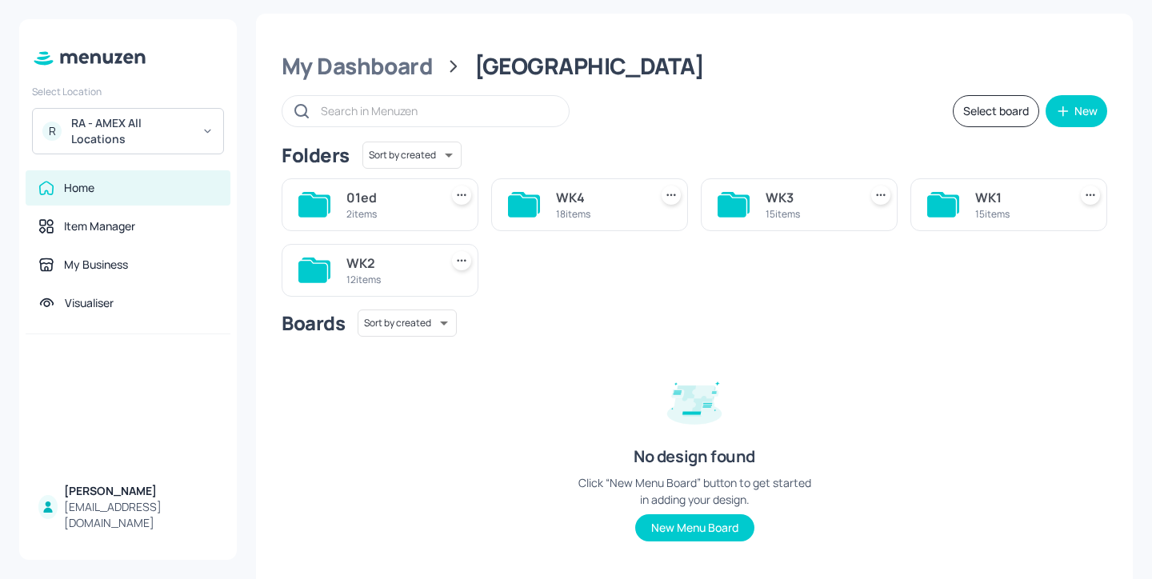
click at [1026, 218] on div "15 items" at bounding box center [1018, 214] width 86 height 14
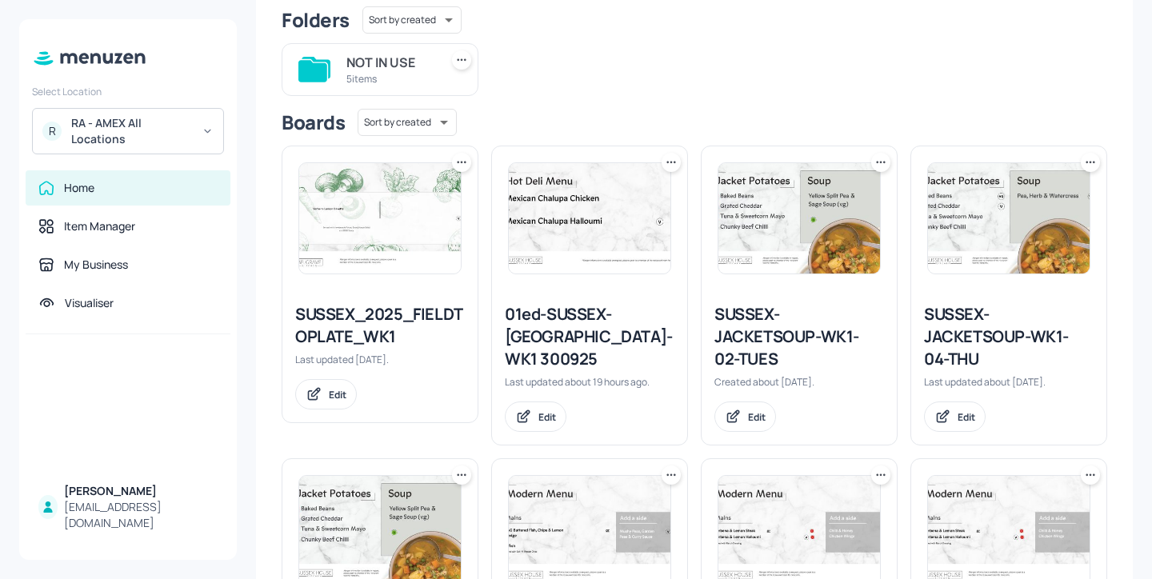
scroll to position [165, 0]
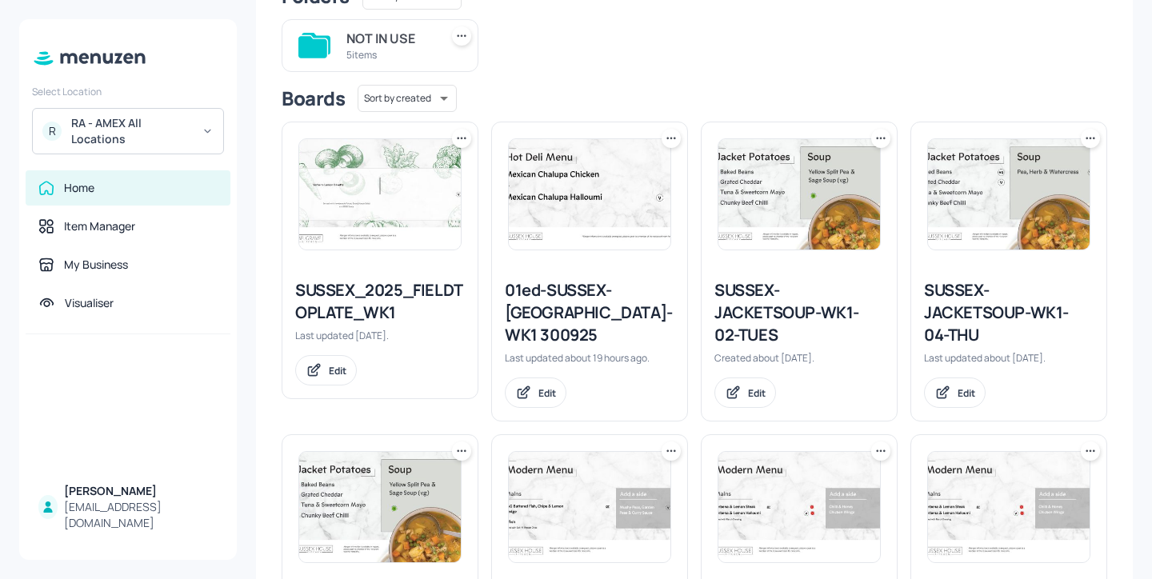
click at [790, 306] on div "SUSSEX-JACKETSOUP-WK1-02-TUES" at bounding box center [799, 312] width 170 height 67
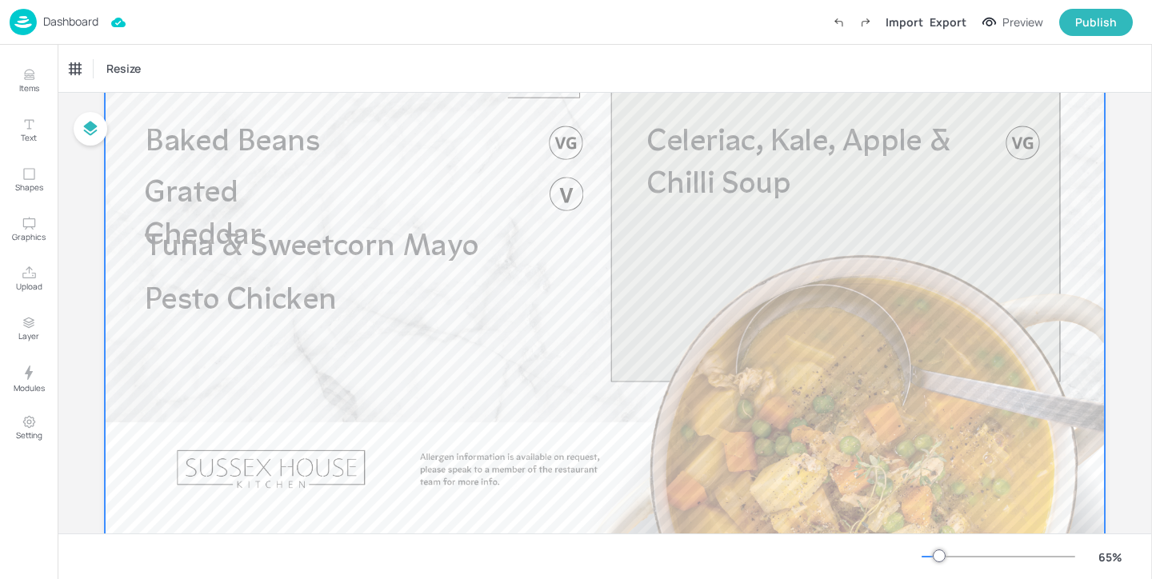
scroll to position [213, 0]
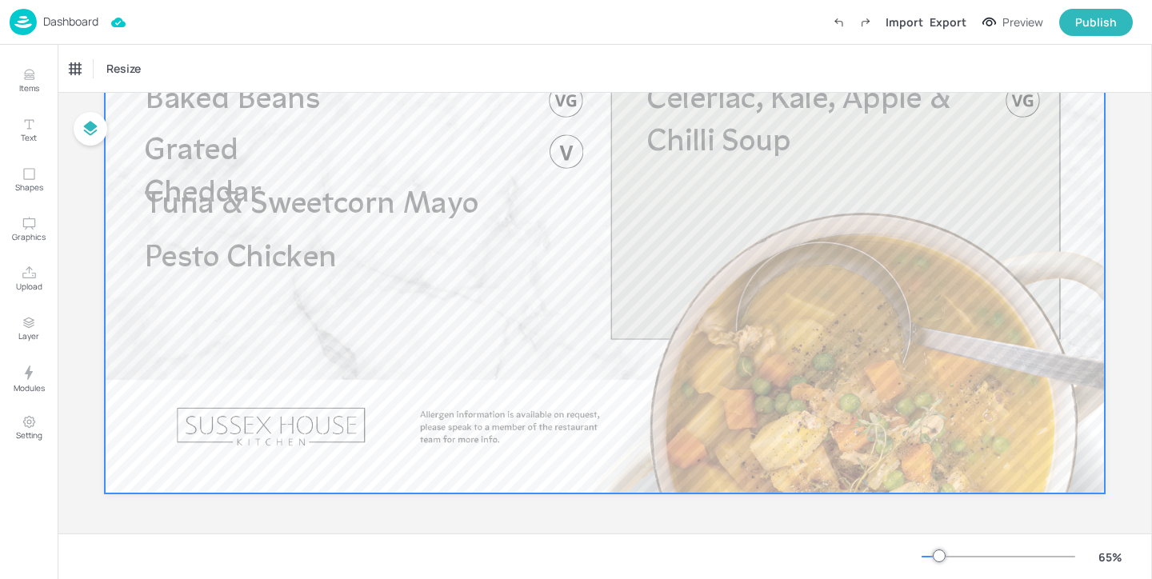
click at [376, 278] on p "Pesto Chicken" at bounding box center [322, 259] width 354 height 42
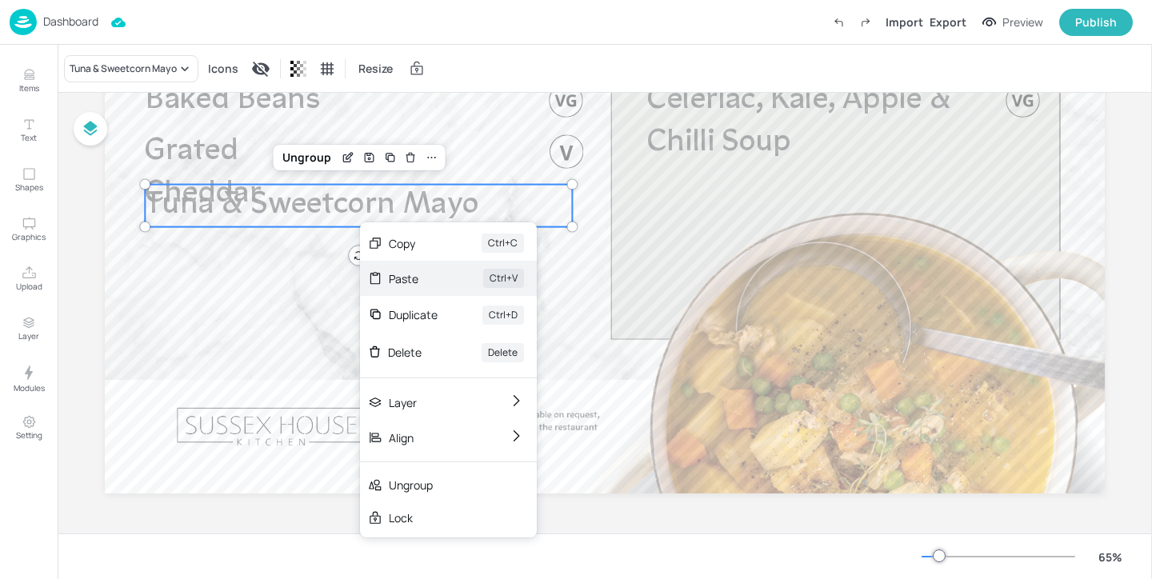
click at [430, 281] on div "Paste" at bounding box center [414, 278] width 50 height 17
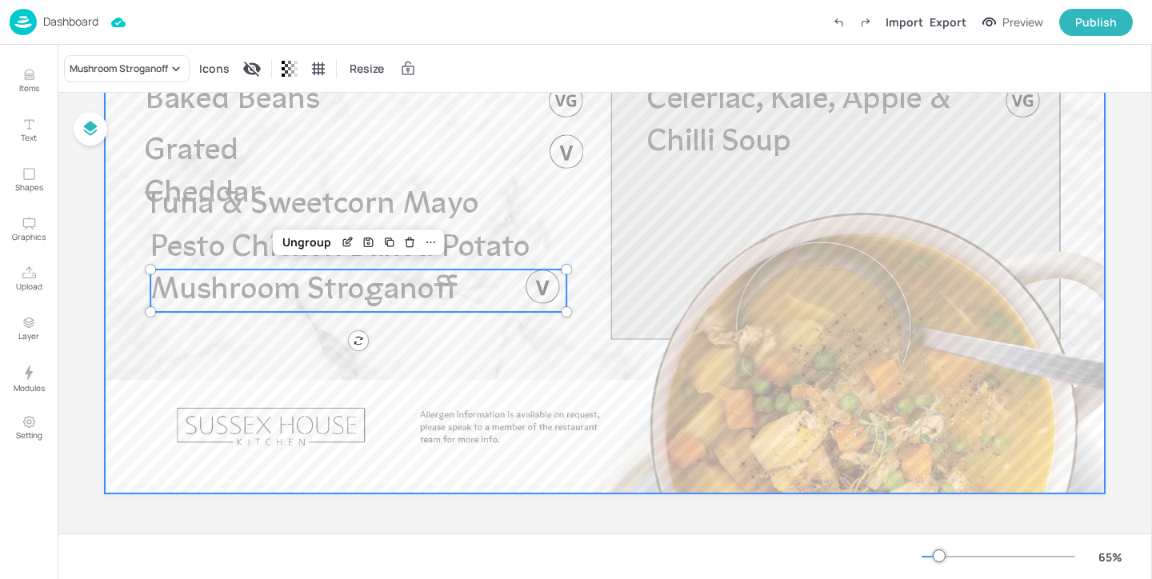
click at [473, 378] on div at bounding box center [605, 212] width 1000 height 562
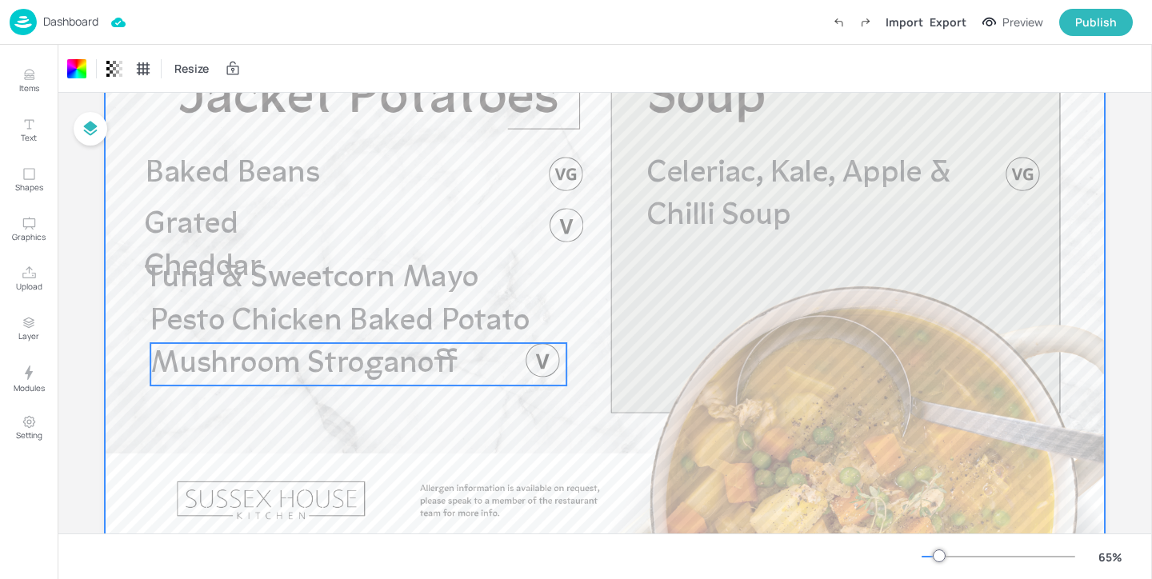
scroll to position [104, 0]
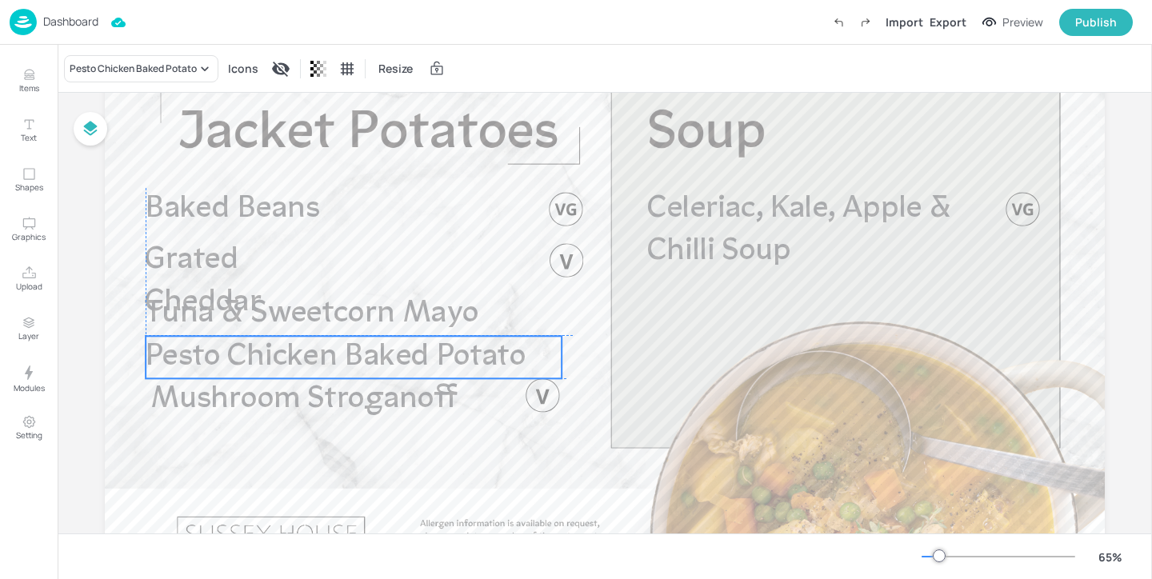
click at [410, 354] on span "Pesto Chicken Baked Potato" at bounding box center [336, 357] width 380 height 30
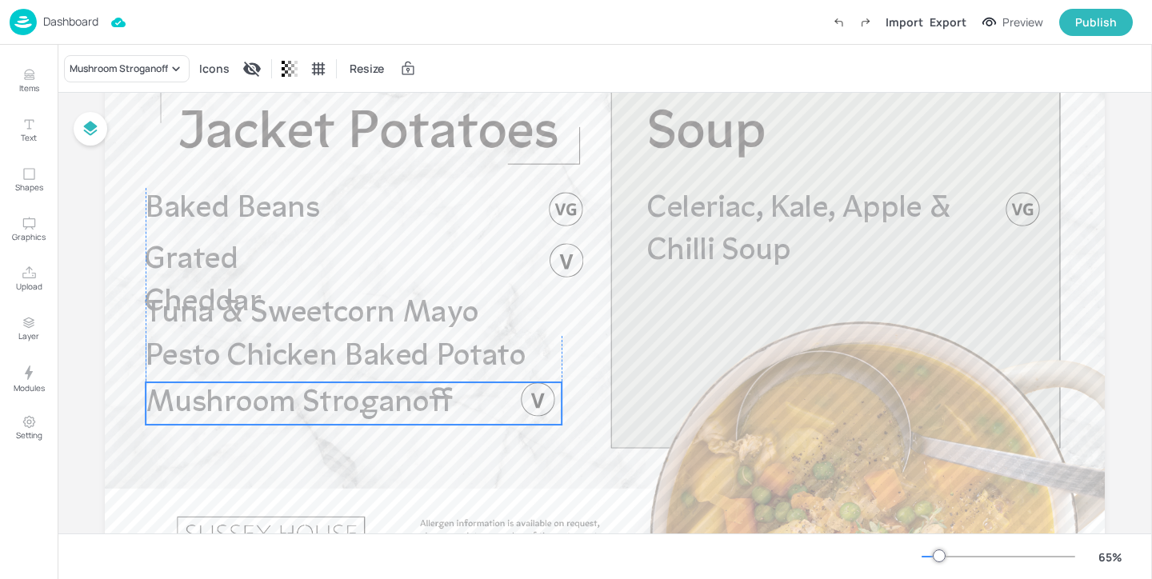
click at [386, 401] on span "Mushroom Stroganoff" at bounding box center [299, 403] width 307 height 30
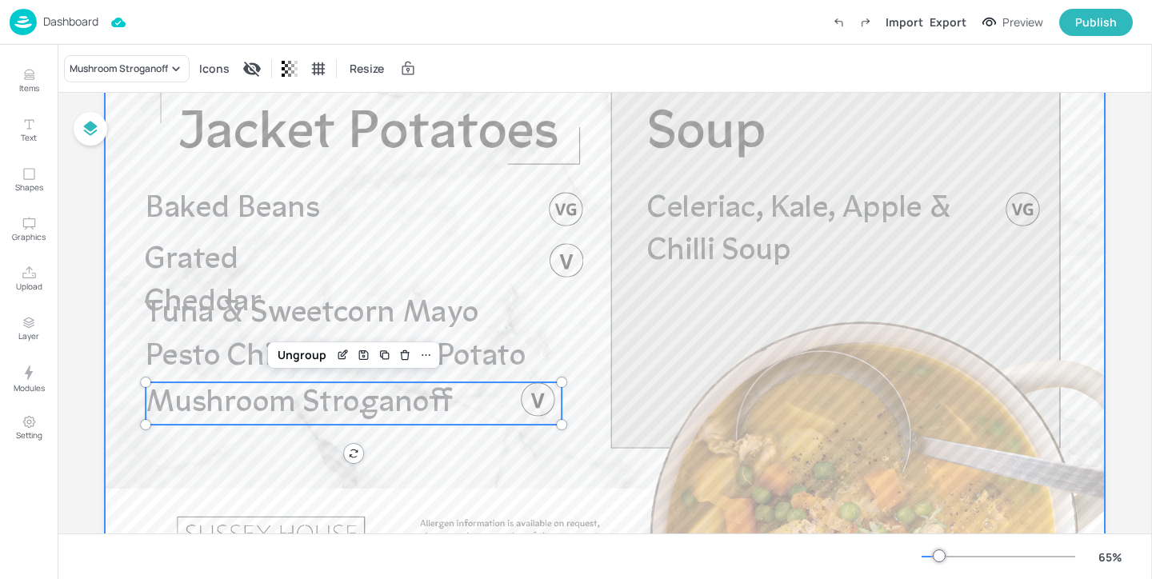
click at [586, 371] on div at bounding box center [605, 321] width 1000 height 562
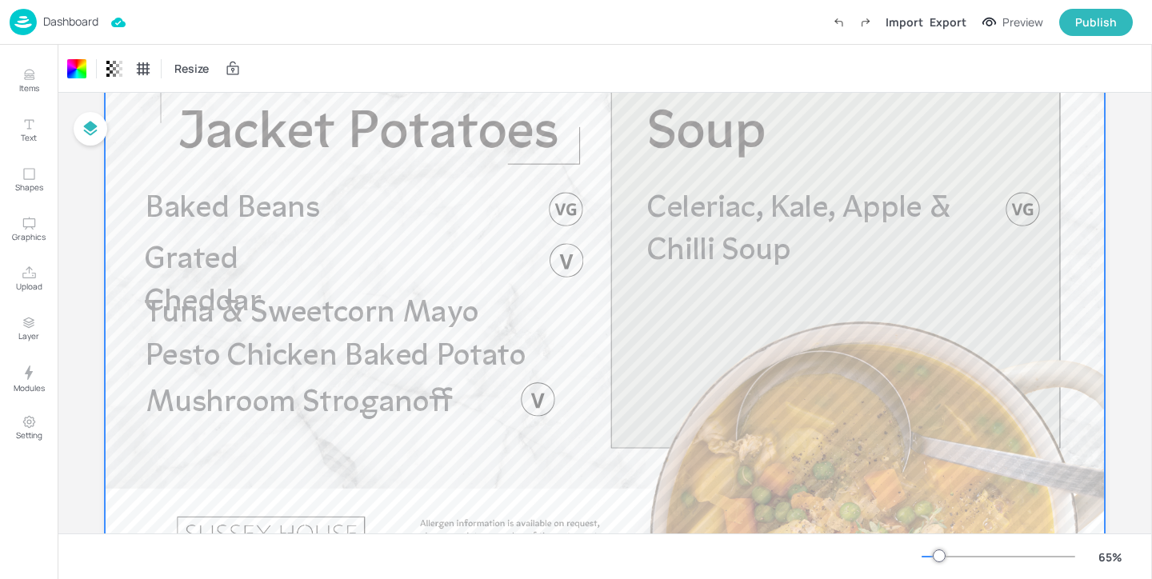
scroll to position [0, 0]
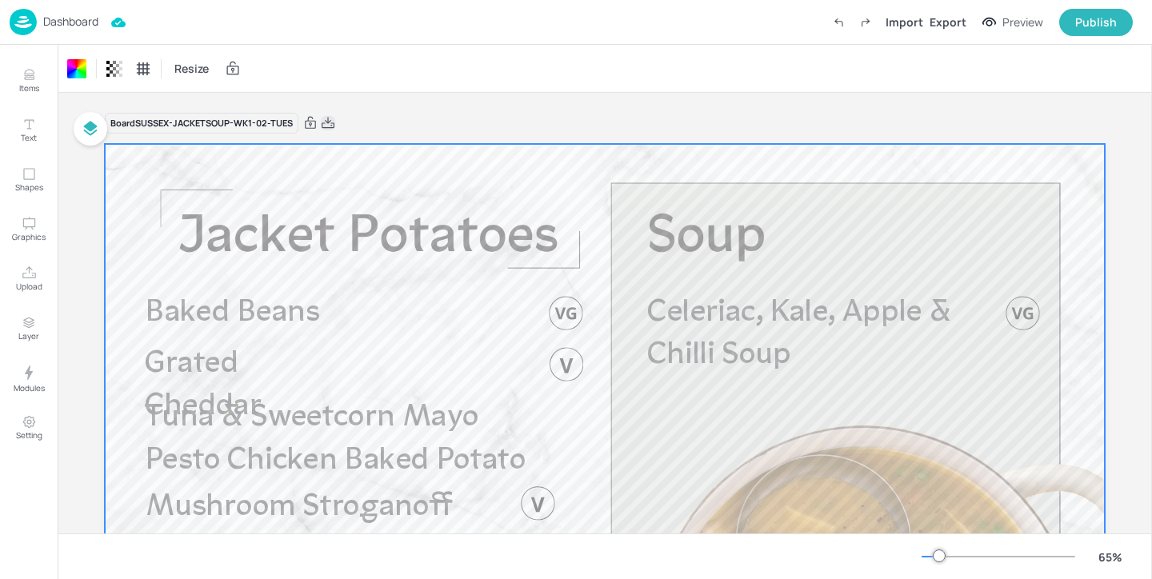
click at [323, 116] on icon at bounding box center [328, 123] width 14 height 16
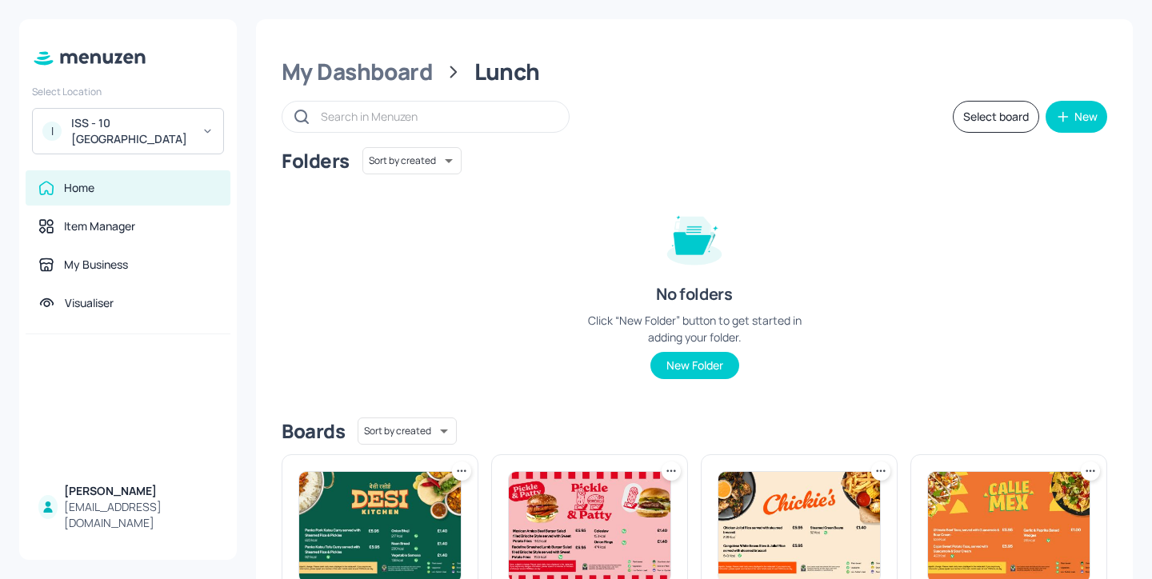
click at [194, 118] on div "I ISS - 10 [GEOGRAPHIC_DATA]" at bounding box center [128, 131] width 192 height 46
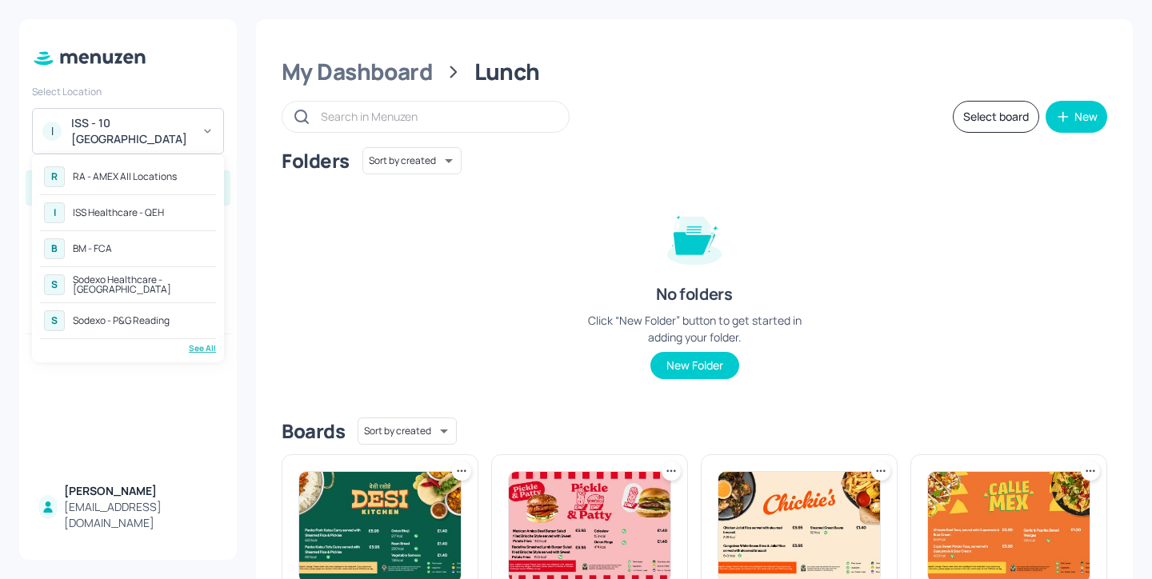
click at [207, 353] on div "See All" at bounding box center [128, 348] width 176 height 12
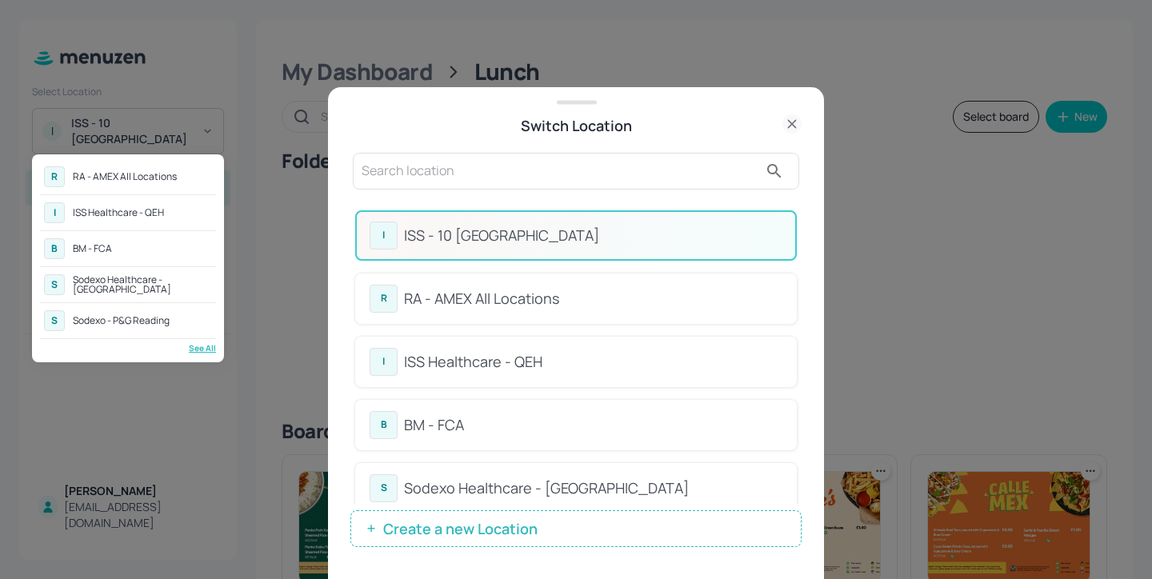
click at [437, 164] on div at bounding box center [576, 289] width 1152 height 579
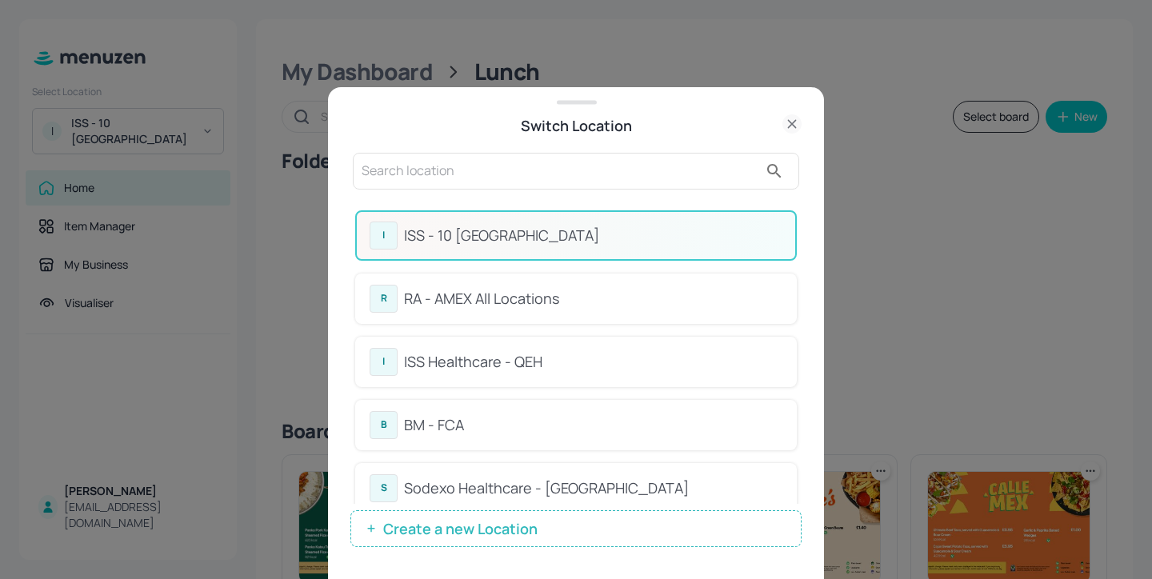
click at [429, 178] on input "text" at bounding box center [560, 171] width 397 height 26
click at [475, 170] on input "text" at bounding box center [560, 171] width 397 height 26
click at [615, 231] on div "ISS - 10 [GEOGRAPHIC_DATA]" at bounding box center [593, 236] width 378 height 22
click at [546, 230] on div "ISS - 10 [GEOGRAPHIC_DATA]" at bounding box center [593, 236] width 378 height 22
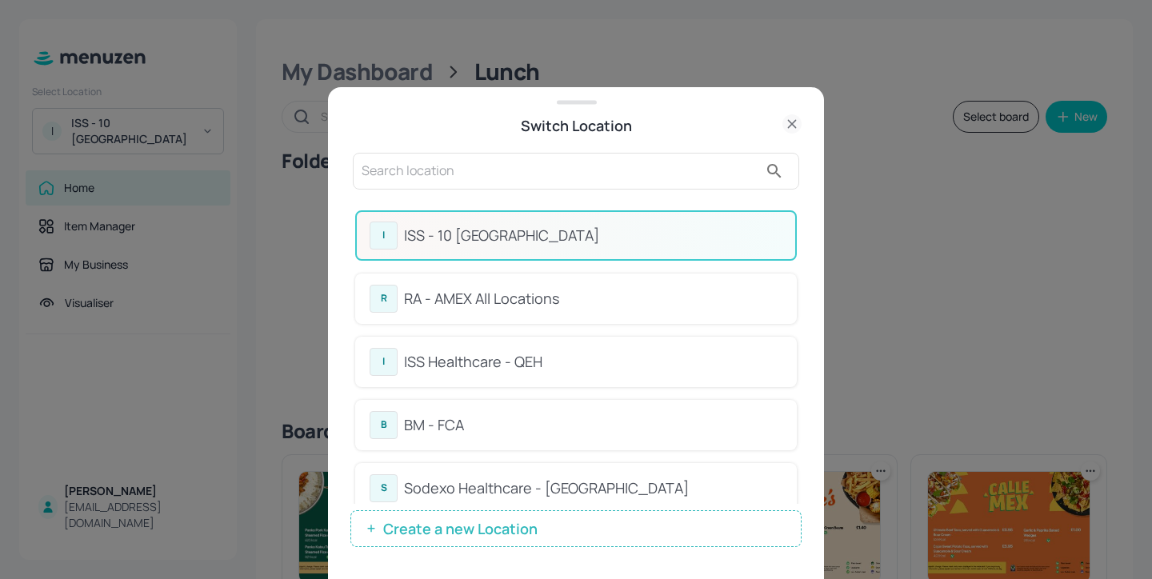
click at [706, 187] on div at bounding box center [576, 171] width 446 height 37
click at [530, 223] on div "I ISS - 10 [GEOGRAPHIC_DATA]" at bounding box center [576, 236] width 413 height 28
click at [528, 228] on div "ISS - 10 [GEOGRAPHIC_DATA]" at bounding box center [593, 236] width 378 height 22
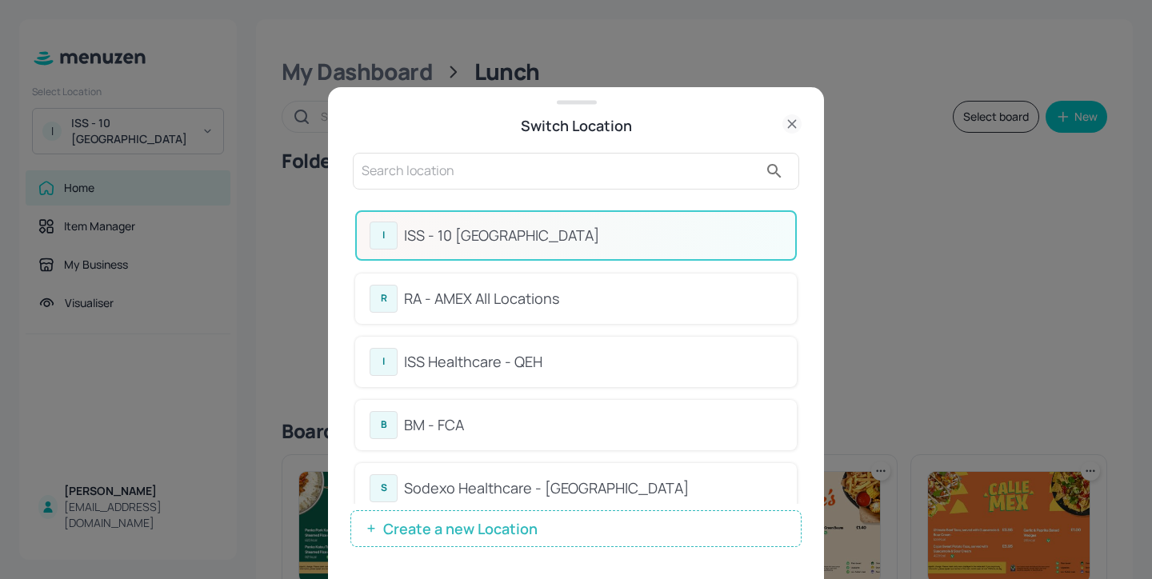
click at [776, 122] on div "Switch Location" at bounding box center [575, 125] width 451 height 22
click at [786, 122] on icon at bounding box center [791, 123] width 19 height 19
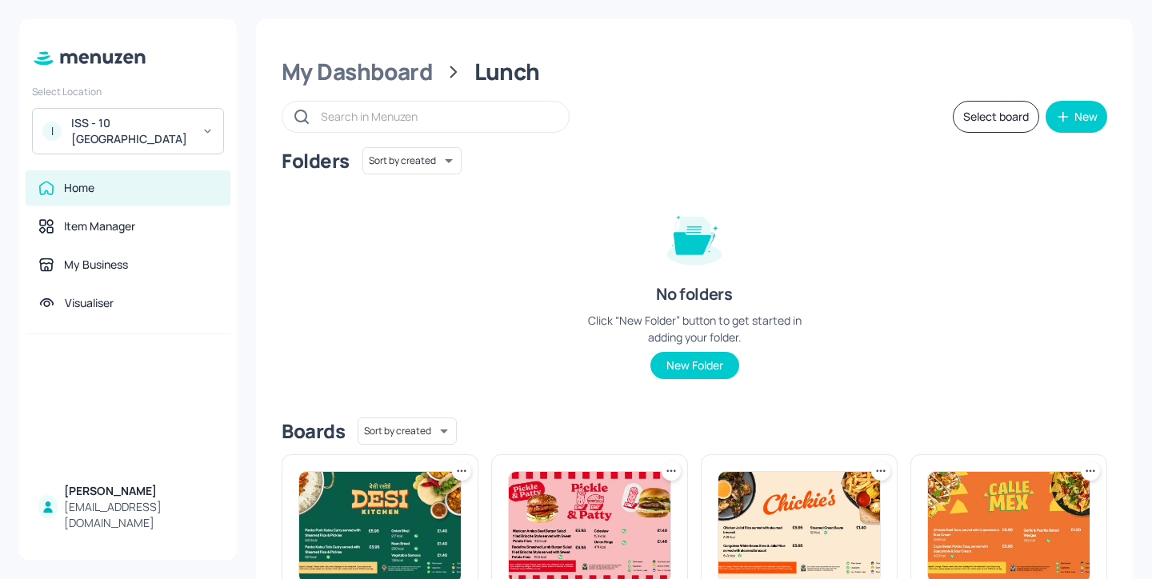
click at [168, 107] on div "Select Location I [GEOGRAPHIC_DATA] - 10 [GEOGRAPHIC_DATA]" at bounding box center [128, 116] width 218 height 76
click at [166, 123] on div "ISS - 10 [GEOGRAPHIC_DATA]" at bounding box center [131, 131] width 121 height 32
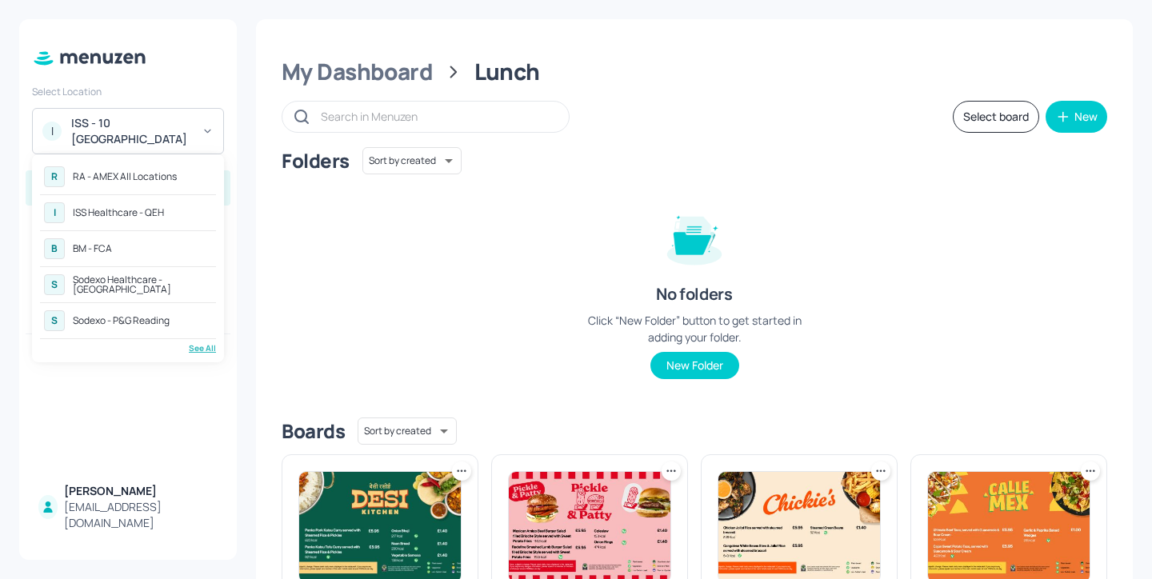
click at [558, 278] on div at bounding box center [576, 289] width 1152 height 579
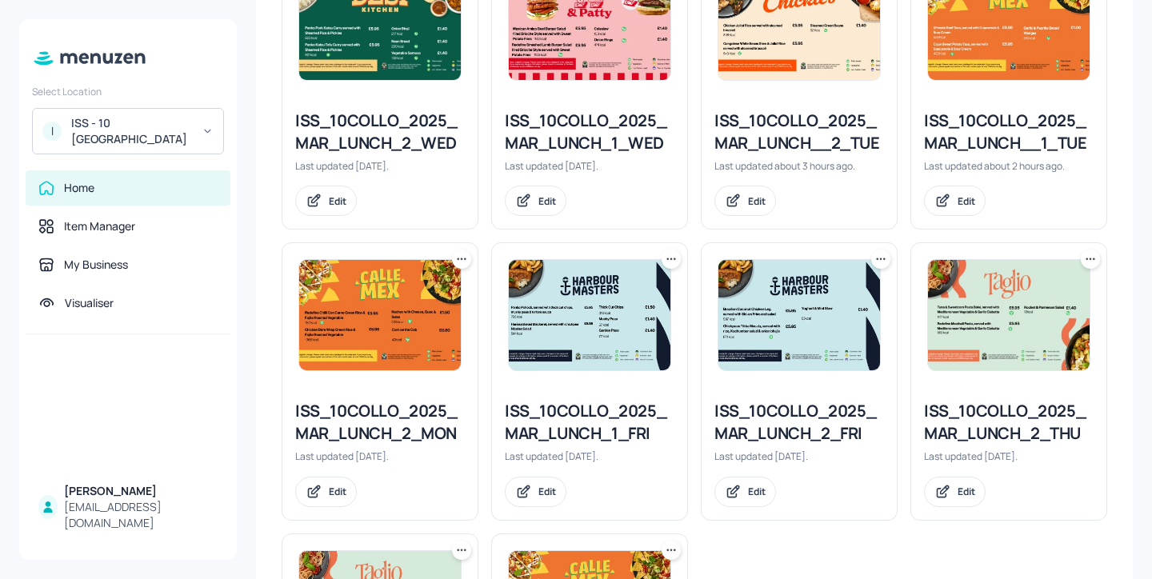
scroll to position [495, 0]
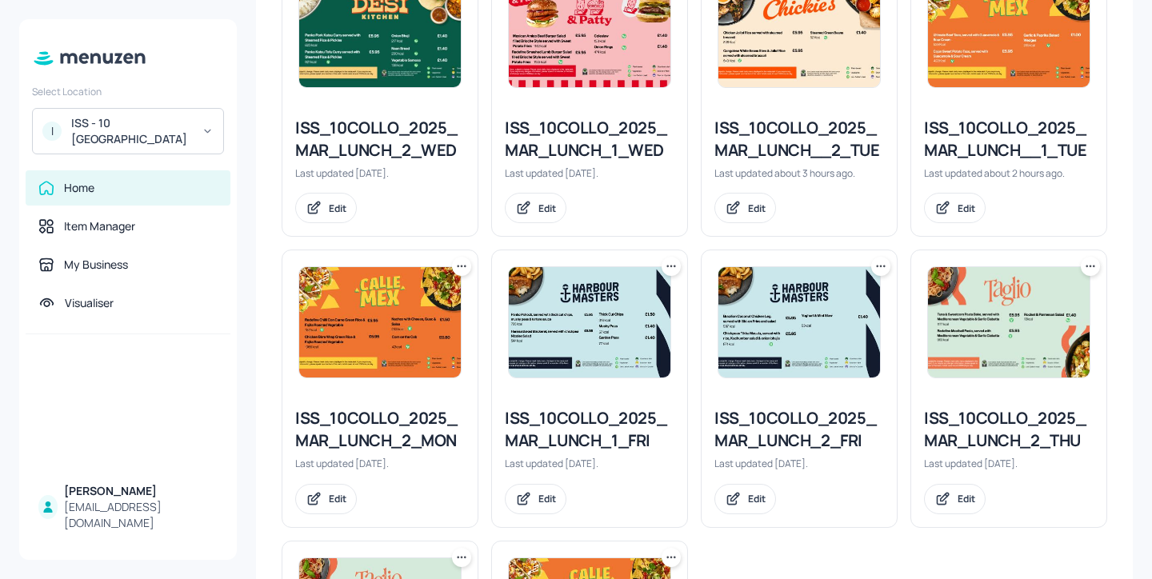
click at [975, 146] on div "ISS_10COLLO_2025_MAR_LUNCH__1_TUE" at bounding box center [1009, 139] width 170 height 45
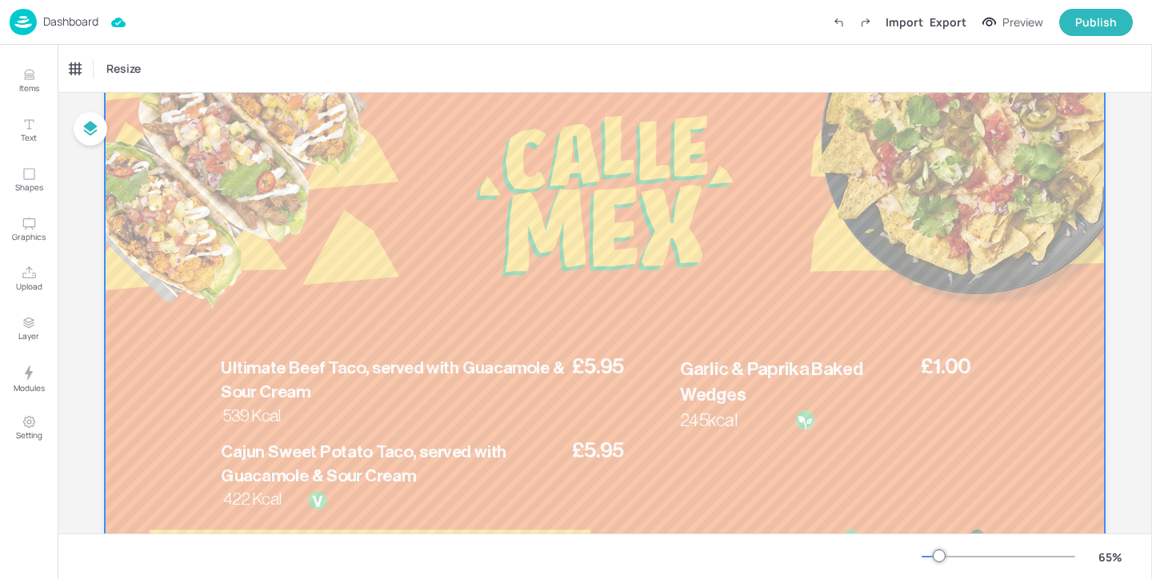
scroll to position [198, 0]
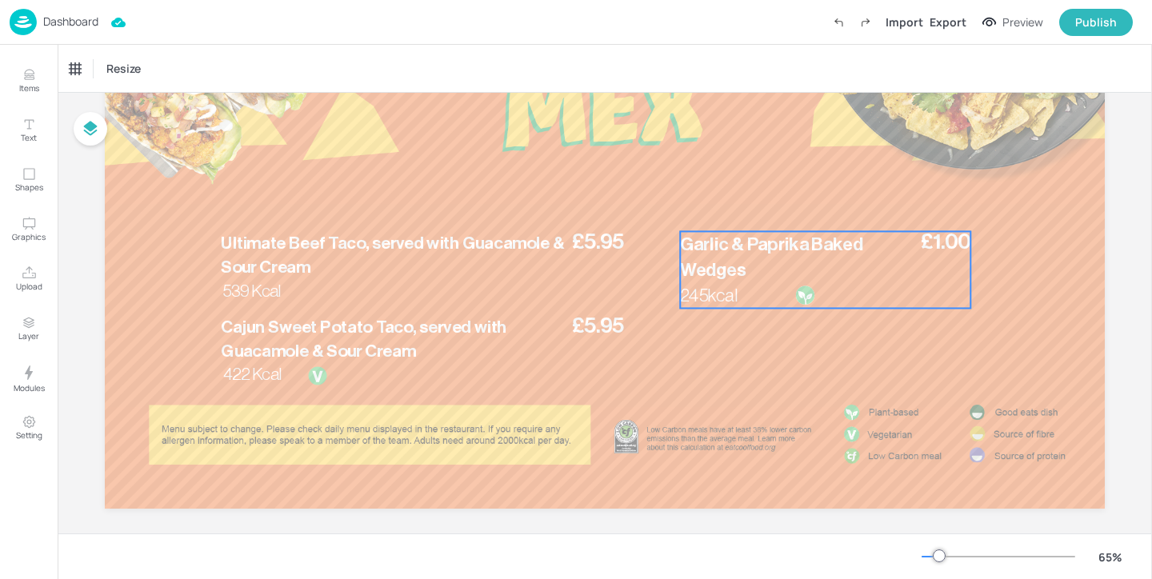
click at [730, 270] on span "Garlic & Paprika Baked Wedges" at bounding box center [771, 257] width 183 height 44
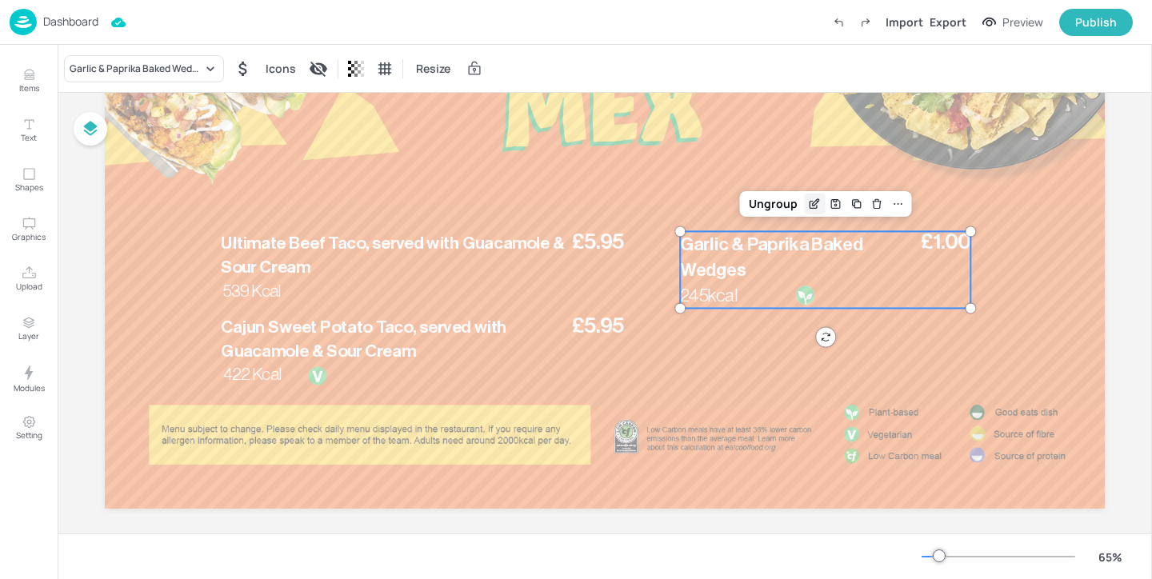
click at [804, 198] on div "Edit Item" at bounding box center [814, 204] width 21 height 21
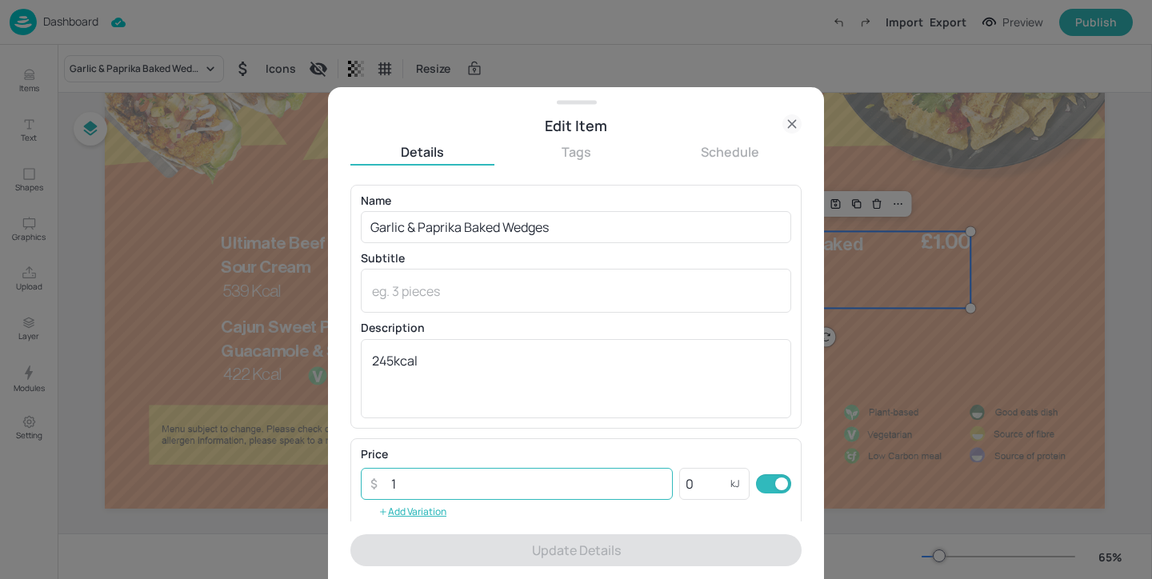
click at [434, 472] on input "1" at bounding box center [527, 484] width 291 height 32
click at [435, 482] on input "1" at bounding box center [527, 484] width 291 height 32
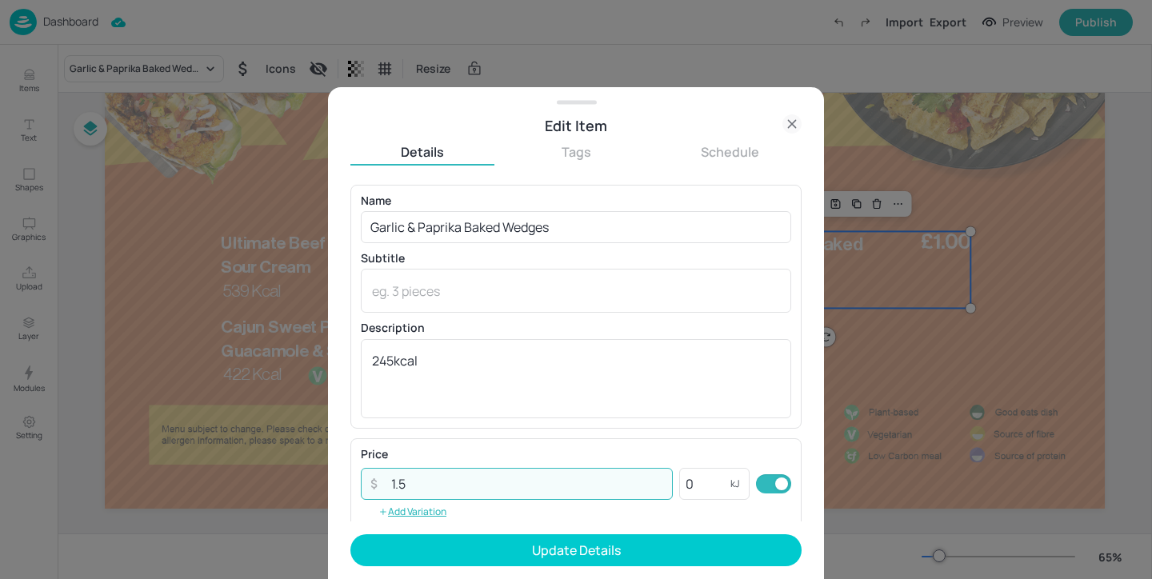
type input "1.5"
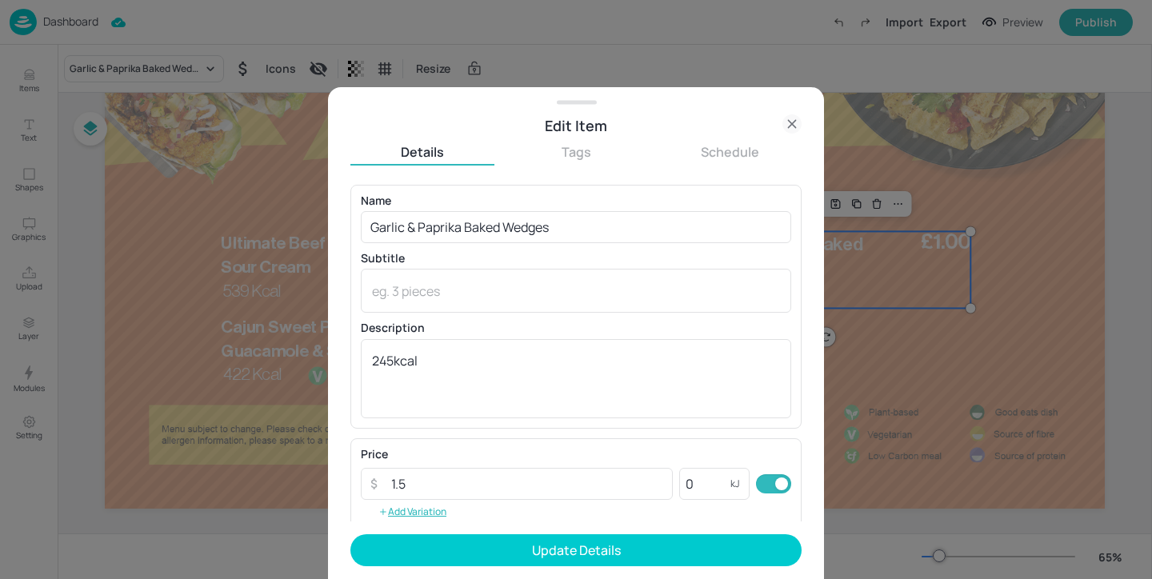
click at [506, 532] on form "Name [PERSON_NAME] & Paprika Baked Wedges ​ Subtitle x ​ Description 245kcal x …" at bounding box center [575, 382] width 451 height 394
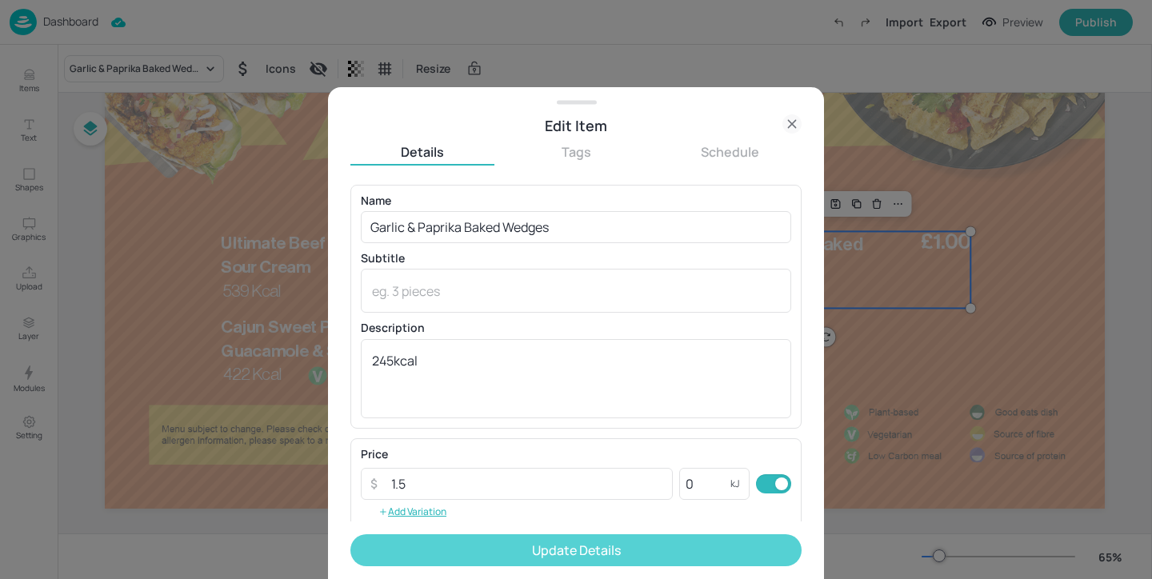
click at [506, 536] on button "Update Details" at bounding box center [575, 550] width 451 height 32
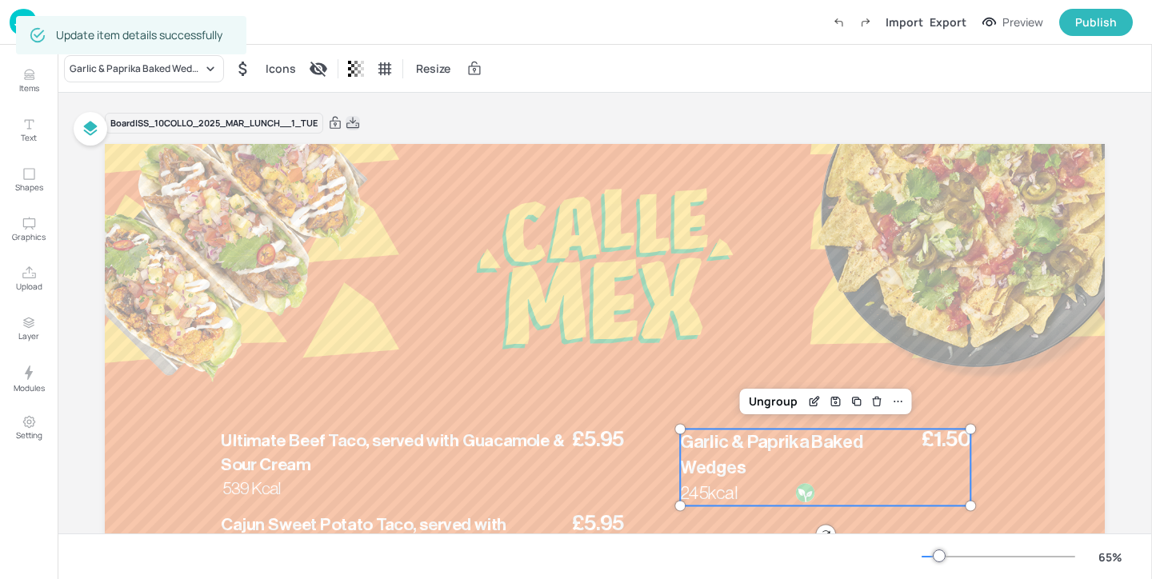
click at [348, 126] on icon at bounding box center [353, 123] width 14 height 16
